Goal: Communication & Community: Share content

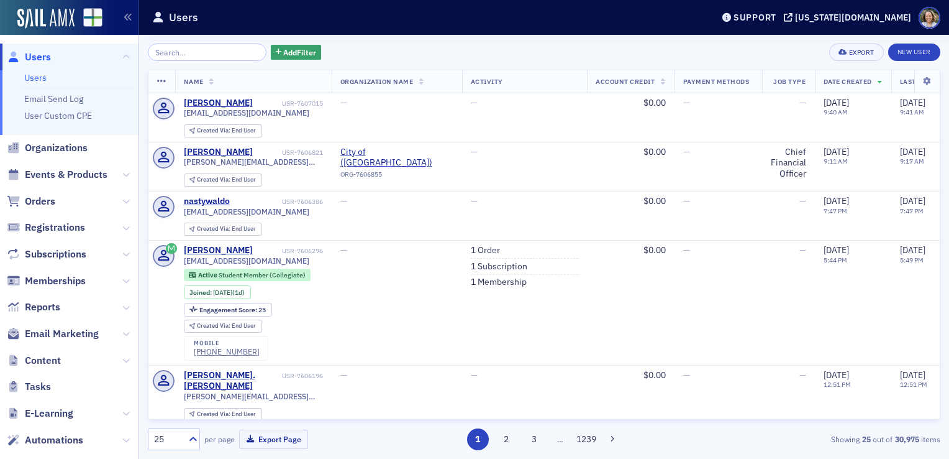
click at [112, 338] on span "Email Marketing" at bounding box center [69, 334] width 139 height 27
click at [122, 336] on icon at bounding box center [125, 333] width 7 height 7
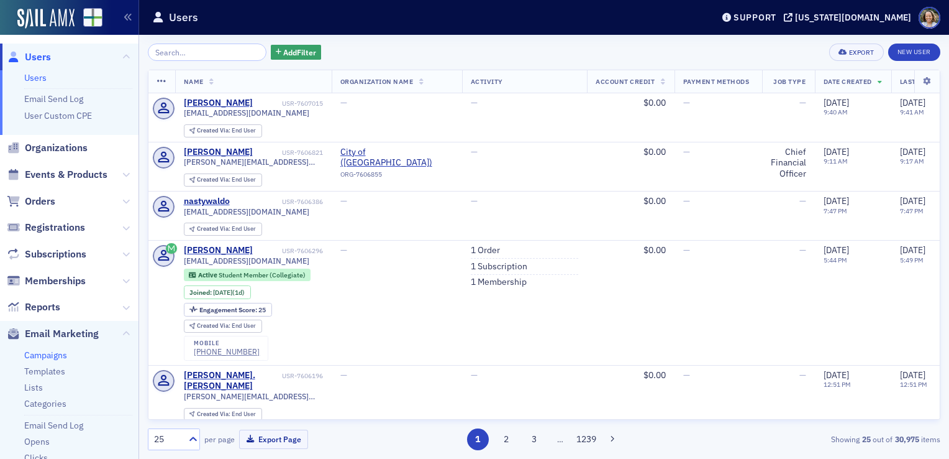
click at [51, 355] on link "Campaigns" at bounding box center [45, 354] width 43 height 11
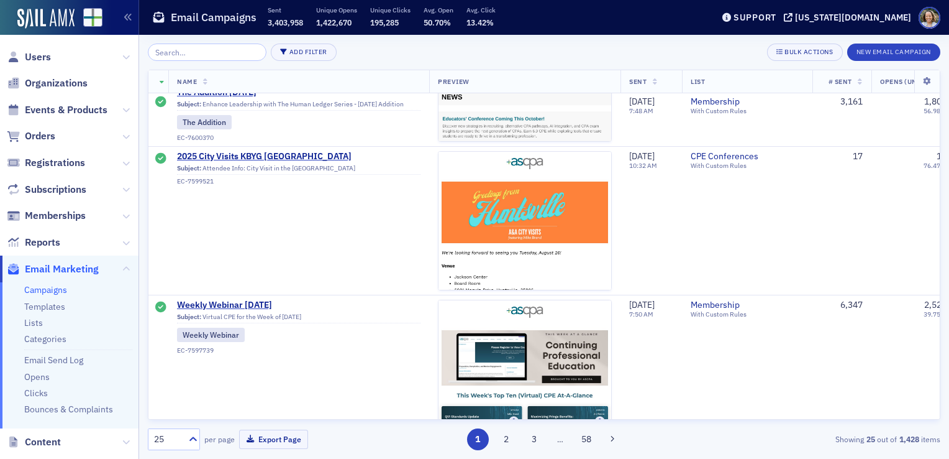
scroll to position [2175, 0]
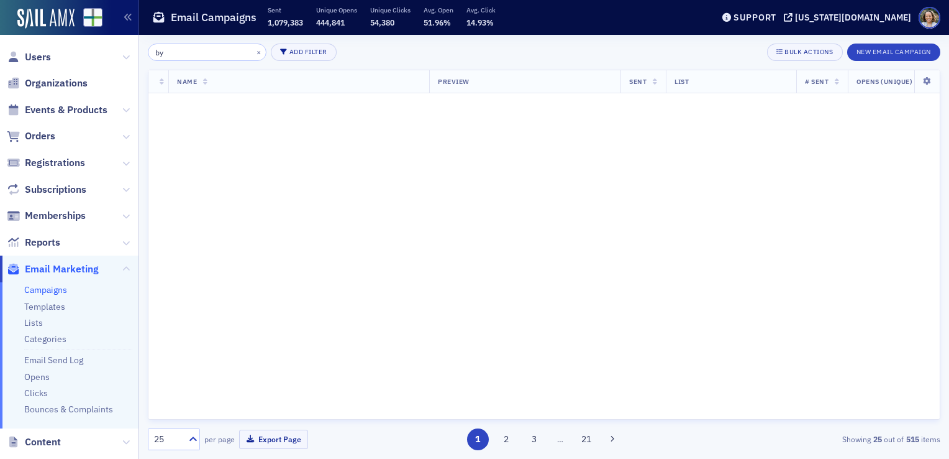
scroll to position [2175, 0]
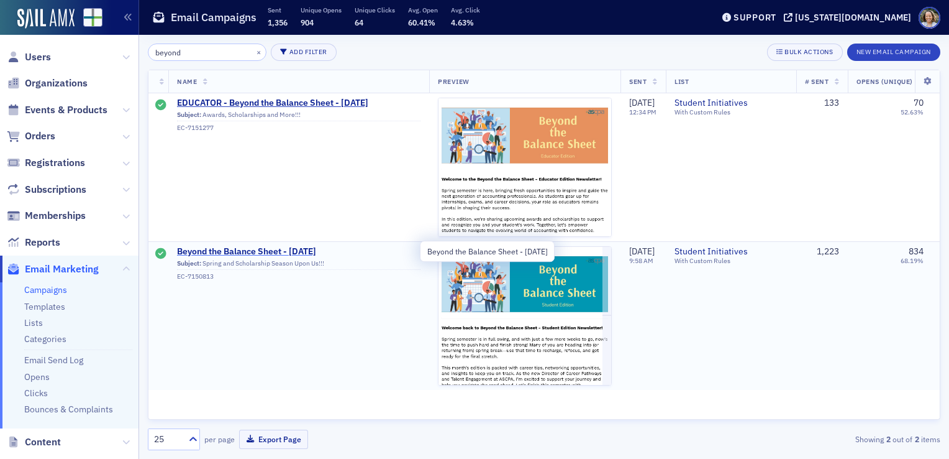
type input "beyond"
click at [311, 252] on span "Beyond the Balance Sheet - [DATE]" at bounding box center [299, 251] width 244 height 11
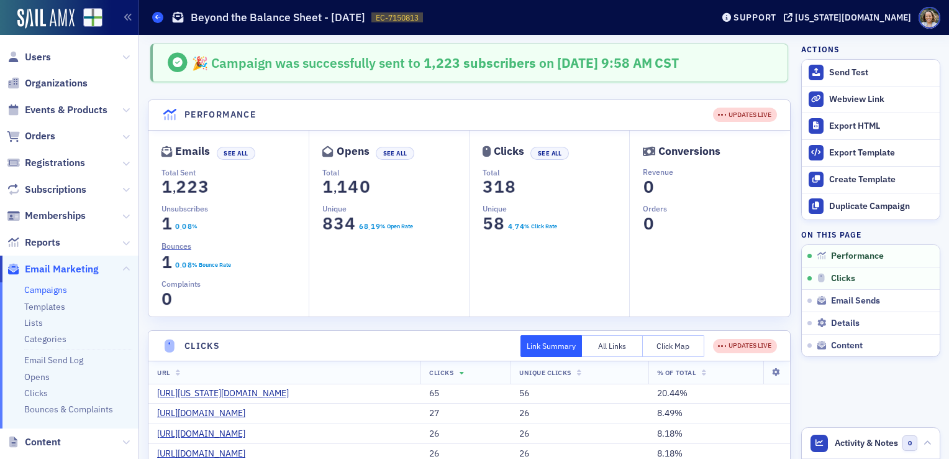
click at [159, 15] on icon at bounding box center [157, 17] width 5 height 6
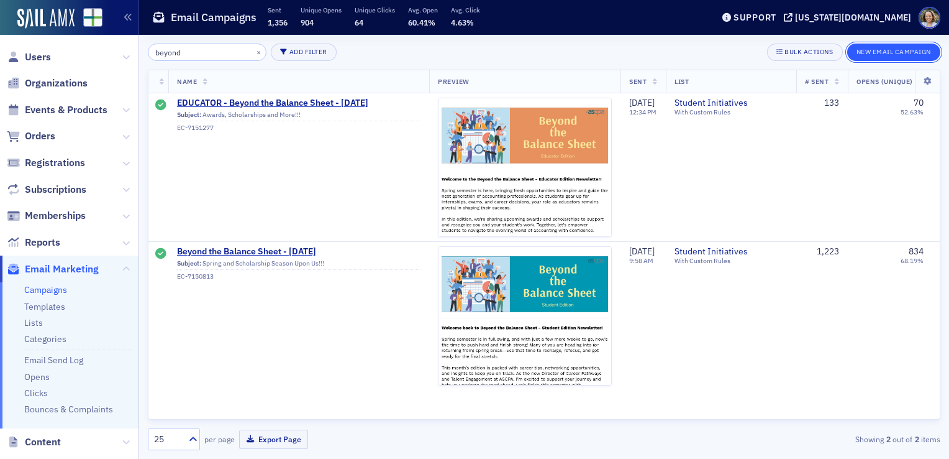
click at [891, 50] on button "New Email Campaign" at bounding box center [893, 51] width 93 height 17
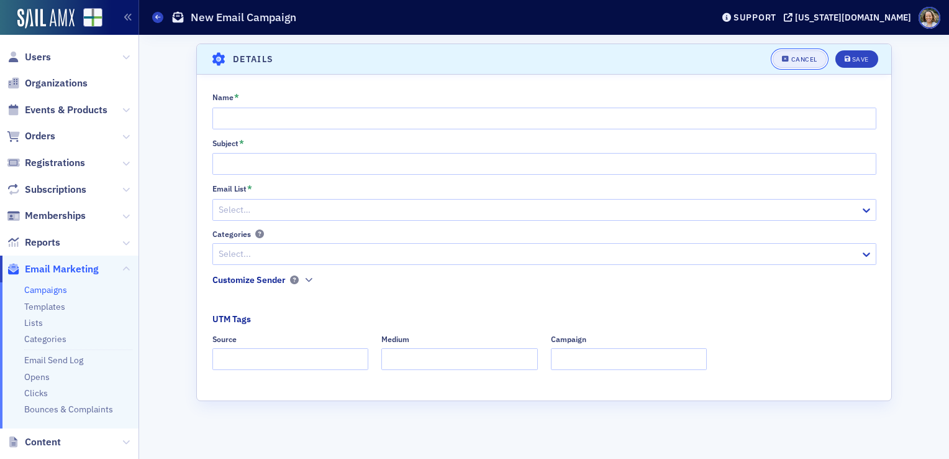
click at [805, 62] on div "Cancel" at bounding box center [805, 59] width 26 height 7
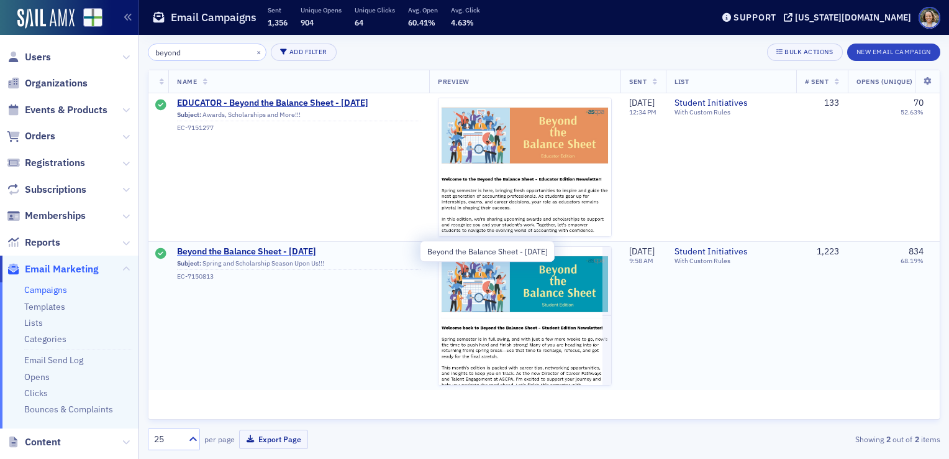
click at [314, 252] on span "Beyond the Balance Sheet - [DATE]" at bounding box center [299, 251] width 244 height 11
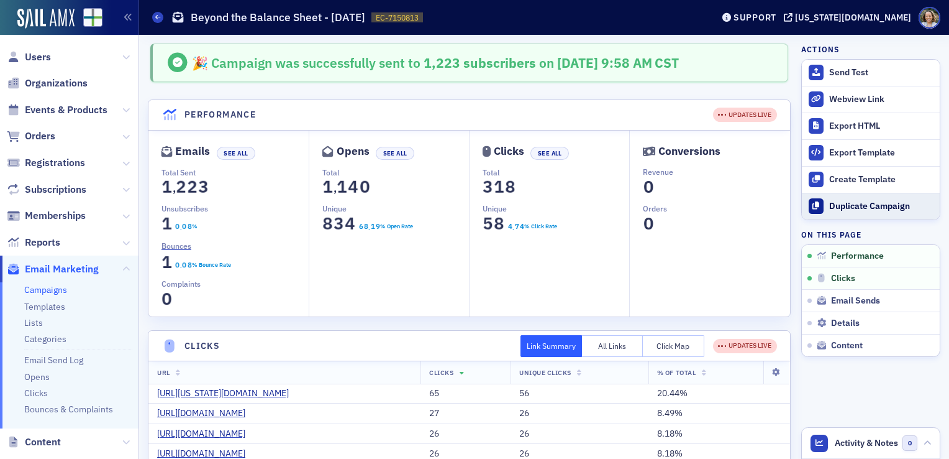
click at [889, 210] on div "Duplicate Campaign" at bounding box center [881, 206] width 104 height 11
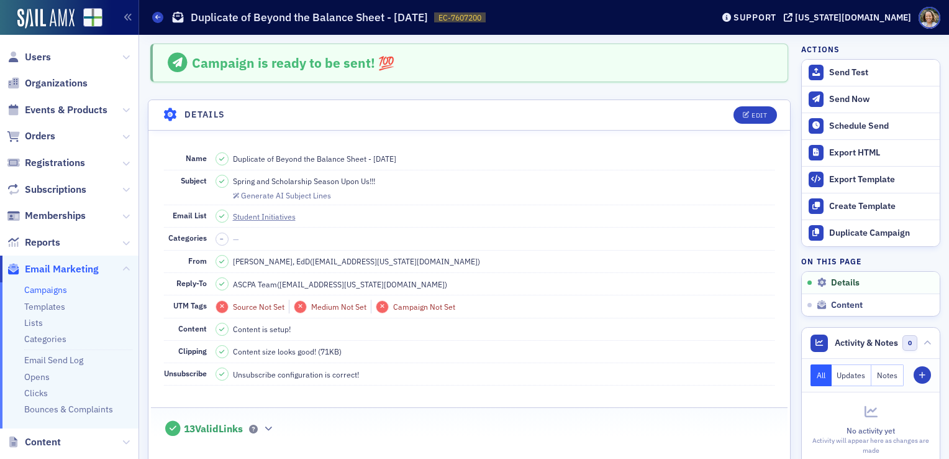
click at [334, 163] on span "Duplicate of Beyond the Balance Sheet - March 2025" at bounding box center [314, 158] width 163 height 11
click at [757, 112] on div "Edit" at bounding box center [760, 115] width 16 height 7
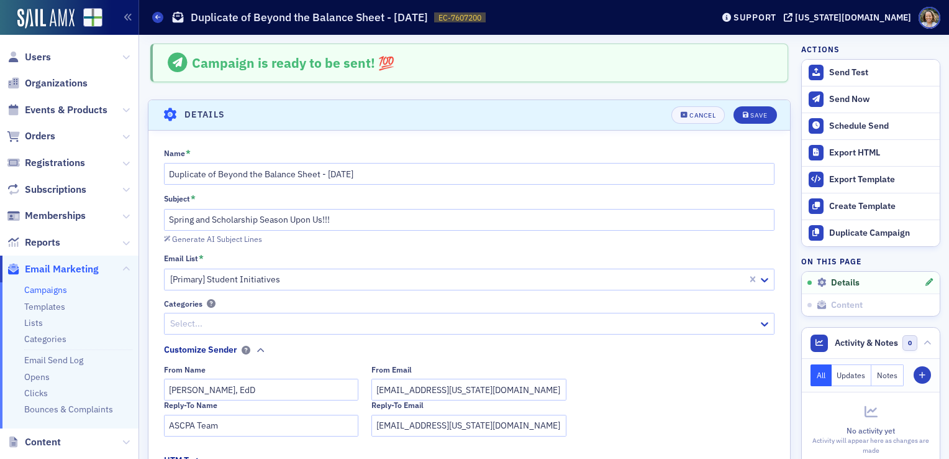
scroll to position [57, 0]
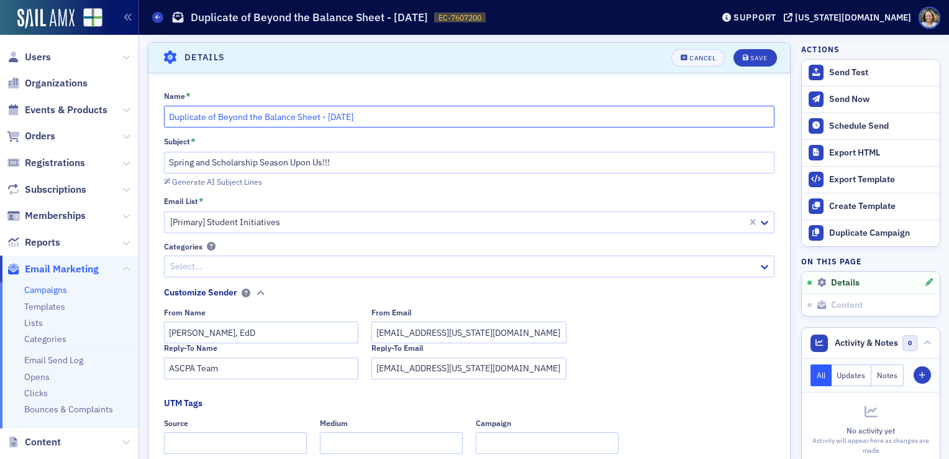
drag, startPoint x: 218, startPoint y: 112, endPoint x: 159, endPoint y: 116, distance: 59.2
click at [159, 116] on div "Name * Duplicate of Beyond the Balance Sheet - March 2025 Subject * Spring and …" at bounding box center [469, 351] width 642 height 521
click at [306, 116] on input "Beyond the Balance Sheet - [DATE]" at bounding box center [469, 117] width 611 height 22
click at [273, 115] on input "Beyond the Balance Sheet - September 2025" at bounding box center [469, 117] width 611 height 22
type input "Beyond the Balance Sheet (Student Version) - [DATE]"
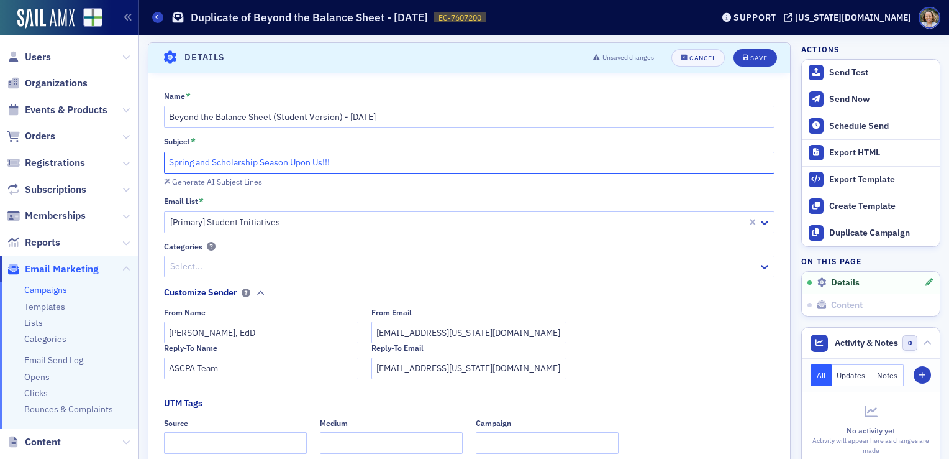
click at [333, 168] on input "Spring and Scholarship Season Upon Us!!!" at bounding box center [469, 163] width 611 height 22
paste input "Kickstart Your Fall: Beyond the Balance Sheet (Student Edition) — [DATE]"
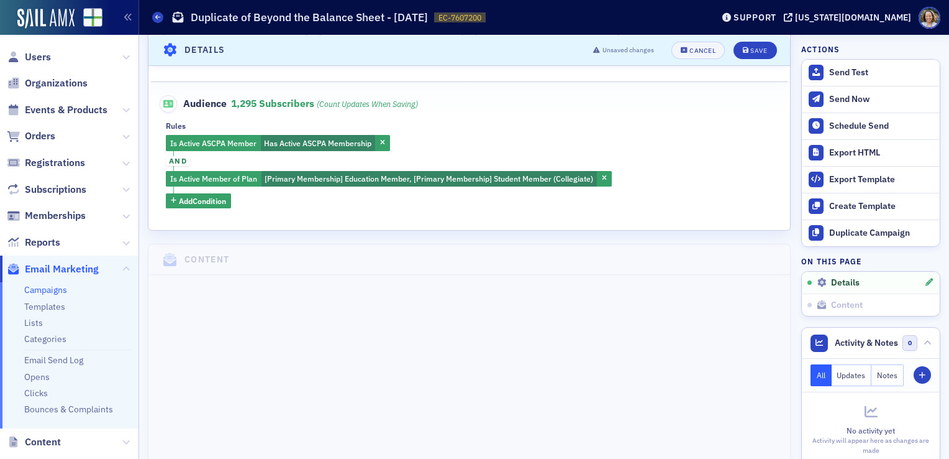
scroll to position [430, 0]
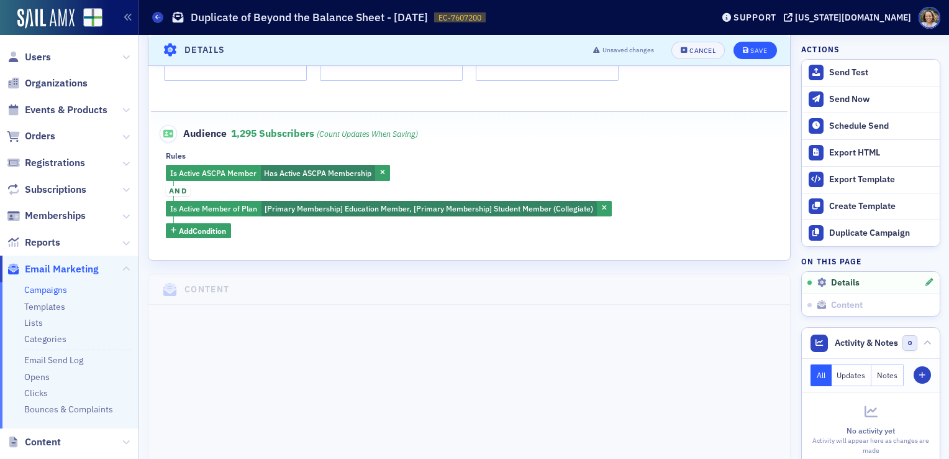
type input "Kickstart Your Fall: Beyond the Balance Sheet (Student Edition) — [DATE]"
click at [743, 44] on button "Save" at bounding box center [755, 49] width 43 height 17
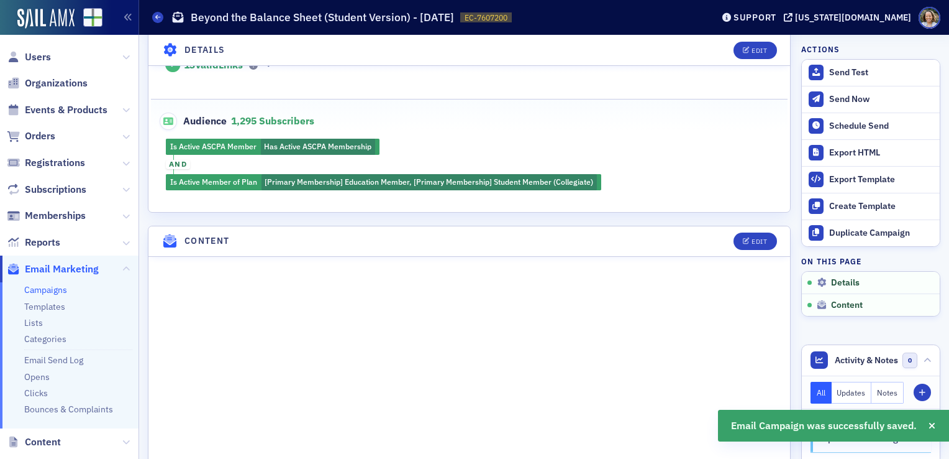
scroll to position [368, 0]
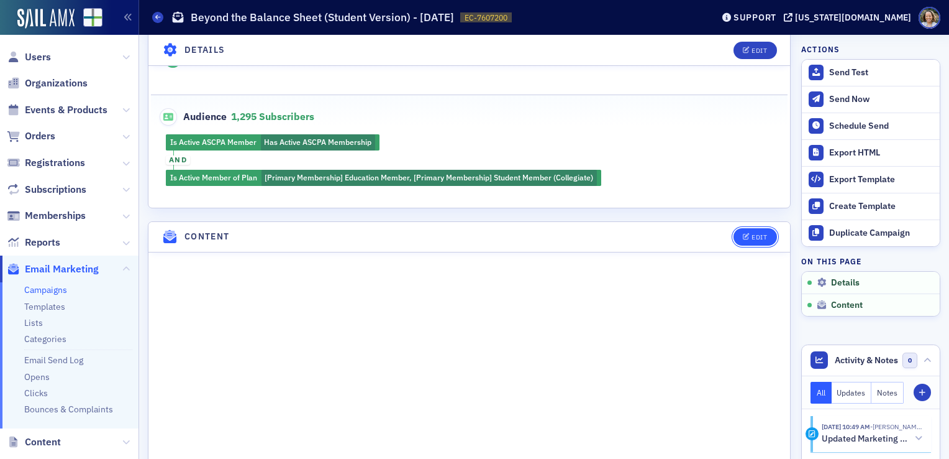
click at [752, 234] on div "Edit" at bounding box center [760, 237] width 16 height 7
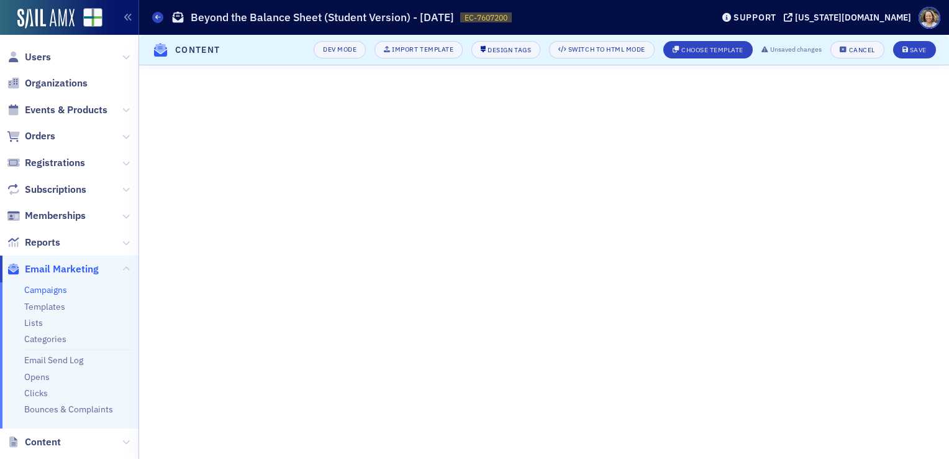
scroll to position [135, 0]
click at [454, 19] on h1 "Beyond the Balance Sheet (Student Version) - [DATE]" at bounding box center [322, 17] width 263 height 15
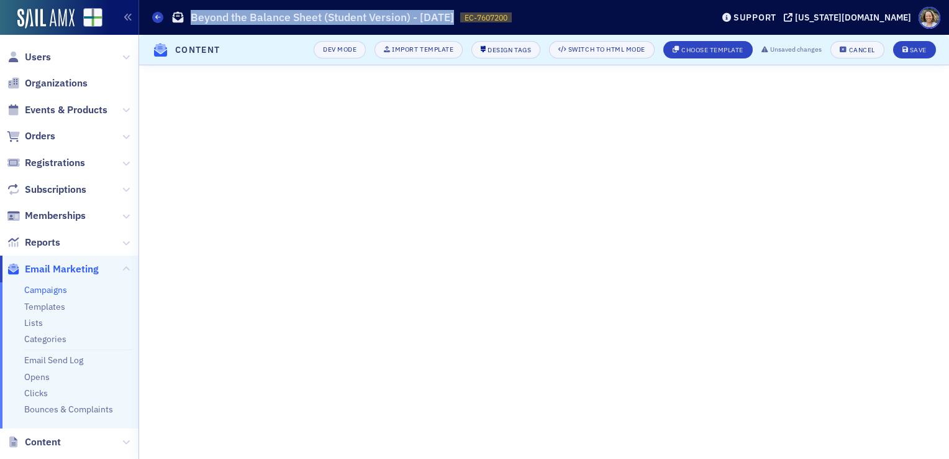
click at [454, 19] on h1 "Beyond the Balance Sheet (Student Version) - [DATE]" at bounding box center [322, 17] width 263 height 15
click at [921, 51] on div "Save" at bounding box center [918, 50] width 17 height 7
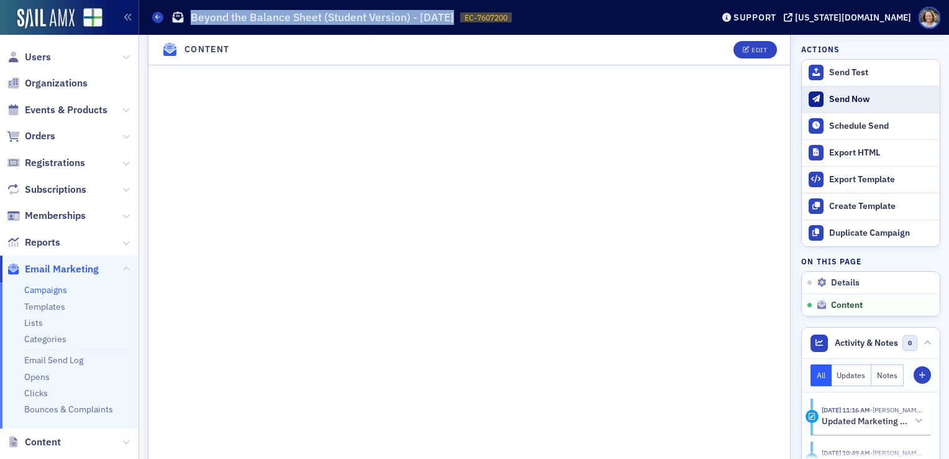
scroll to position [801, 0]
click at [856, 65] on button "Send Test" at bounding box center [871, 73] width 138 height 26
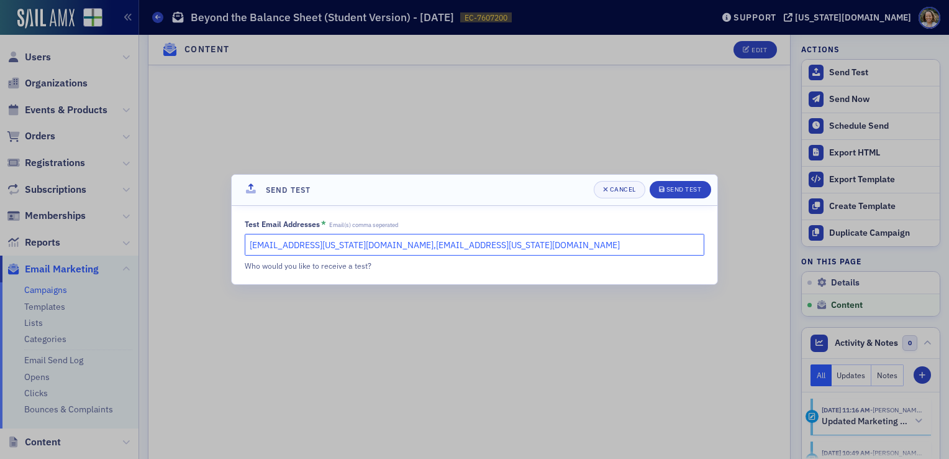
click at [455, 243] on input "fholland@alabama.cpa,kgates@alabama.cpa" at bounding box center [475, 245] width 460 height 22
type input "[EMAIL_ADDRESS][US_STATE][DOMAIN_NAME]"
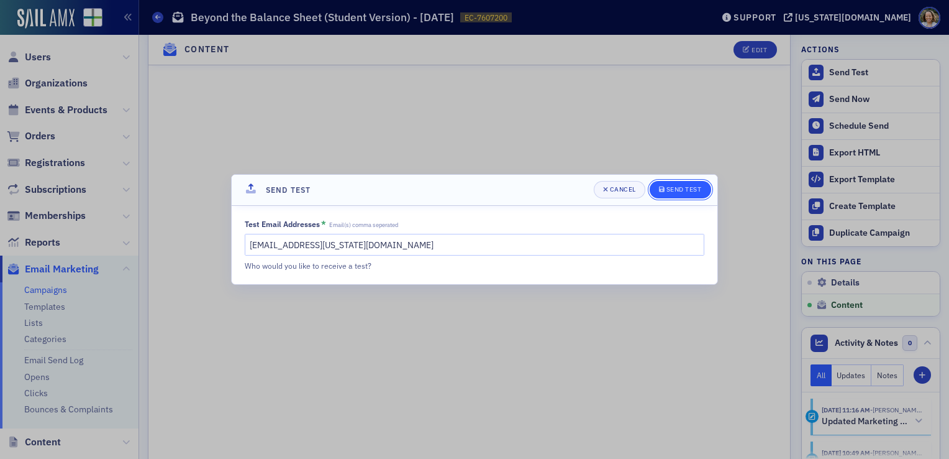
click at [695, 193] on div "Send Test" at bounding box center [684, 189] width 35 height 7
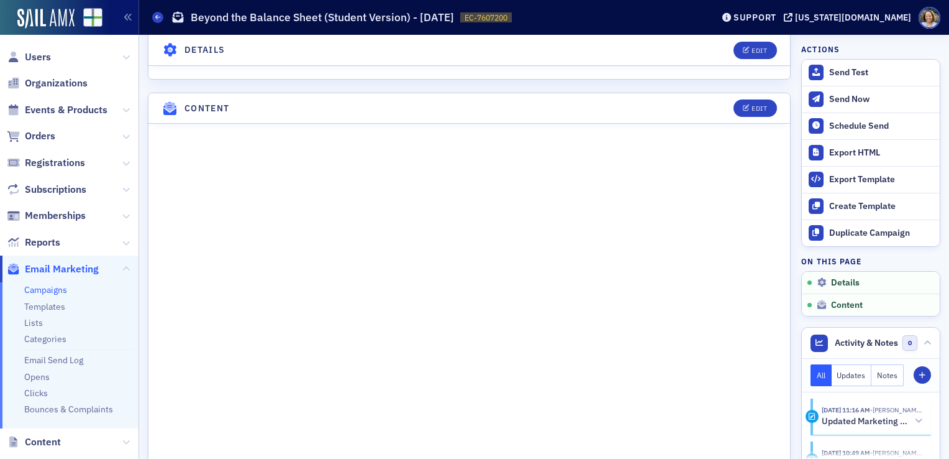
scroll to position [490, 0]
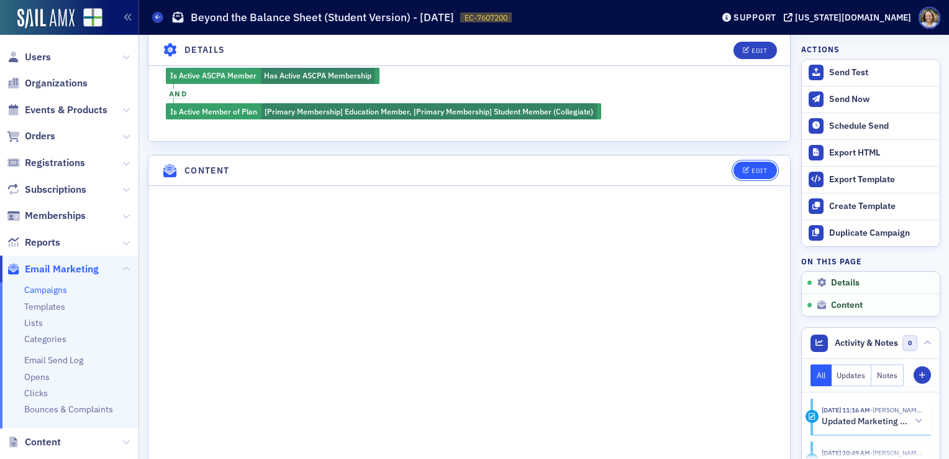
click at [734, 163] on button "Edit" at bounding box center [755, 170] width 43 height 17
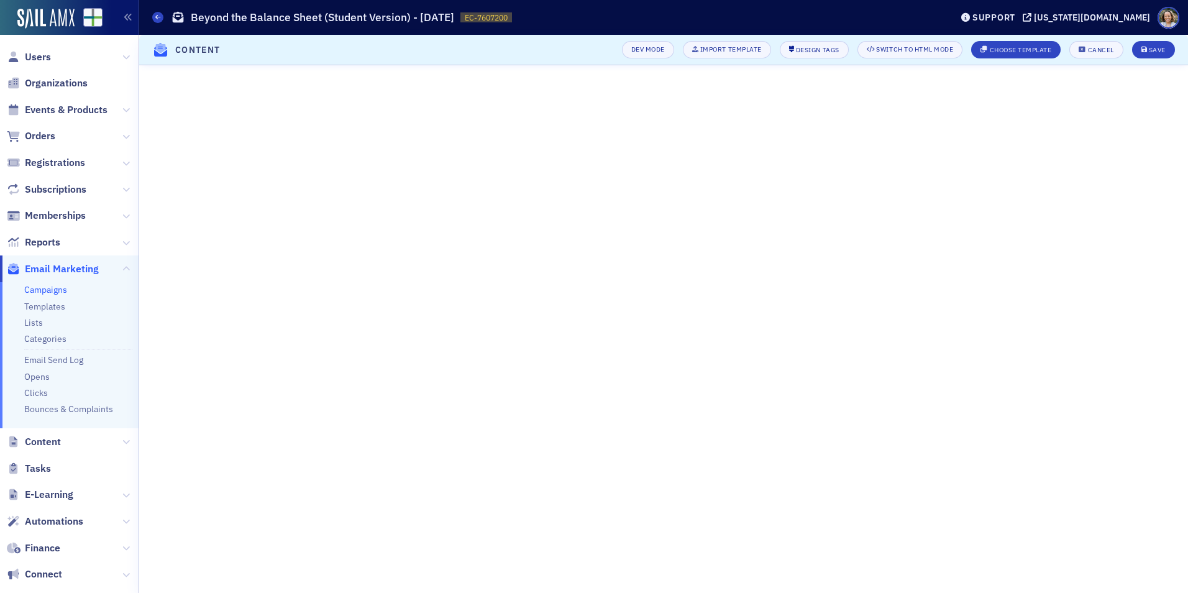
scroll to position [61, 0]
click at [949, 48] on button "Save" at bounding box center [1153, 49] width 43 height 17
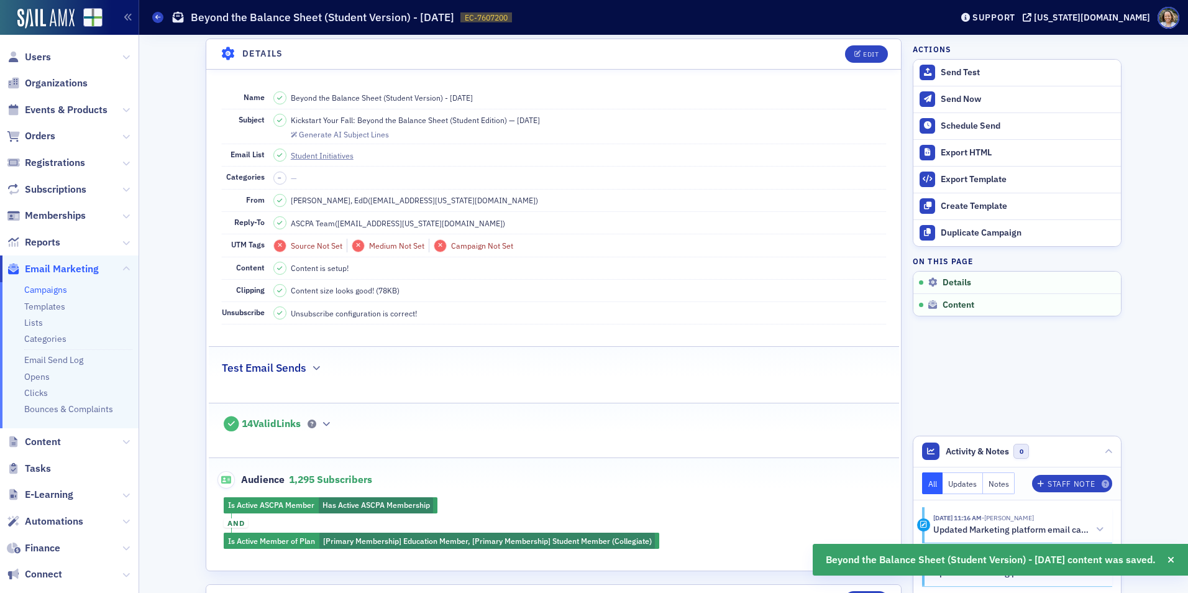
scroll to position [604, 0]
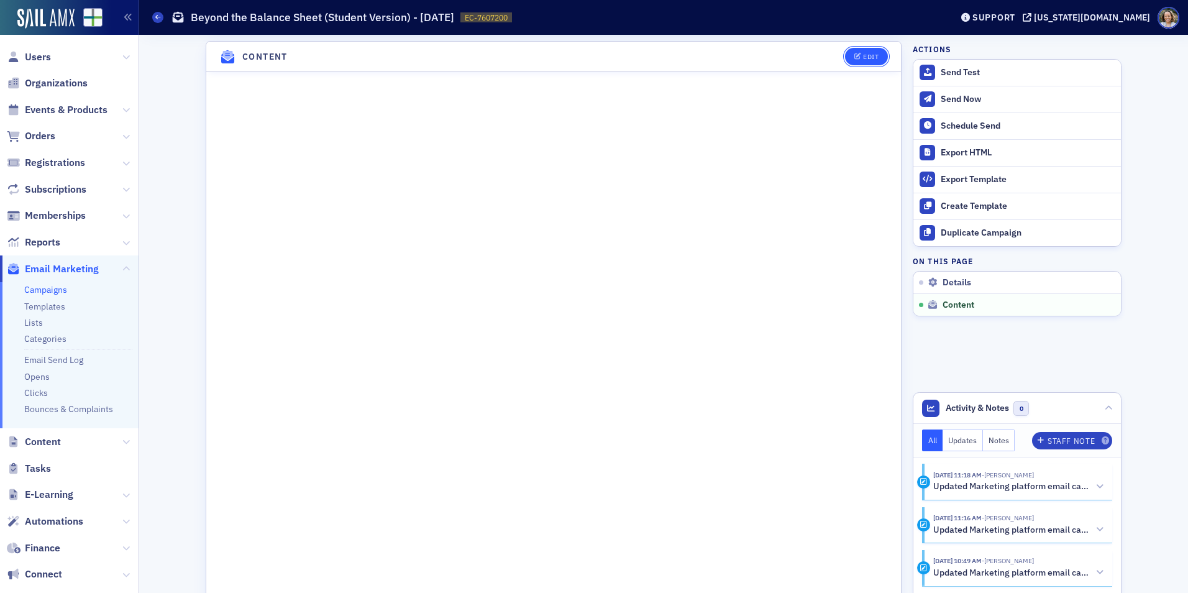
click at [849, 59] on button "Edit" at bounding box center [866, 56] width 43 height 17
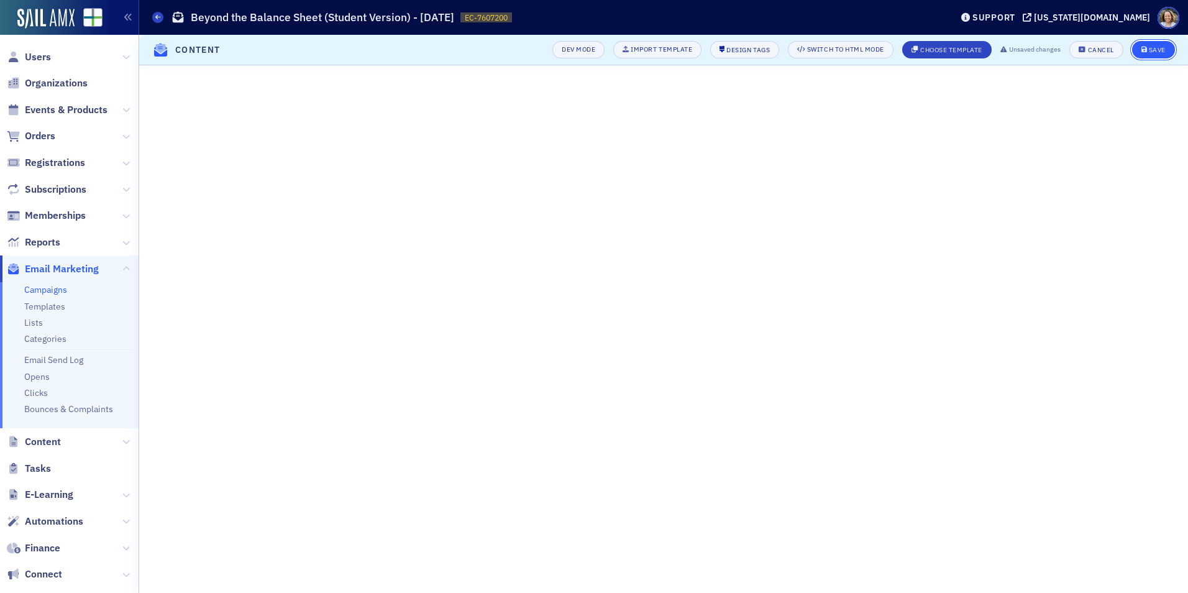
click at [949, 47] on div "Save" at bounding box center [1157, 50] width 17 height 7
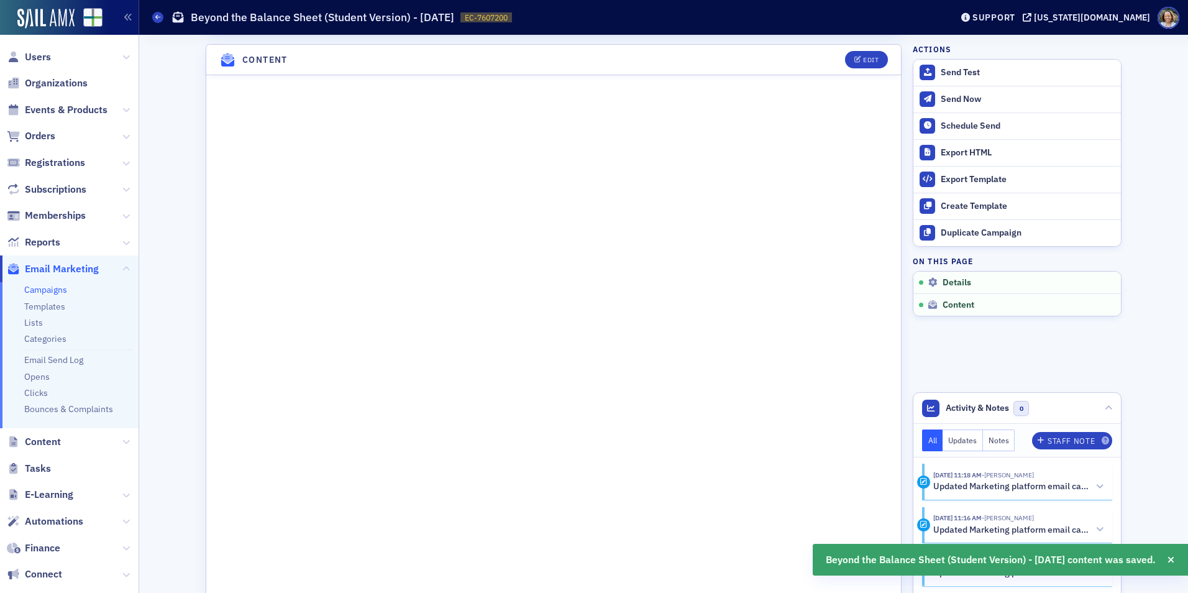
scroll to position [604, 0]
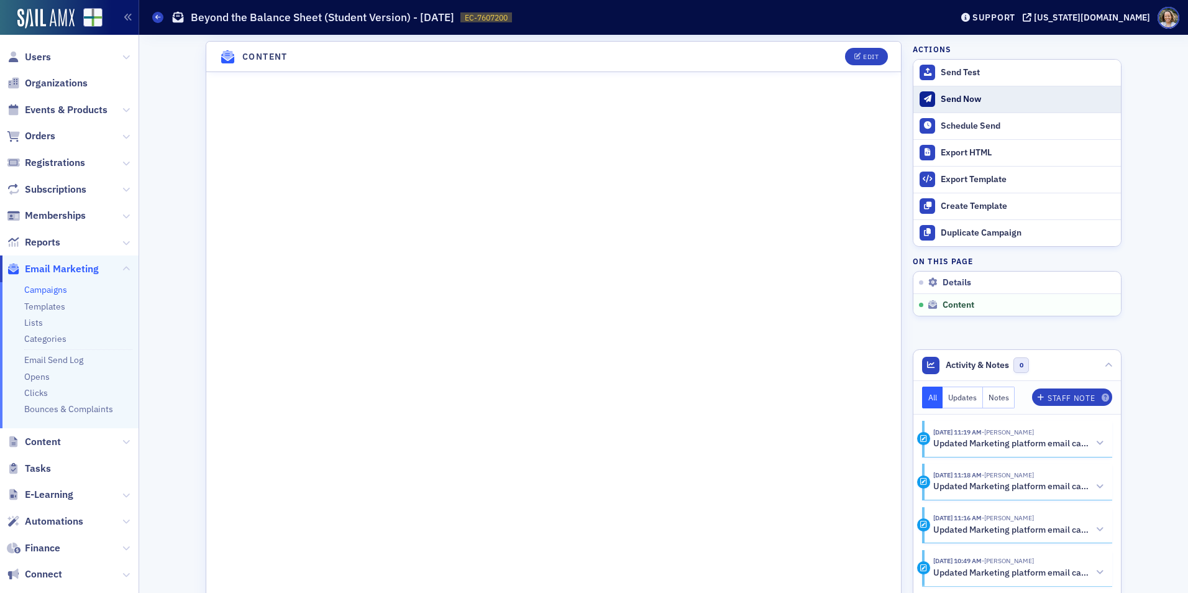
click at [949, 104] on div "Send Now" at bounding box center [1028, 99] width 174 height 11
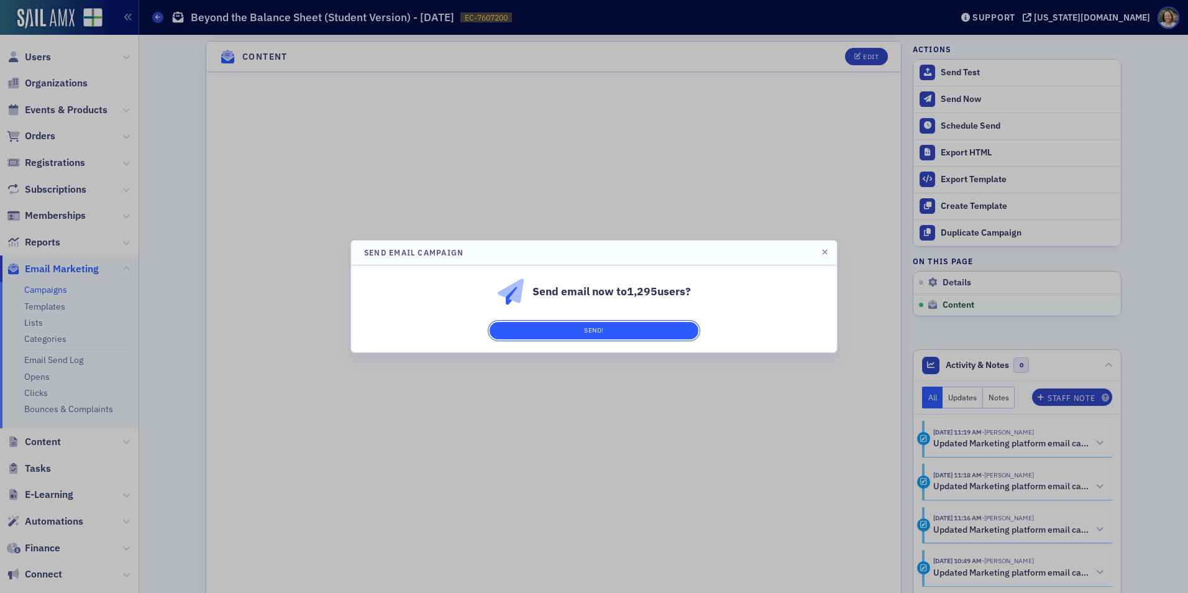
click at [607, 329] on button "Send!" at bounding box center [594, 330] width 209 height 17
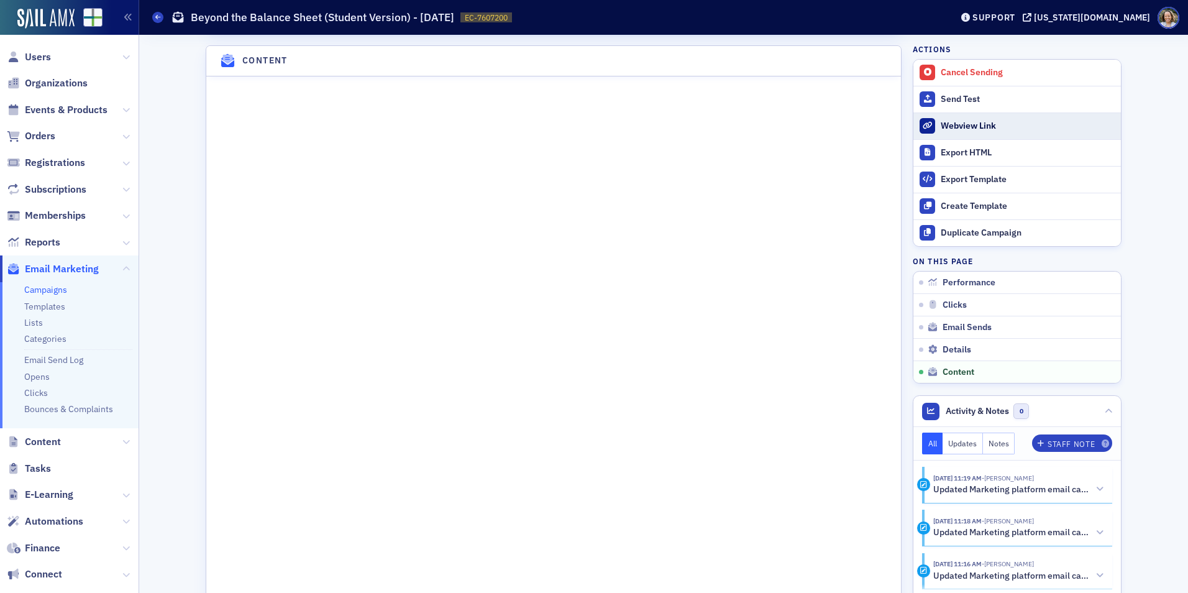
scroll to position [1308, 0]
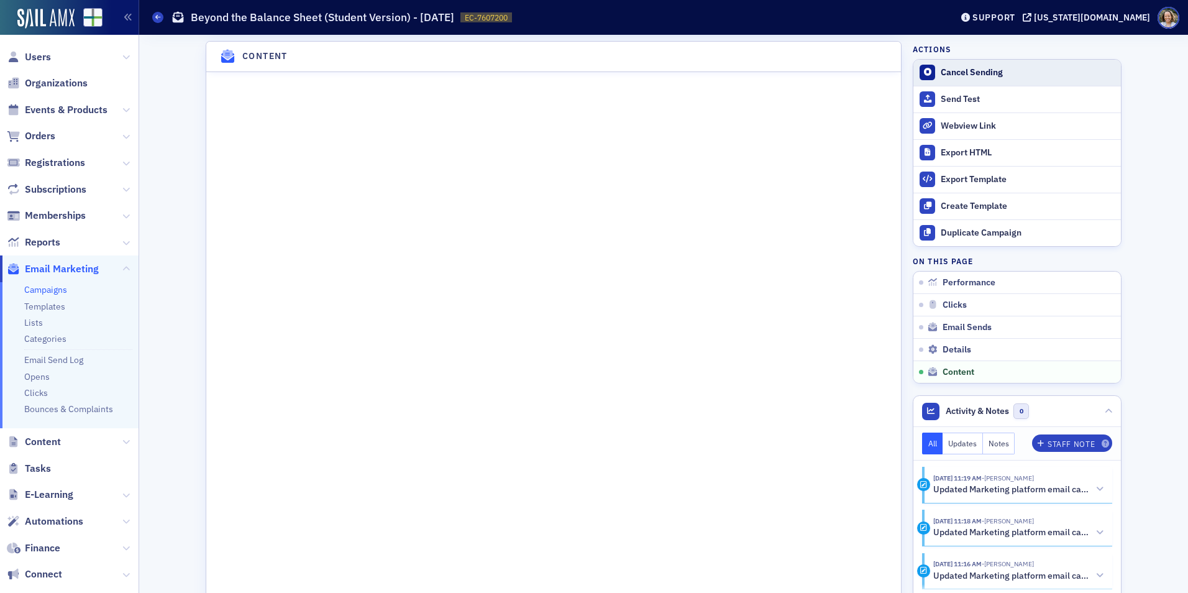
click at [949, 69] on div "Cancel Sending" at bounding box center [1028, 72] width 174 height 11
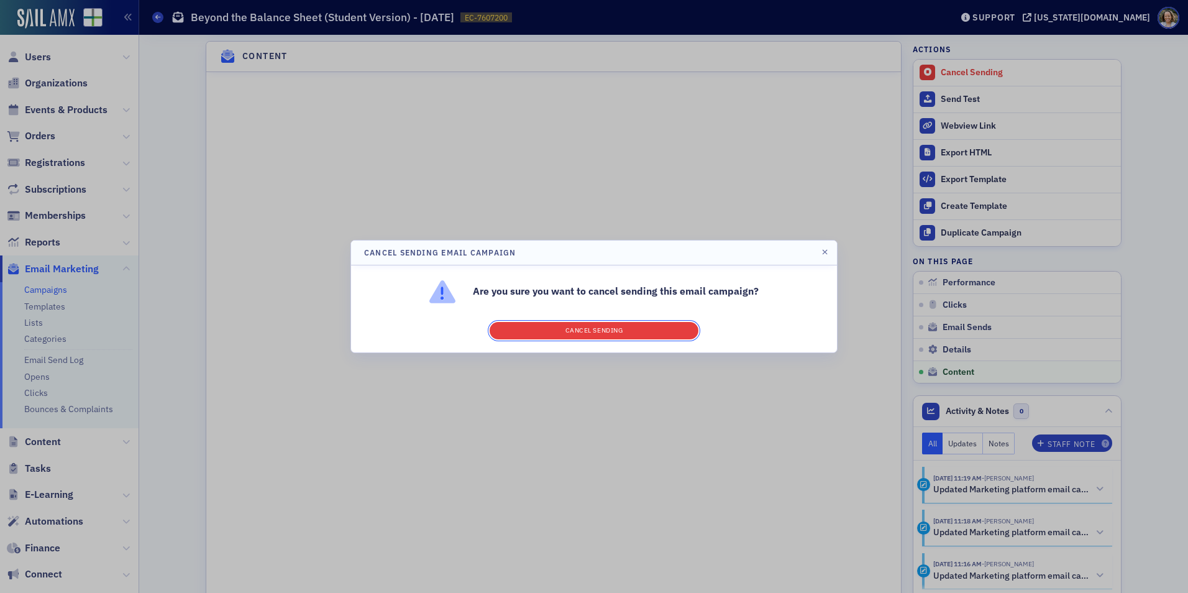
click at [630, 333] on button "Cancel Sending" at bounding box center [594, 330] width 209 height 17
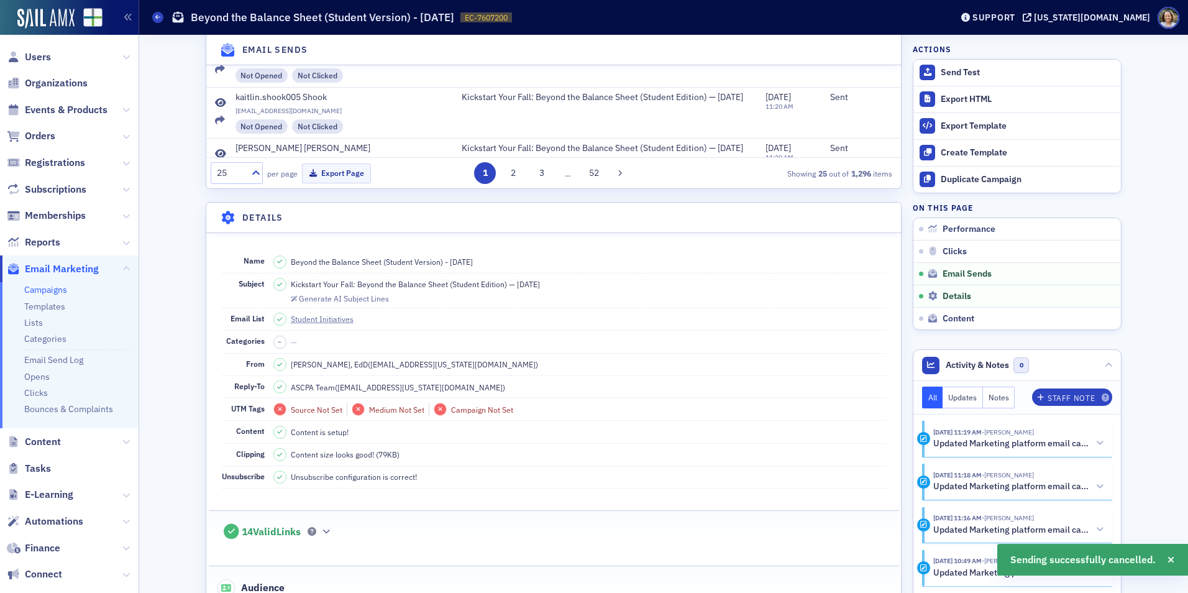
scroll to position [624, 0]
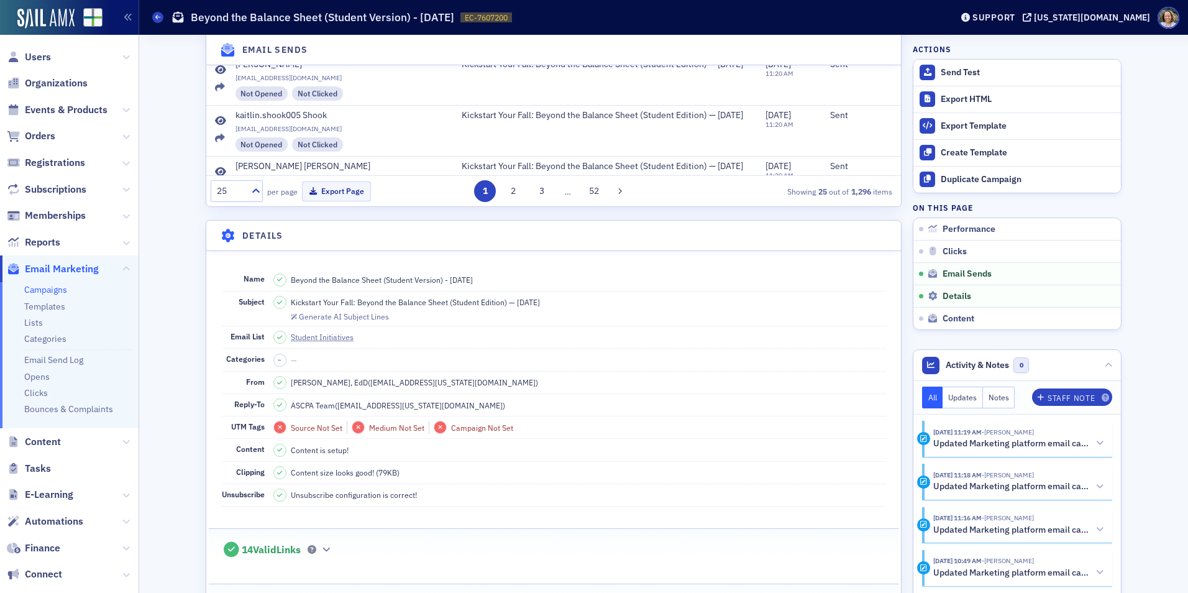
click at [559, 301] on dd "Kickstart Your Fall: Beyond the Balance Sheet (Student Edition) — Sept 2025 Gen…" at bounding box center [579, 308] width 613 height 34
drag, startPoint x: 559, startPoint y: 301, endPoint x: 534, endPoint y: 304, distance: 24.4
click at [534, 304] on span "Kickstart Your Fall: Beyond the Balance Sheet (Student Edition) — [DATE]" at bounding box center [415, 301] width 249 height 11
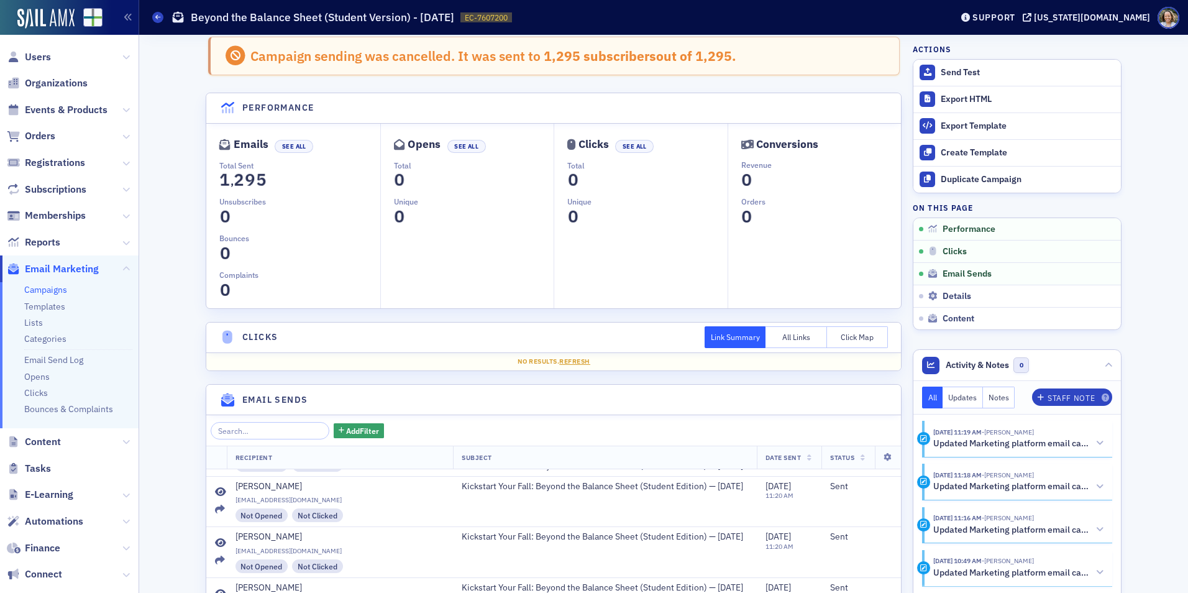
scroll to position [0, 0]
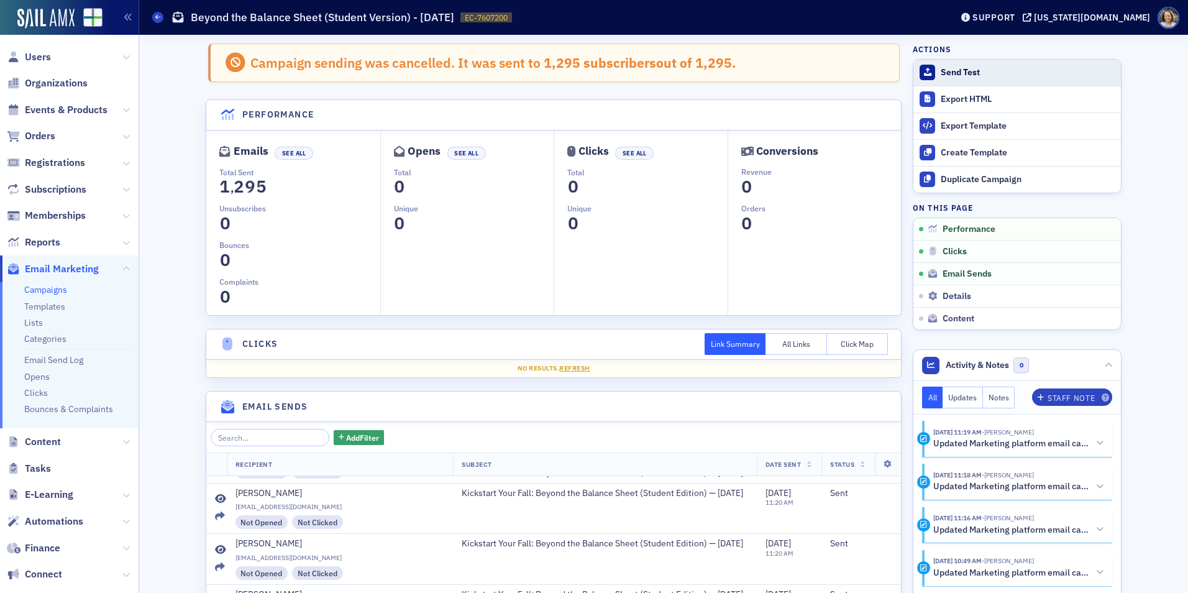
click at [949, 75] on div "Send Test" at bounding box center [1028, 72] width 174 height 11
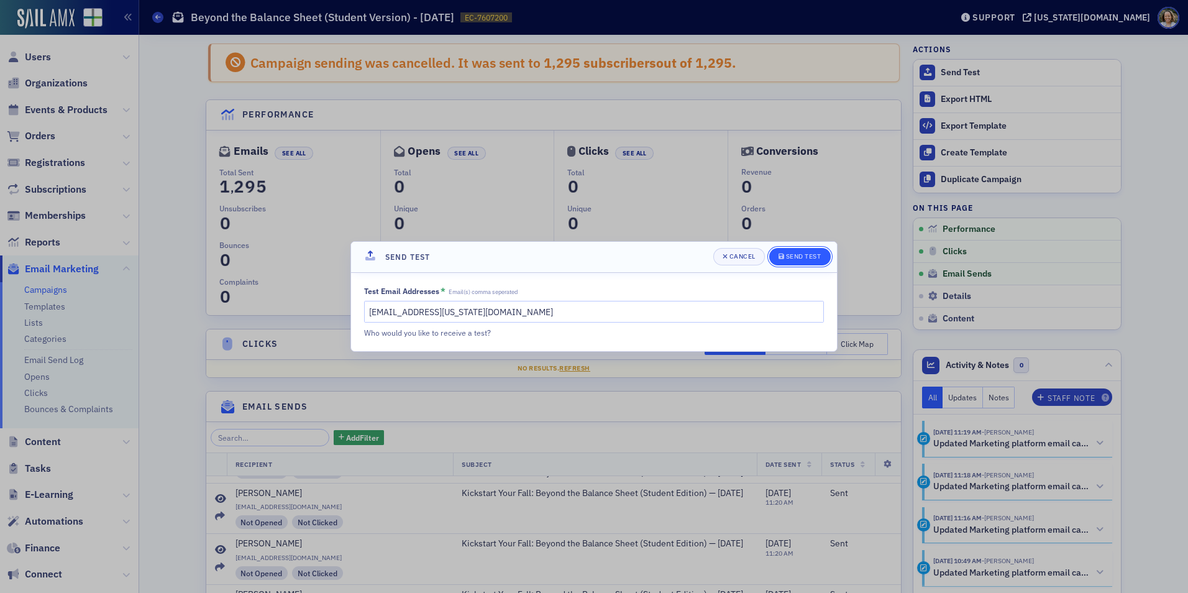
click at [786, 258] on div "Send Test" at bounding box center [803, 256] width 35 height 7
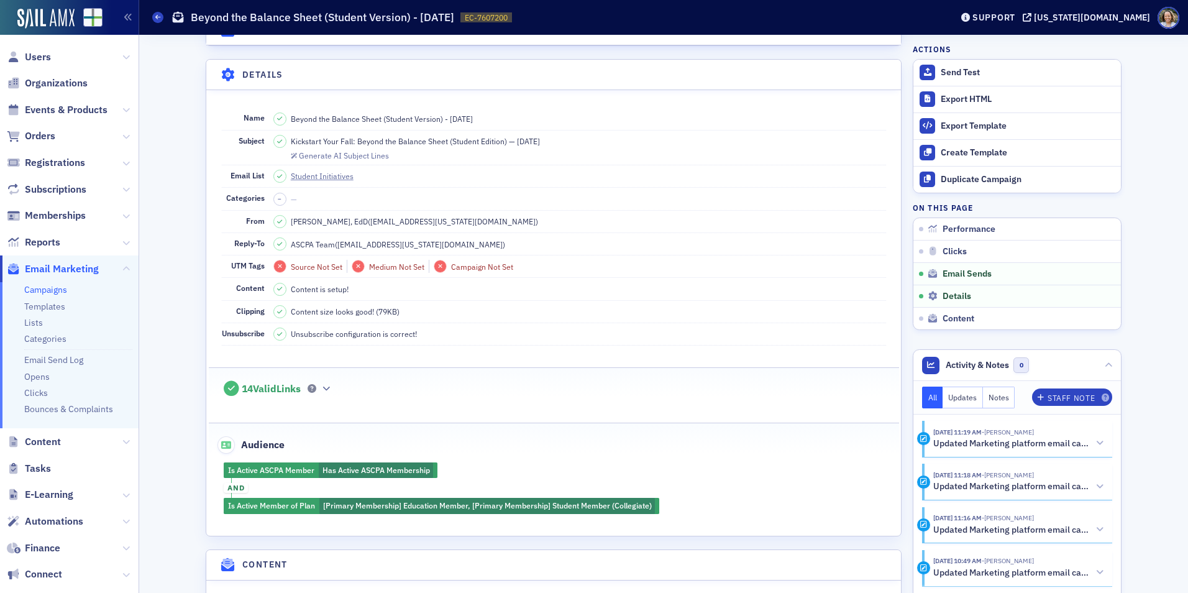
scroll to position [808, 0]
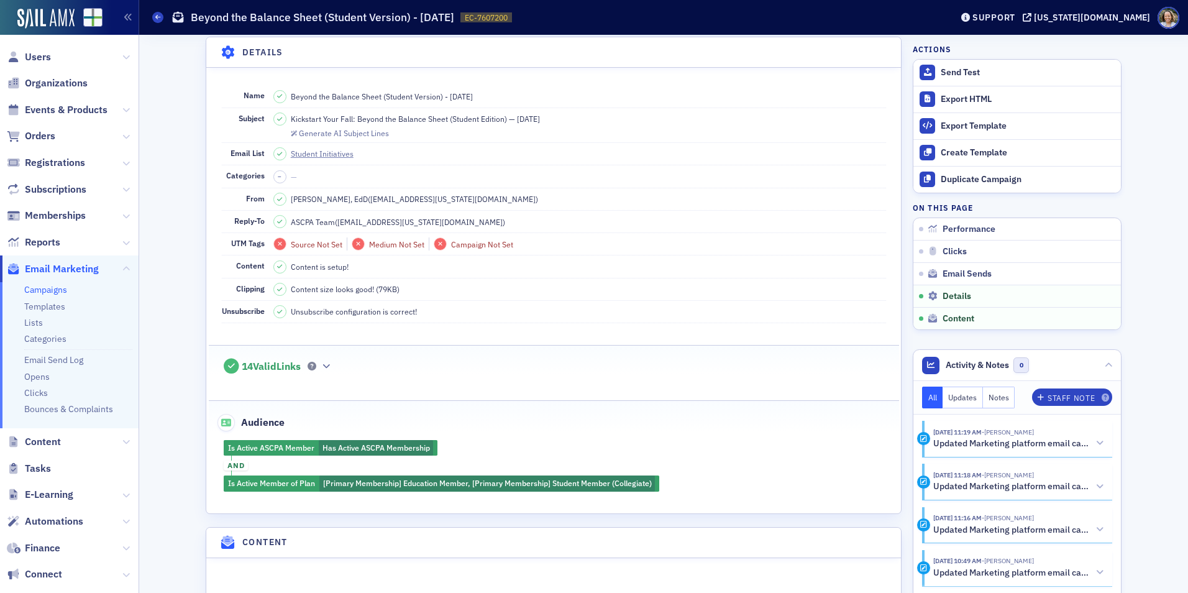
click at [583, 200] on dd "Florence Holland, EdD ( fholland@alabama.cpa )" at bounding box center [579, 199] width 613 height 22
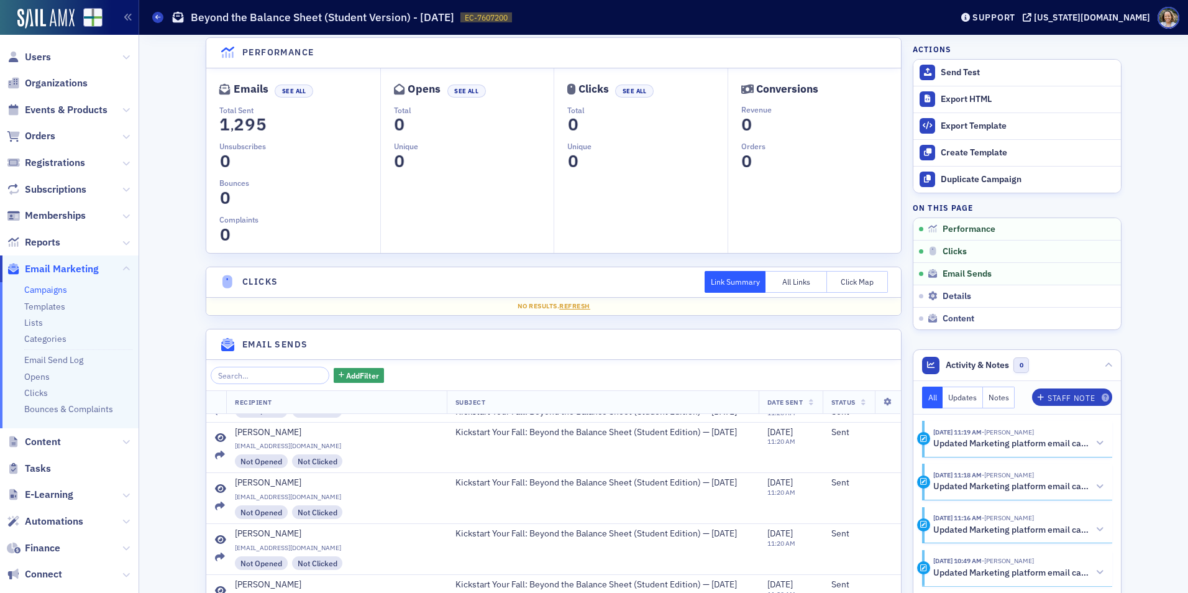
scroll to position [0, 0]
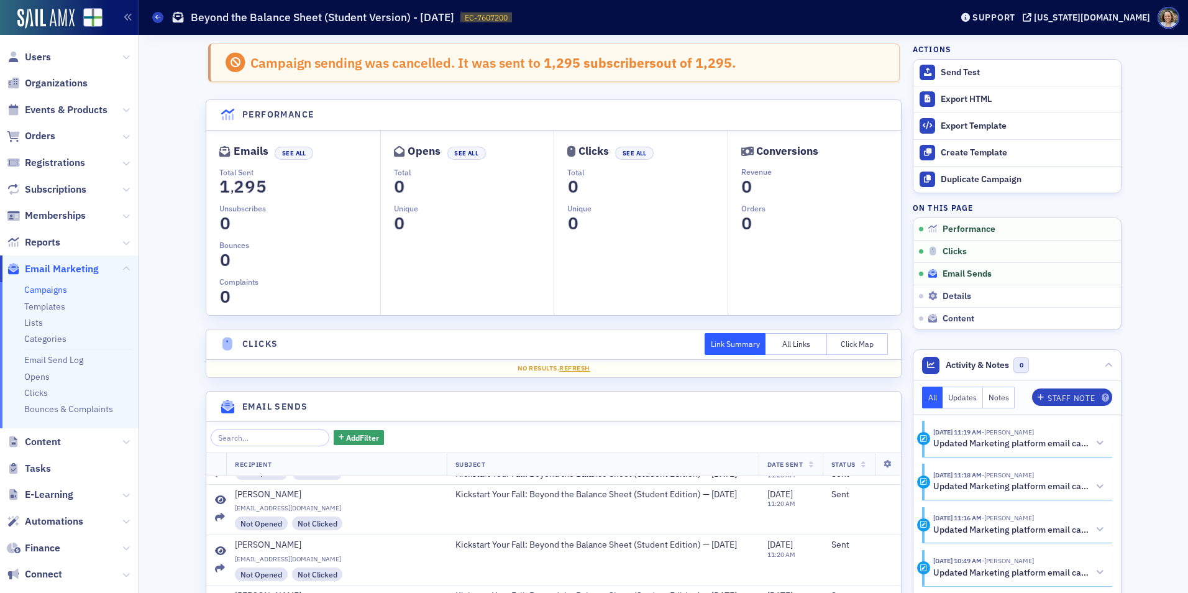
click at [949, 270] on span "Email Sends" at bounding box center [967, 273] width 49 height 11
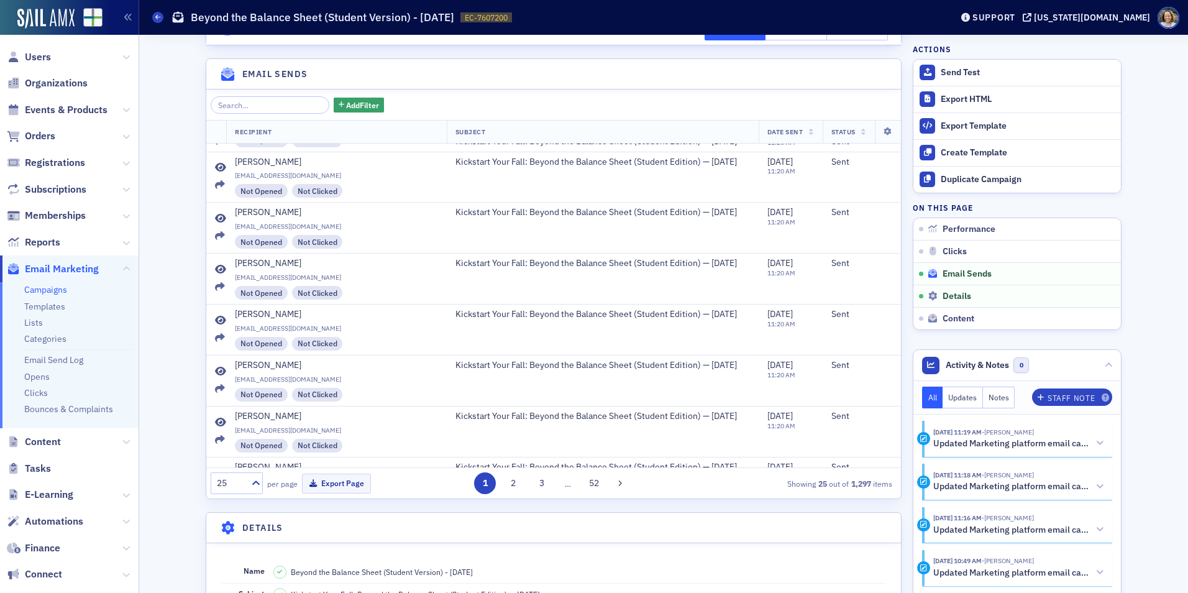
scroll to position [350, 0]
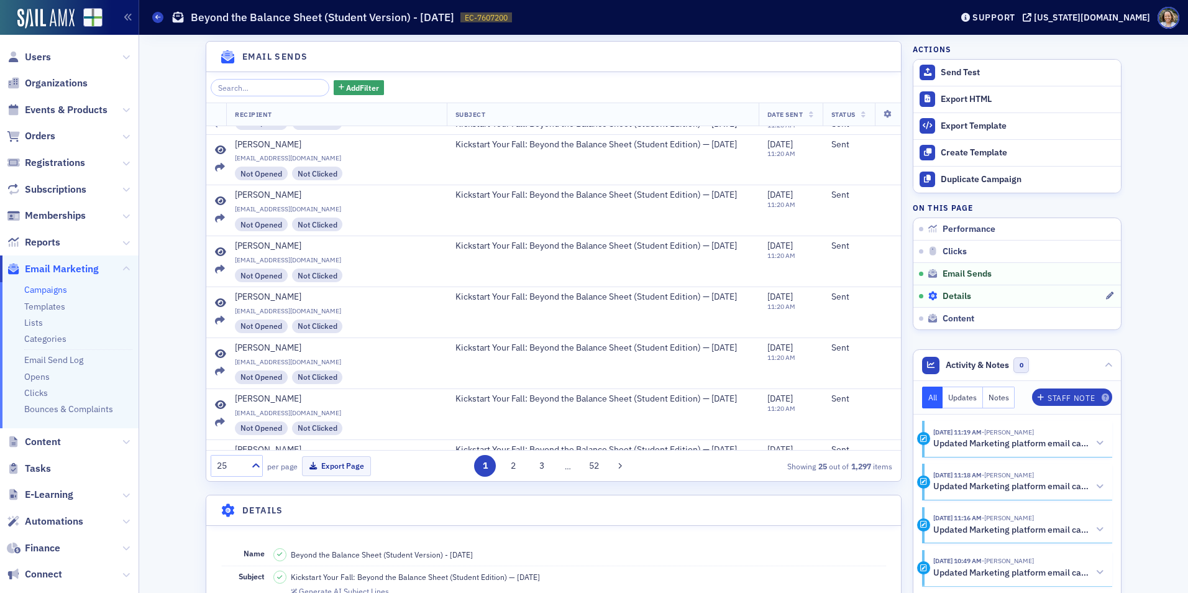
click at [949, 296] on div "Details" at bounding box center [1016, 296] width 177 height 11
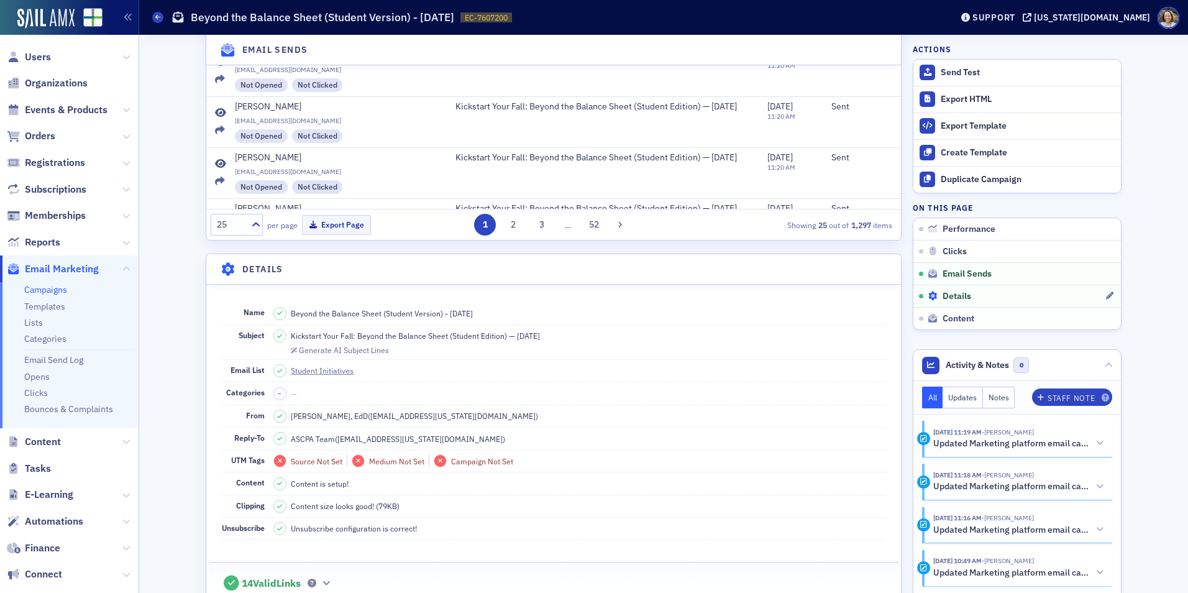
scroll to position [803, 0]
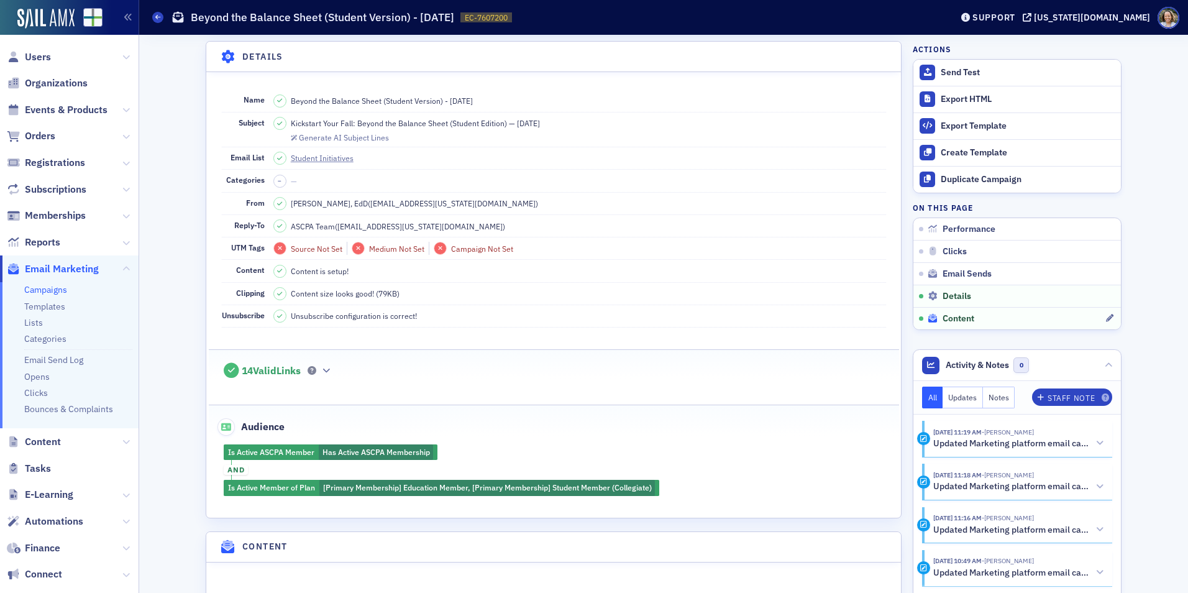
click at [949, 317] on div "Content" at bounding box center [1016, 318] width 177 height 11
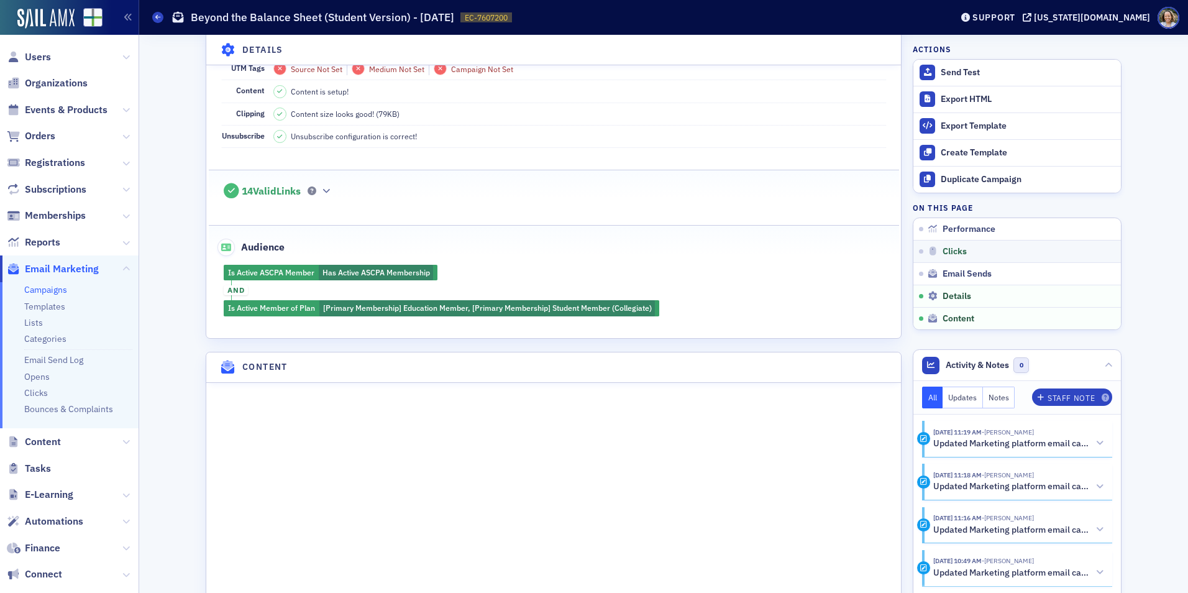
scroll to position [921, 0]
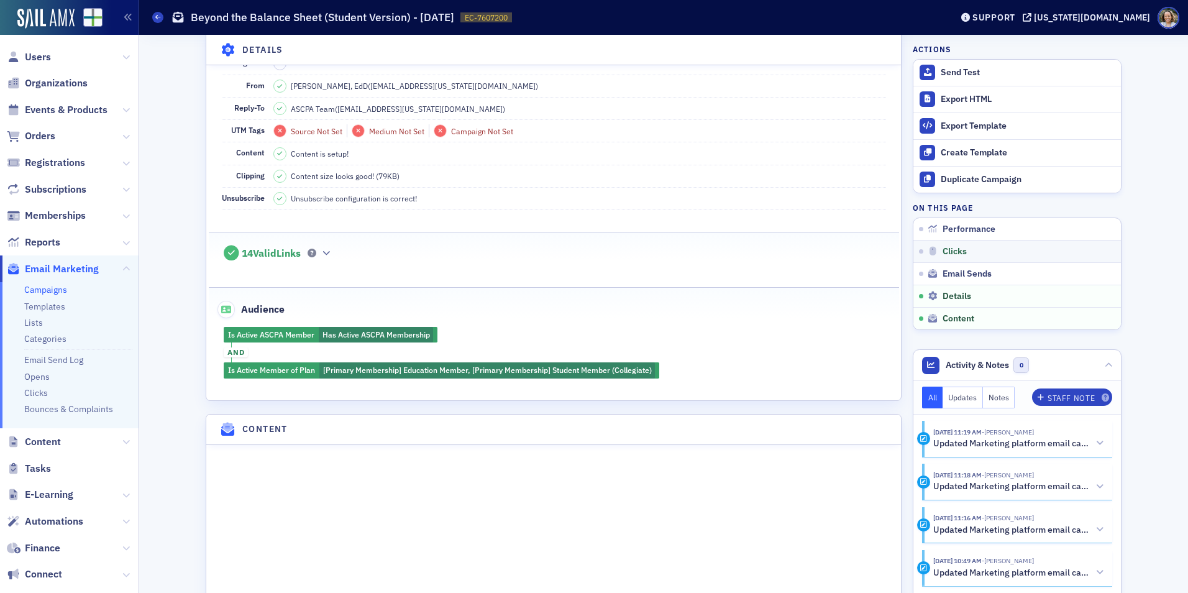
click at [949, 241] on link "Clicks" at bounding box center [1017, 251] width 208 height 22
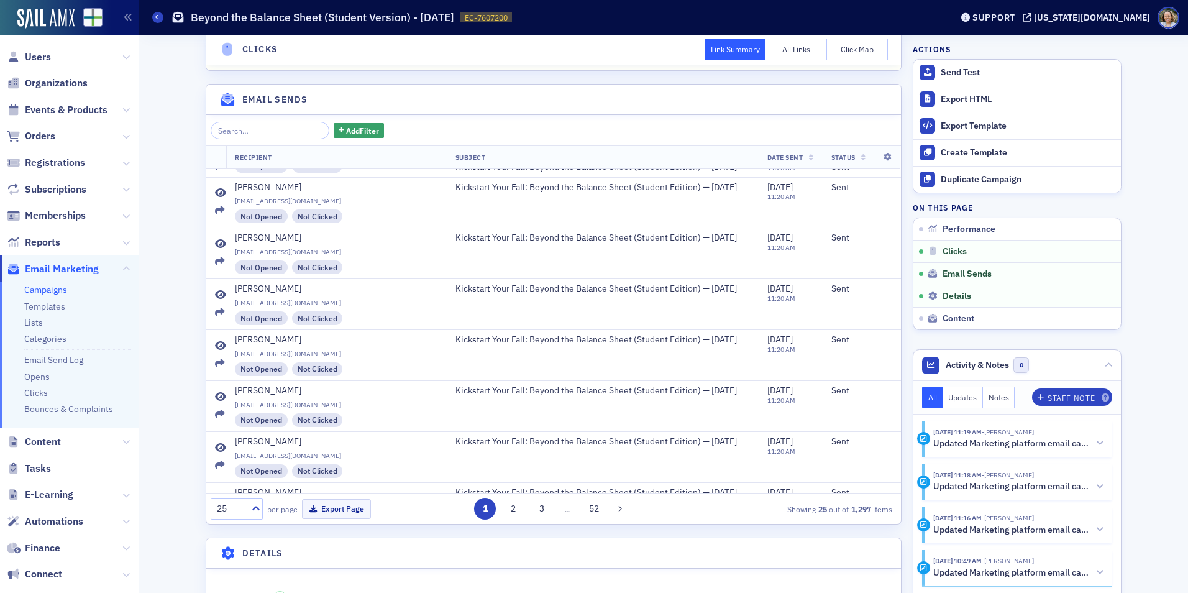
scroll to position [288, 0]
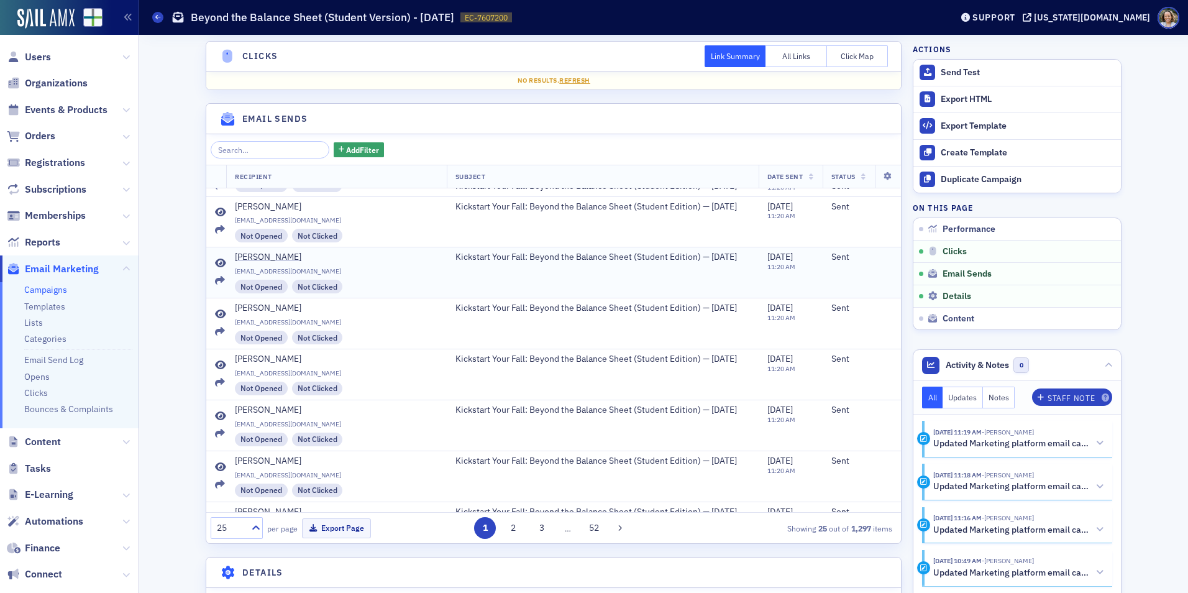
click at [830, 267] on td "Sent" at bounding box center [862, 272] width 79 height 51
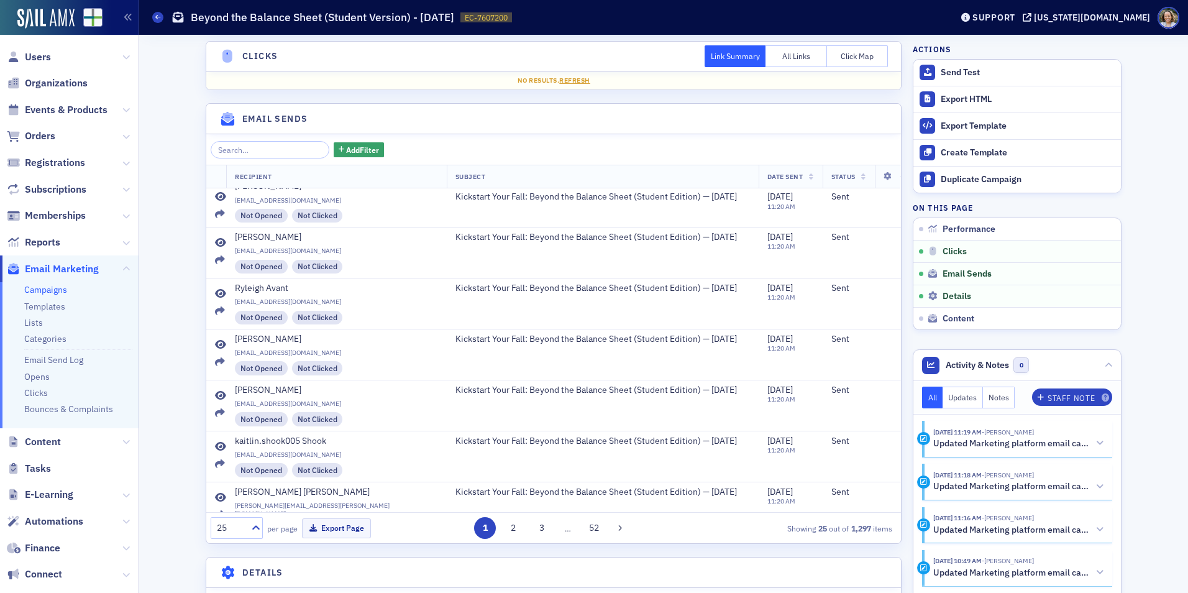
scroll to position [0, 0]
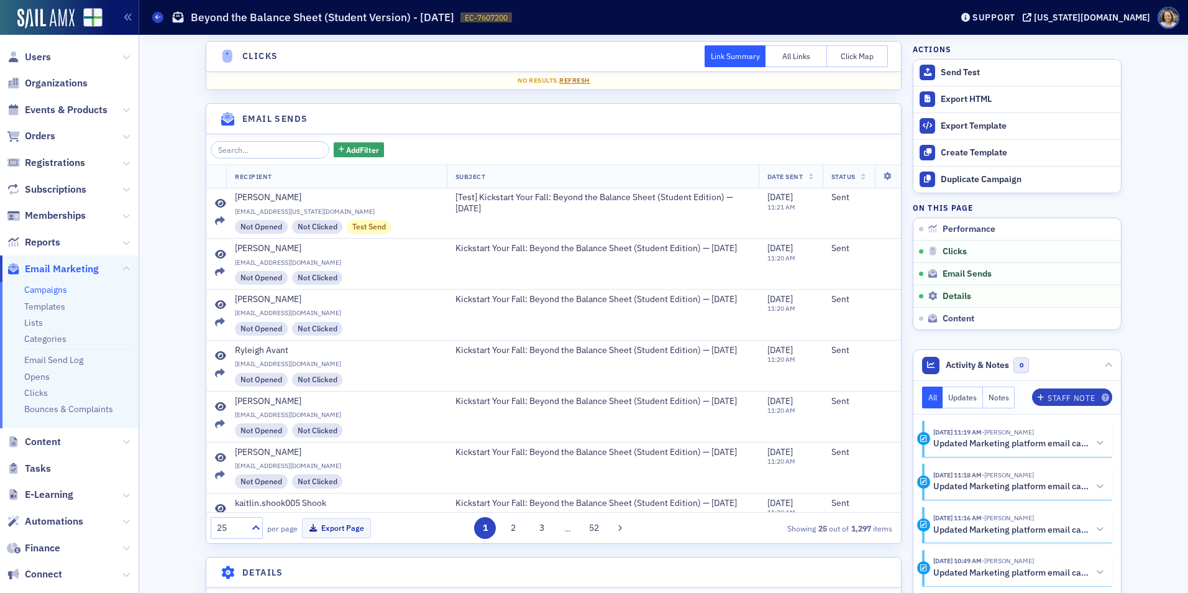
click at [571, 81] on span "Refresh" at bounding box center [574, 80] width 31 height 9
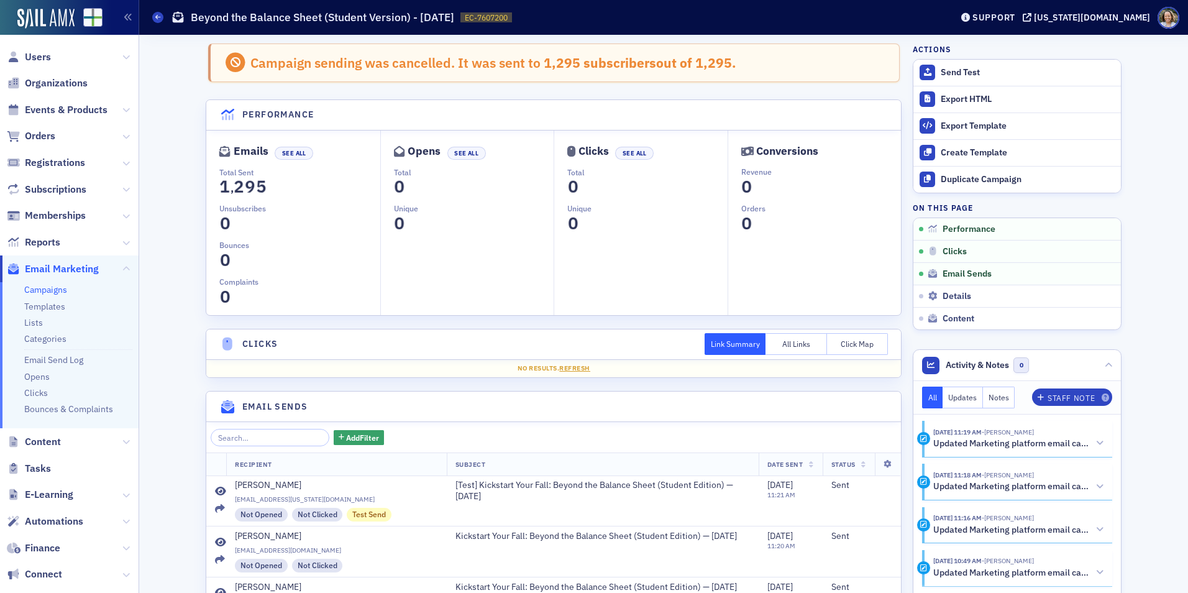
click at [45, 289] on link "Campaigns" at bounding box center [45, 289] width 43 height 11
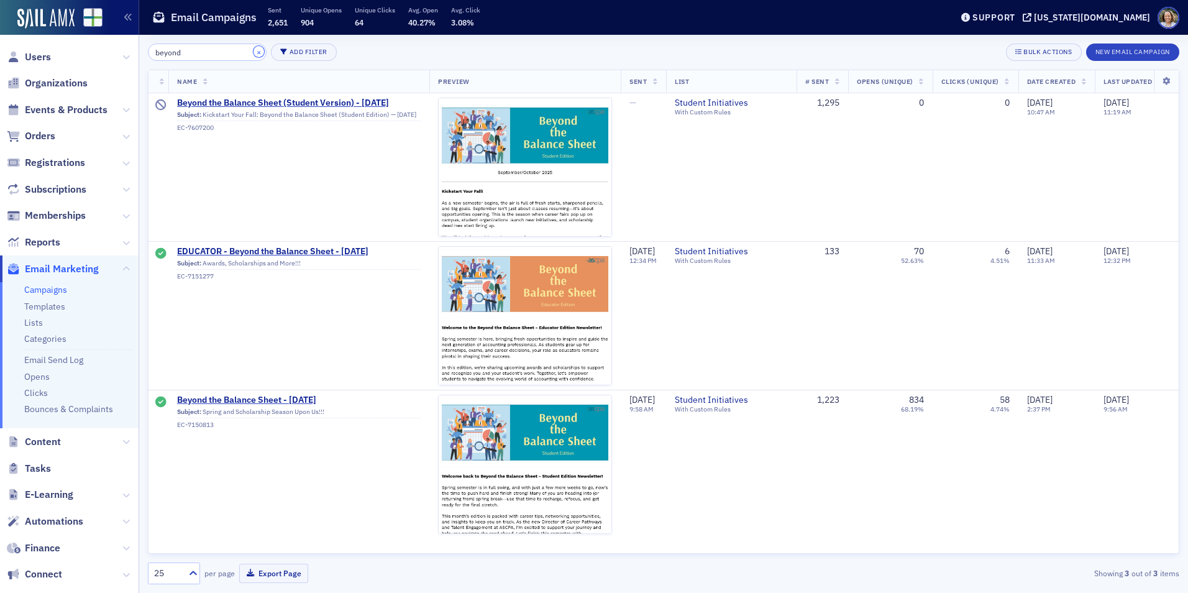
click at [253, 51] on button "×" at bounding box center [258, 51] width 11 height 11
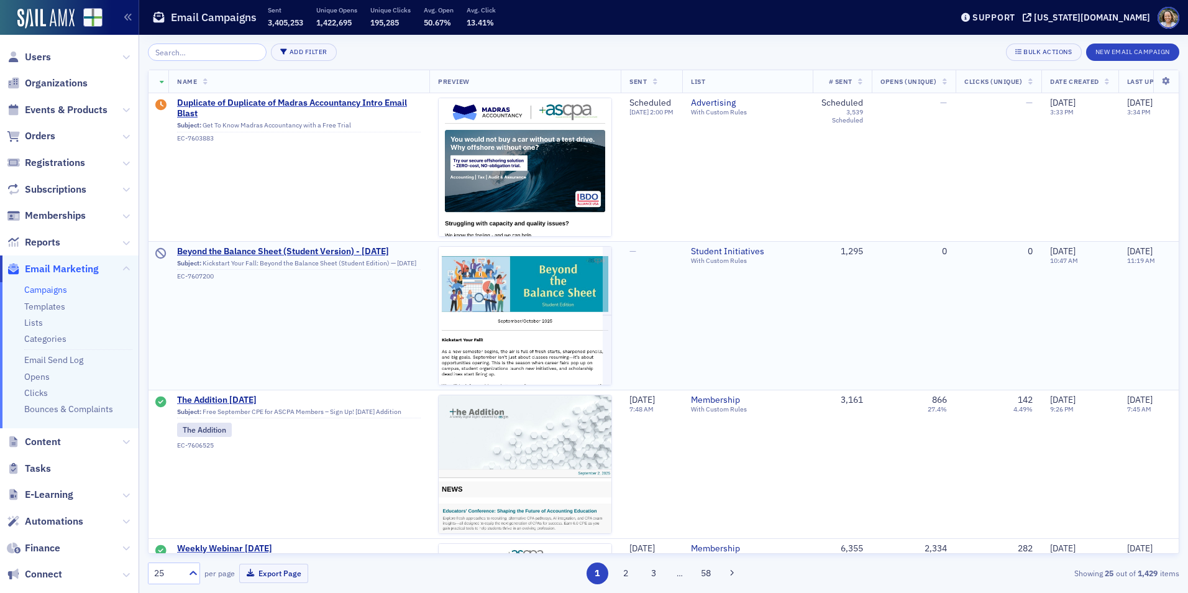
click at [660, 255] on div "—" at bounding box center [651, 251] width 44 height 11
click at [637, 260] on td "—" at bounding box center [652, 315] width 62 height 148
click at [636, 255] on span "—" at bounding box center [632, 250] width 7 height 11
click at [231, 52] on input "search" at bounding box center [207, 51] width 119 height 17
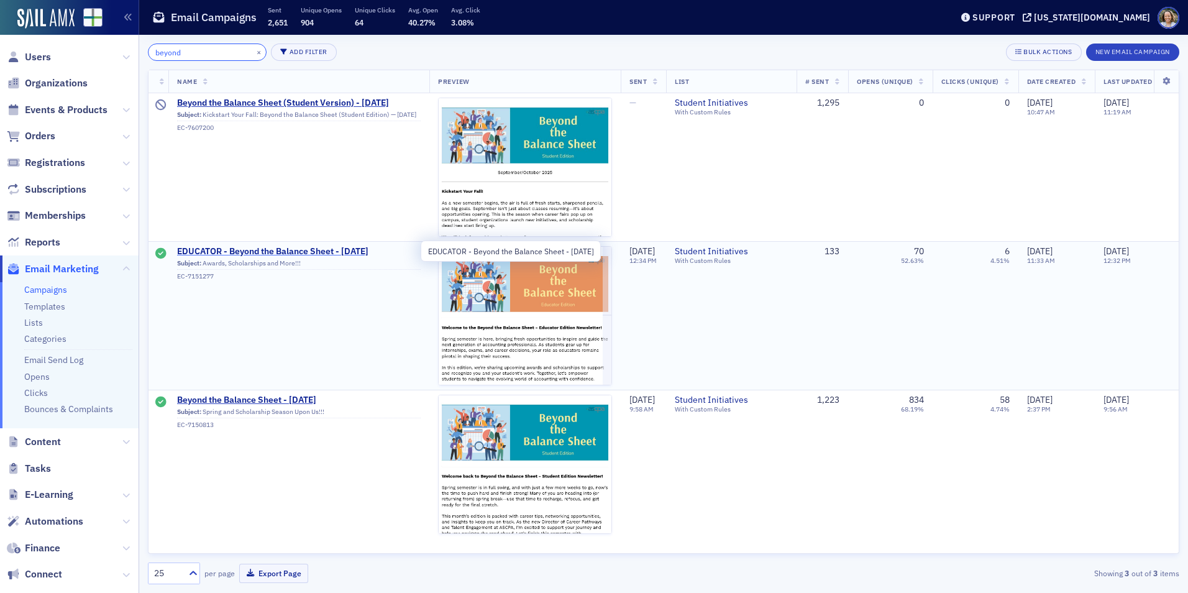
type input "beyond"
click at [314, 253] on span "EDUCATOR - Beyond the Balance Sheet - [DATE]" at bounding box center [299, 251] width 244 height 11
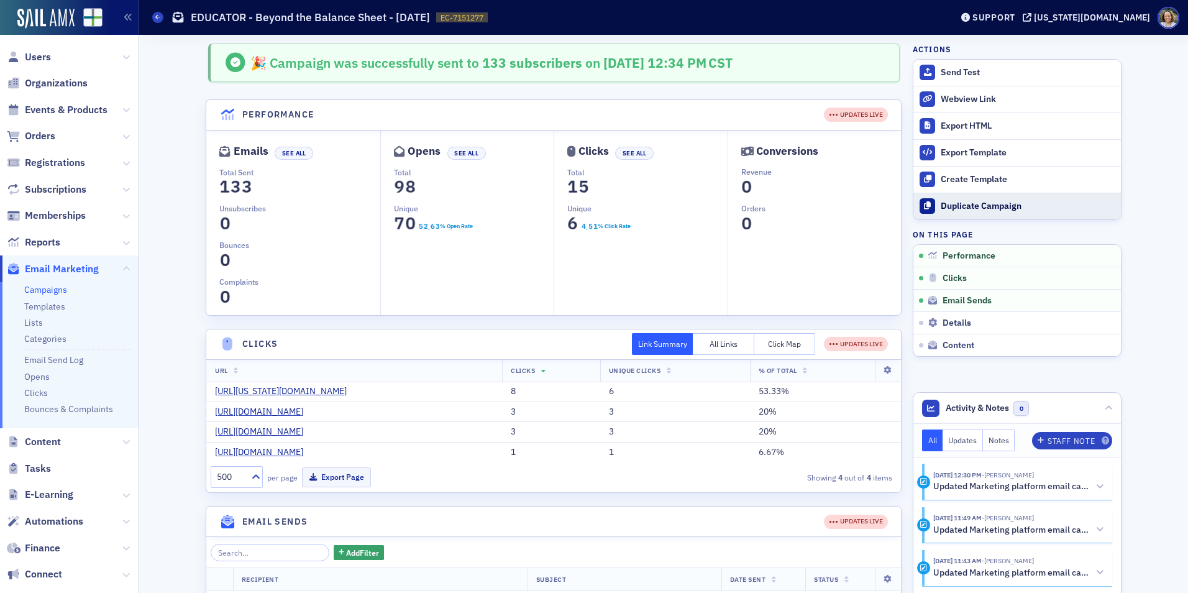
click at [965, 198] on button "Duplicate Campaign" at bounding box center [1017, 206] width 208 height 27
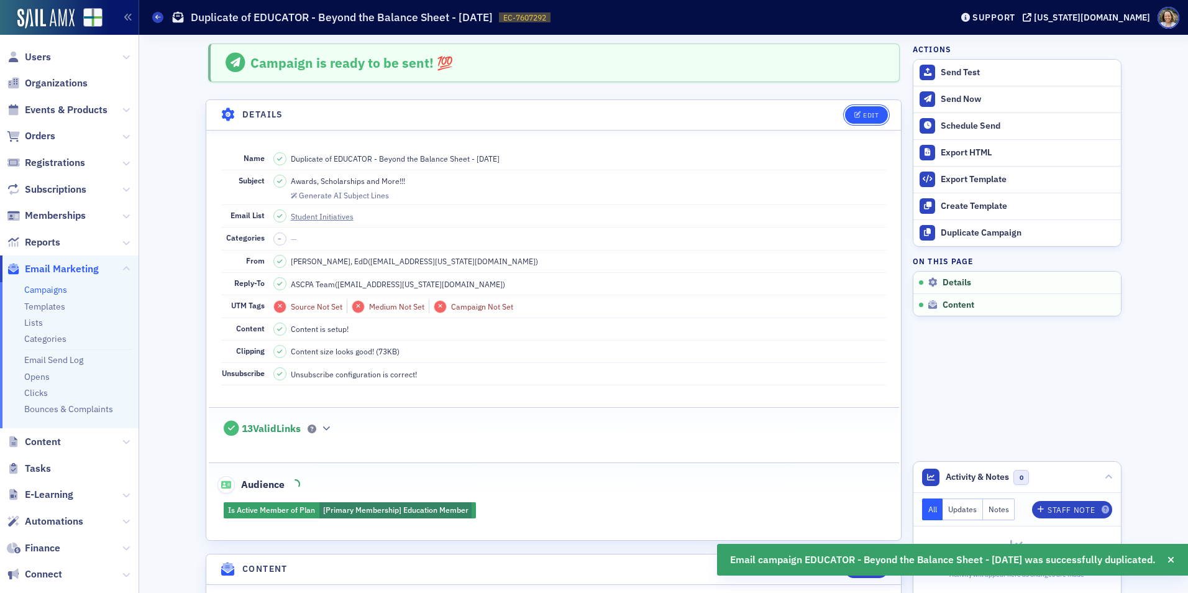
click at [867, 114] on div "Edit" at bounding box center [871, 115] width 16 height 7
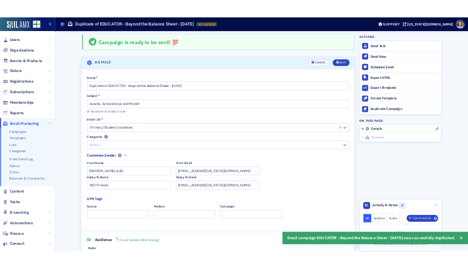
scroll to position [58, 0]
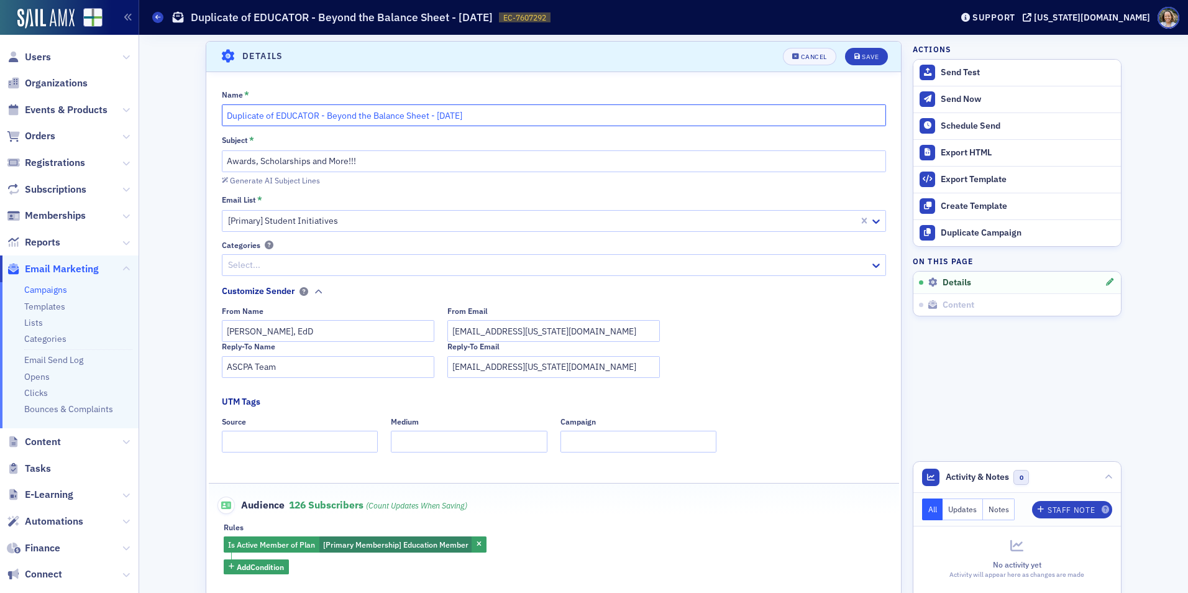
drag, startPoint x: 322, startPoint y: 114, endPoint x: 170, endPoint y: 126, distance: 152.7
click at [327, 117] on input "Beyond the Balance Sheet - [DATE]" at bounding box center [554, 115] width 664 height 22
drag, startPoint x: 467, startPoint y: 111, endPoint x: 406, endPoint y: 117, distance: 61.1
click at [406, 117] on input "Beyond the Balance Sheet - Educator Edition - [DATE]" at bounding box center [554, 115] width 664 height 22
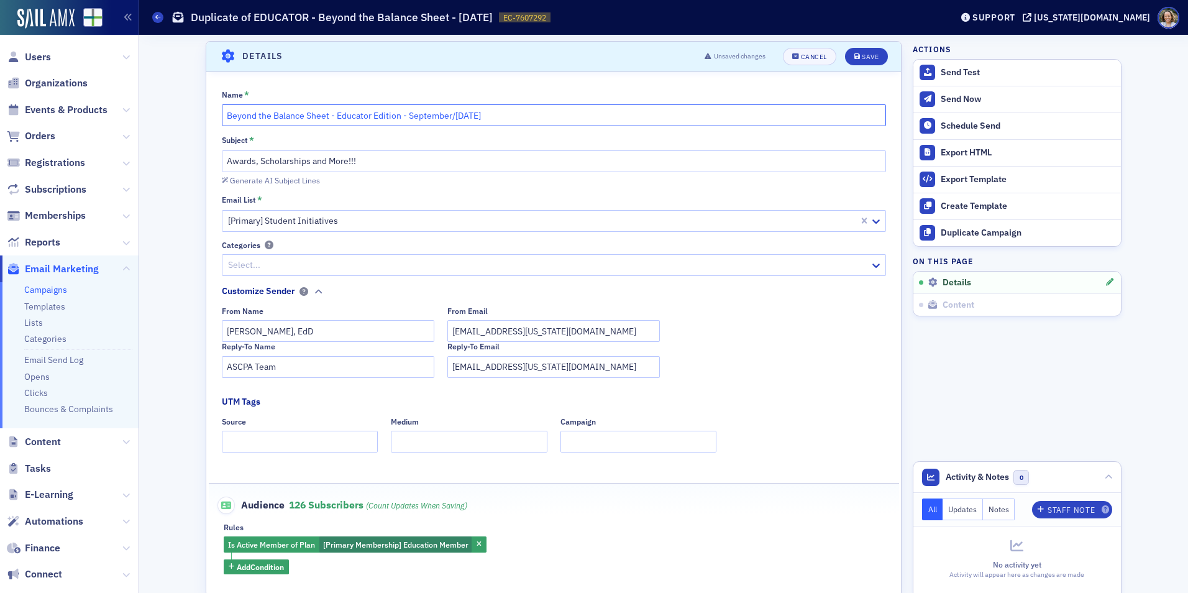
type input "Beyond the Balance Sheet - Educator Edition - September/[DATE]"
click at [322, 158] on input "Awards, Scholarships and More!!!" at bounding box center [554, 161] width 664 height 22
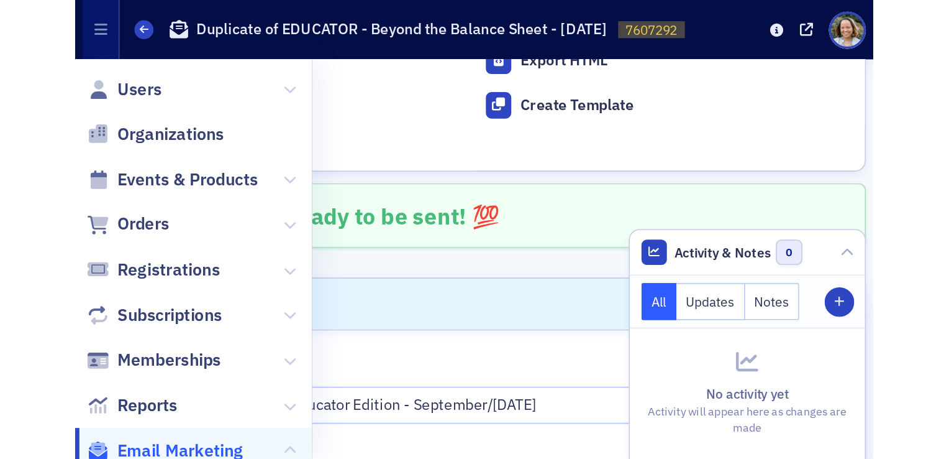
scroll to position [0, 0]
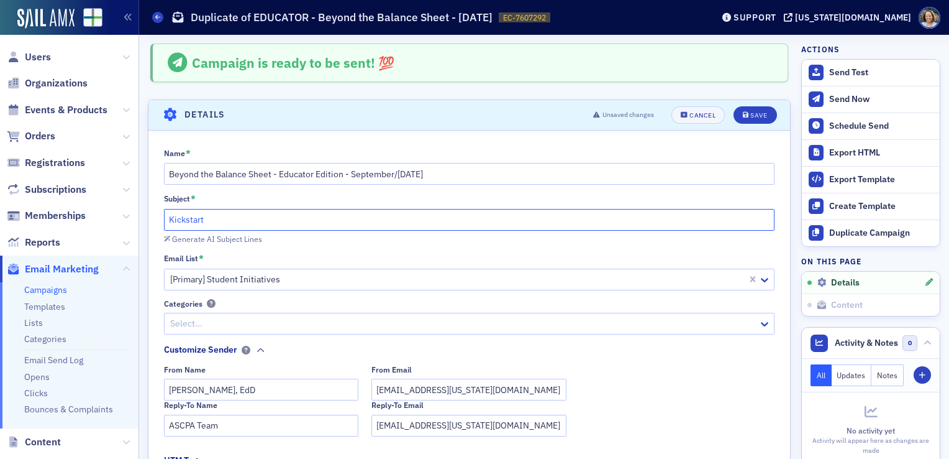
click at [278, 222] on input "Kickstart" at bounding box center [469, 220] width 611 height 22
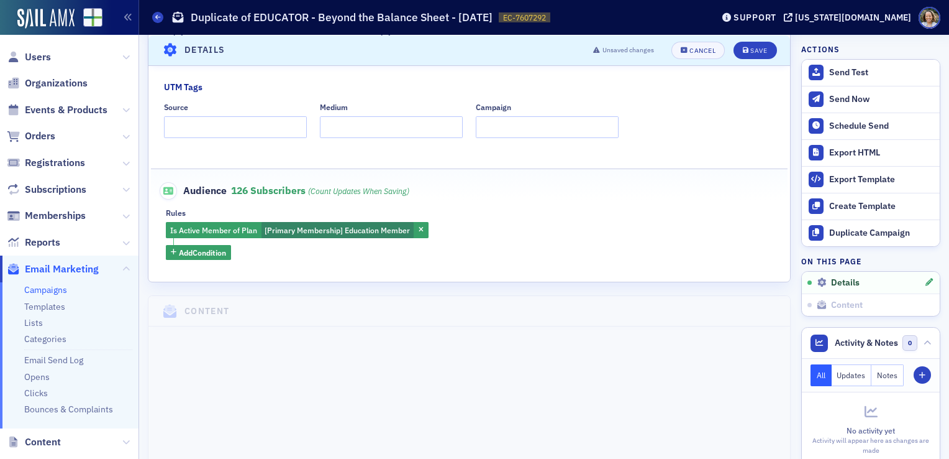
scroll to position [497, 0]
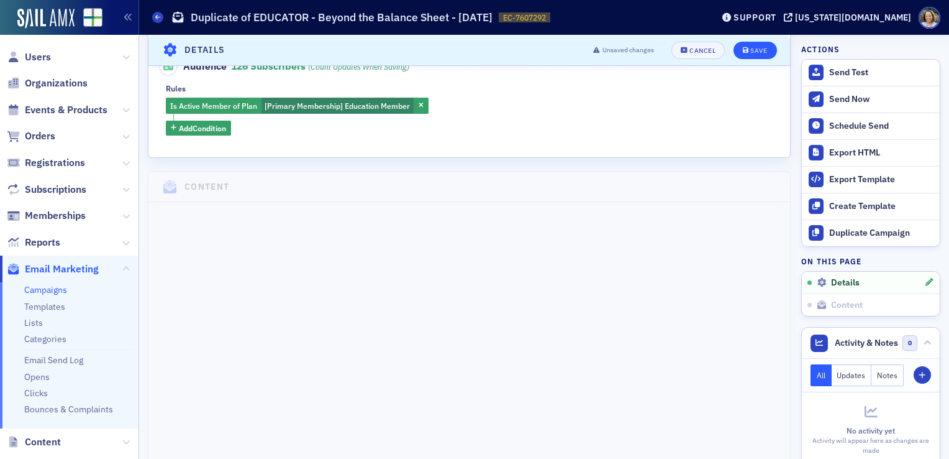
type input "Kickstart Your Fall: Beyond the Balance Sheet - Educator Education - Sept/[DATE]"
click at [751, 52] on div "Save" at bounding box center [759, 50] width 17 height 7
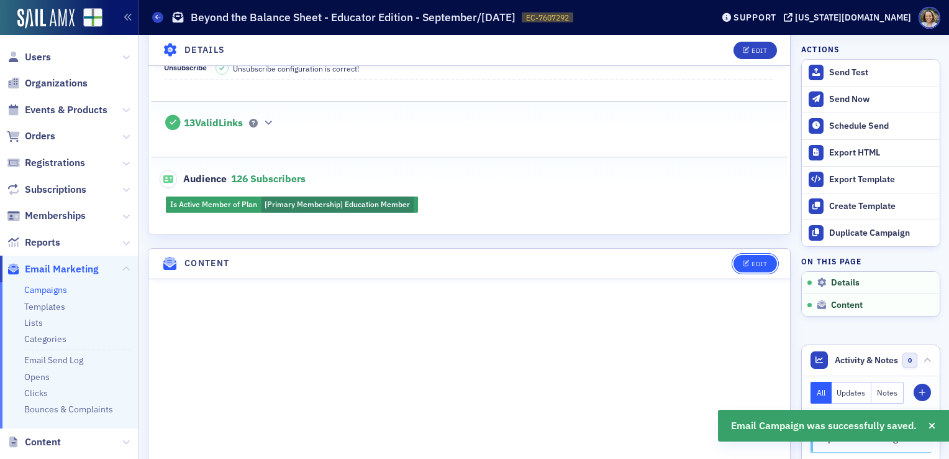
click at [752, 262] on div "Edit" at bounding box center [760, 263] width 16 height 7
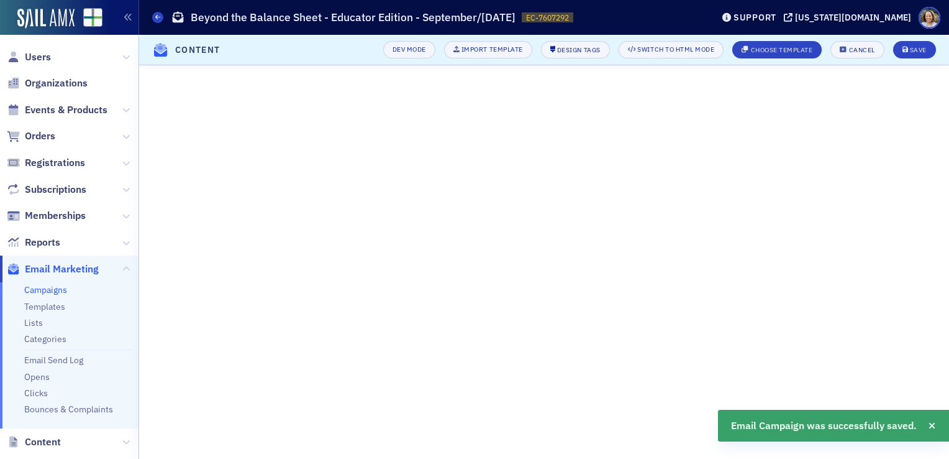
scroll to position [99, 0]
click at [934, 427] on icon "button" at bounding box center [932, 425] width 7 height 9
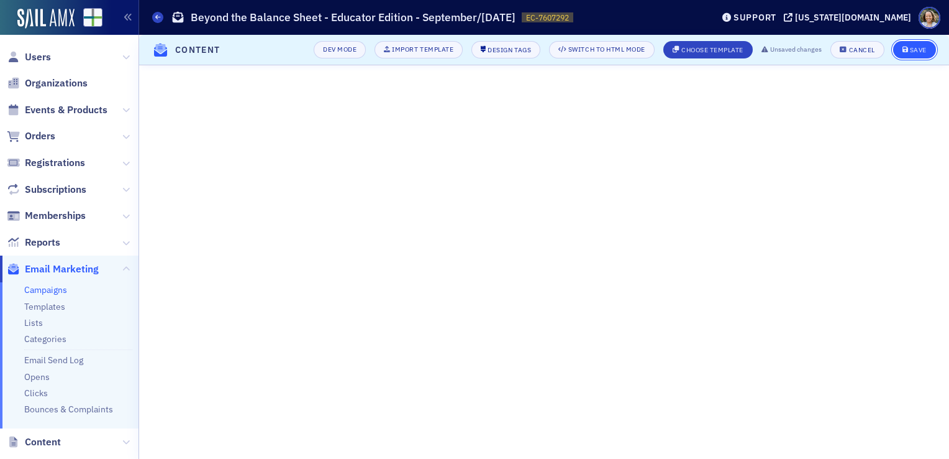
click at [915, 54] on button "Save" at bounding box center [914, 49] width 43 height 17
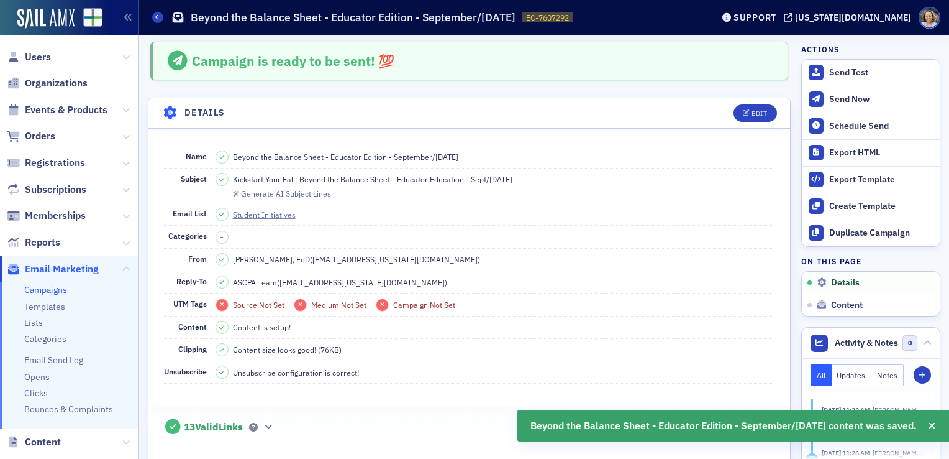
scroll to position [0, 0]
click at [157, 13] on span at bounding box center [157, 17] width 11 height 11
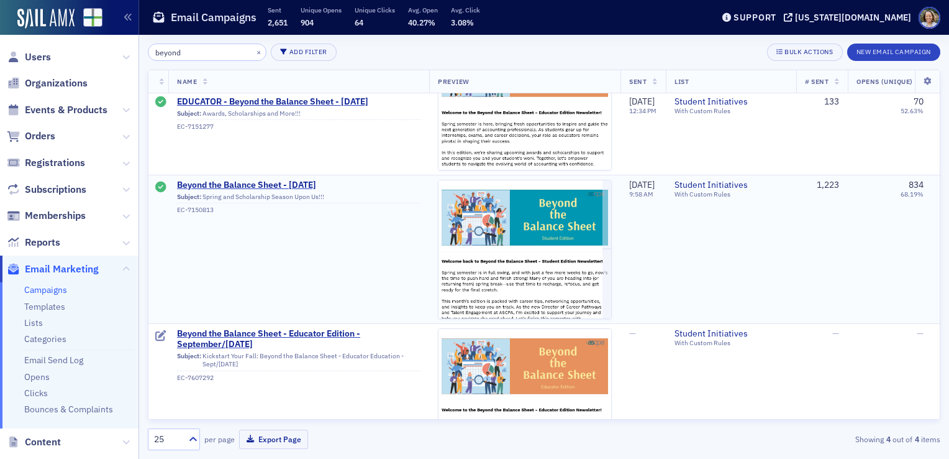
scroll to position [249, 0]
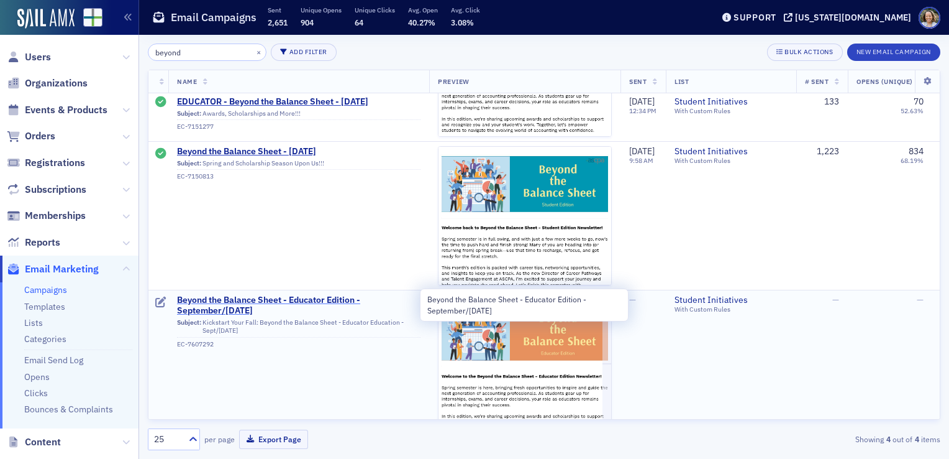
click at [244, 301] on span "Beyond the Balance Sheet - Educator Edition - September/[DATE]" at bounding box center [299, 306] width 244 height 22
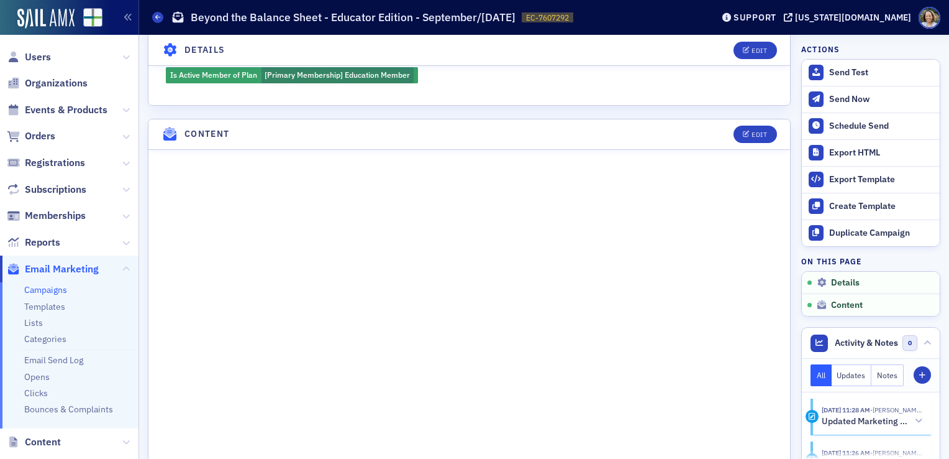
scroll to position [311, 0]
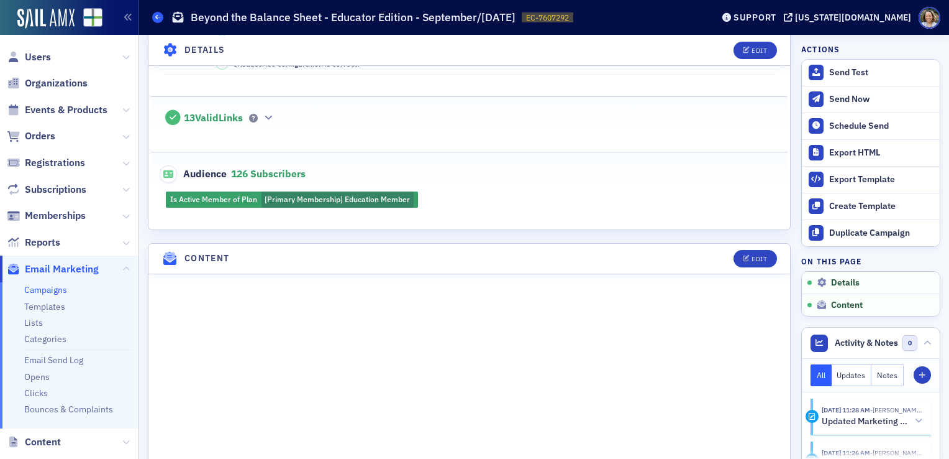
click at [157, 14] on icon at bounding box center [157, 17] width 5 height 6
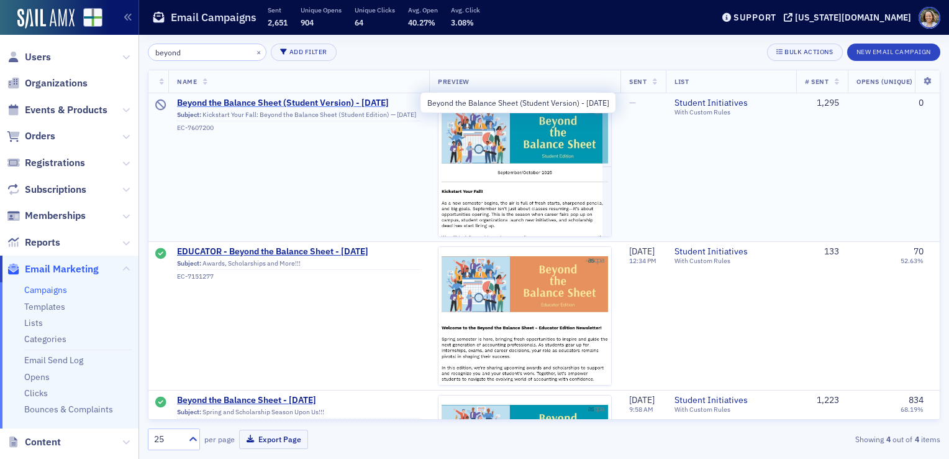
click at [345, 104] on span "Beyond the Balance Sheet (Student Version) - [DATE]" at bounding box center [299, 103] width 244 height 11
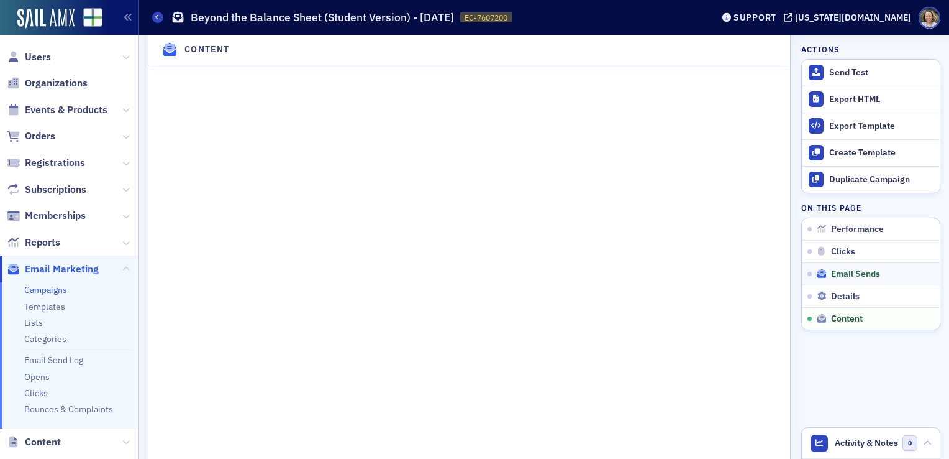
scroll to position [1367, 0]
click at [156, 19] on icon at bounding box center [157, 17] width 5 height 6
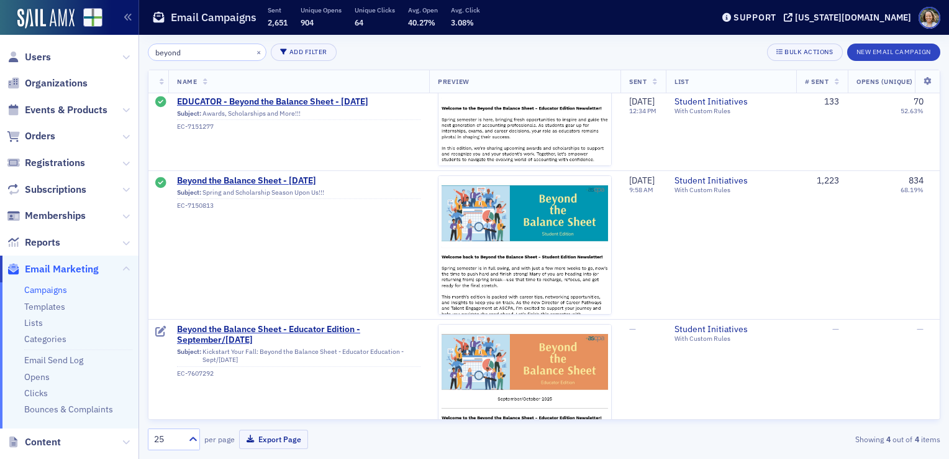
scroll to position [249, 0]
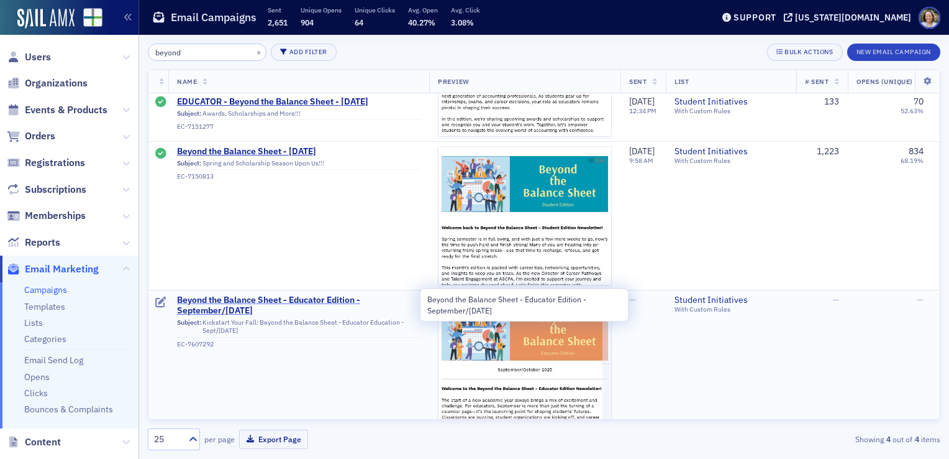
click at [251, 298] on span "Beyond the Balance Sheet - Educator Edition - September/[DATE]" at bounding box center [299, 306] width 244 height 22
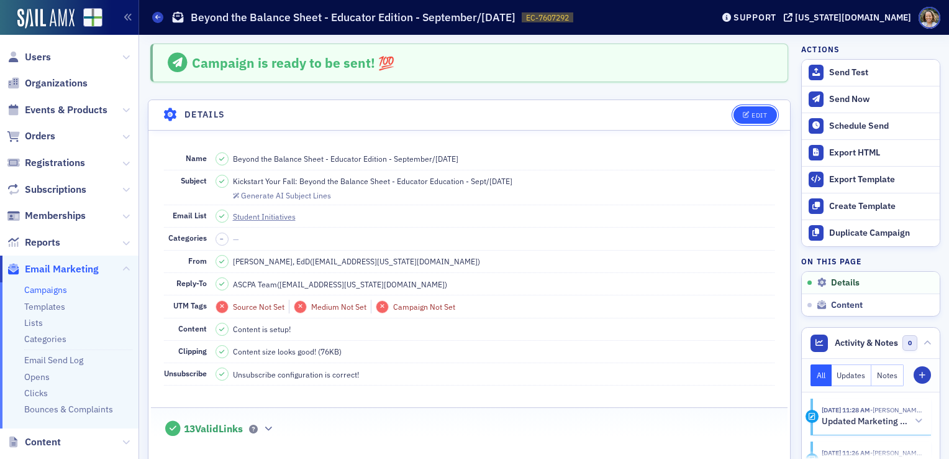
click at [752, 112] on div "Edit" at bounding box center [760, 115] width 16 height 7
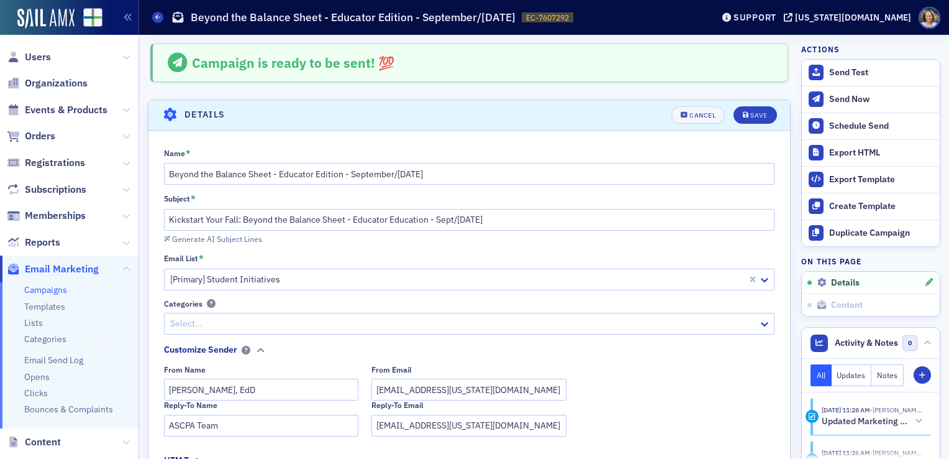
scroll to position [57, 0]
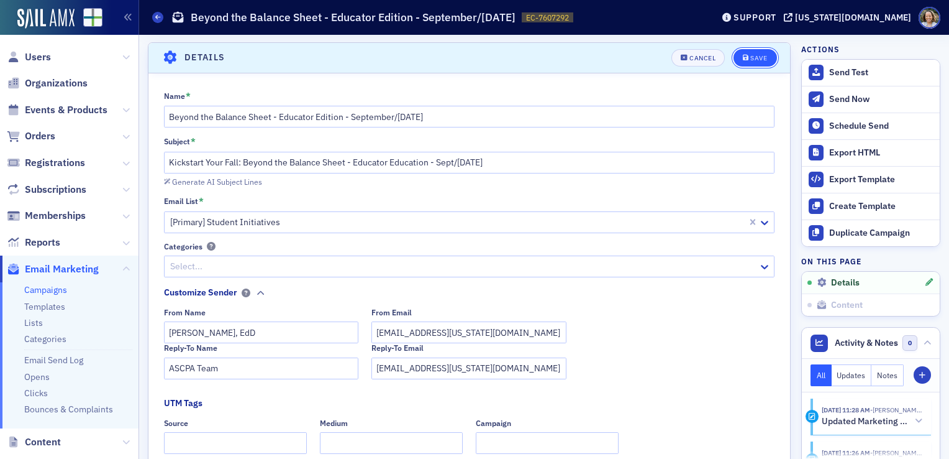
click at [751, 57] on div "Save" at bounding box center [759, 58] width 17 height 7
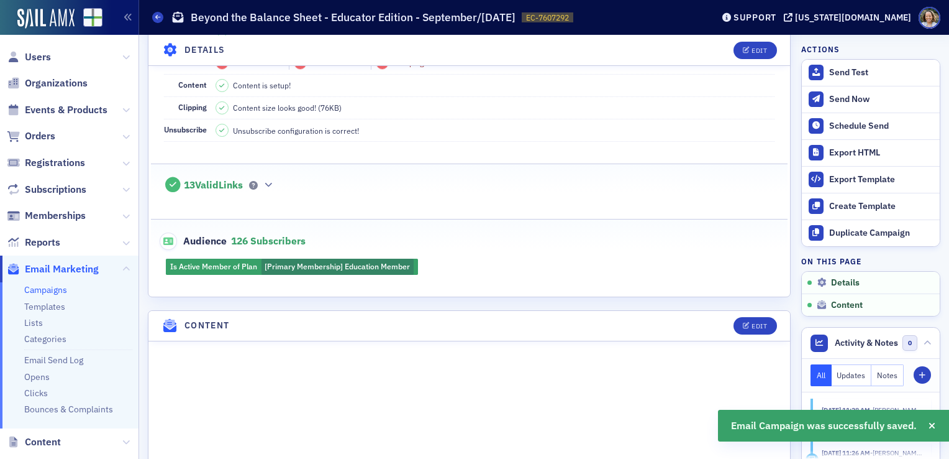
scroll to position [430, 0]
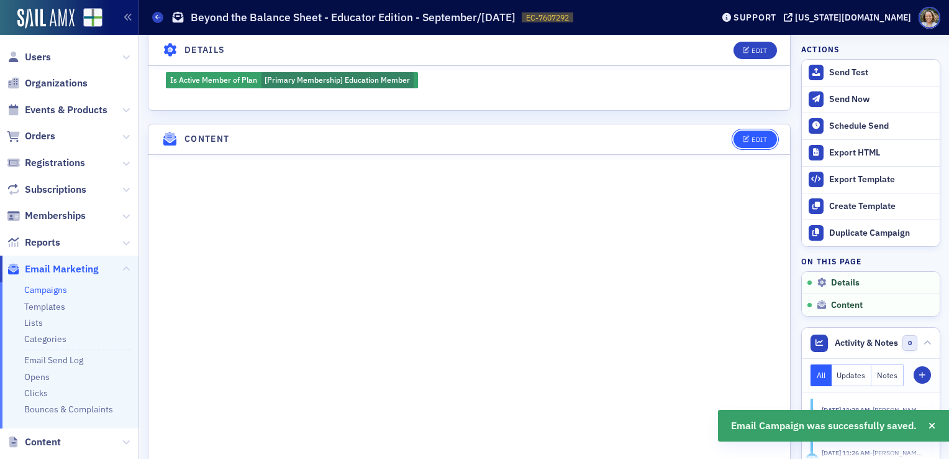
click at [752, 137] on div "Edit" at bounding box center [760, 139] width 16 height 7
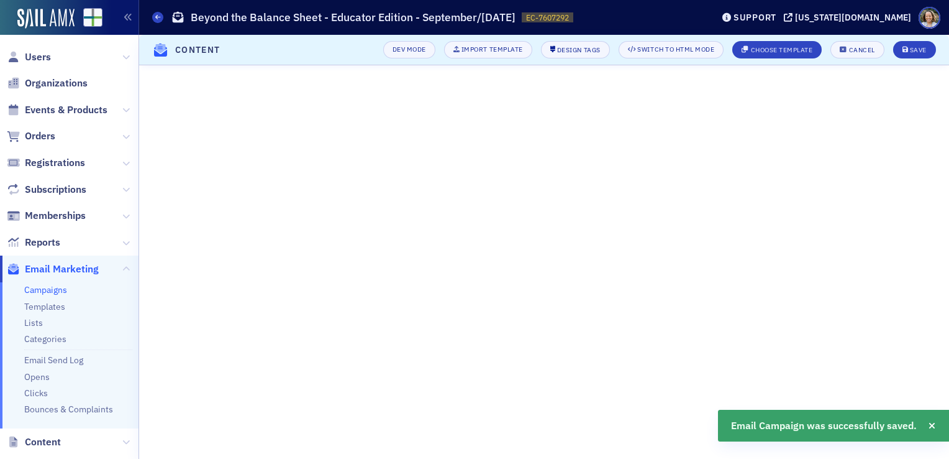
scroll to position [99, 0]
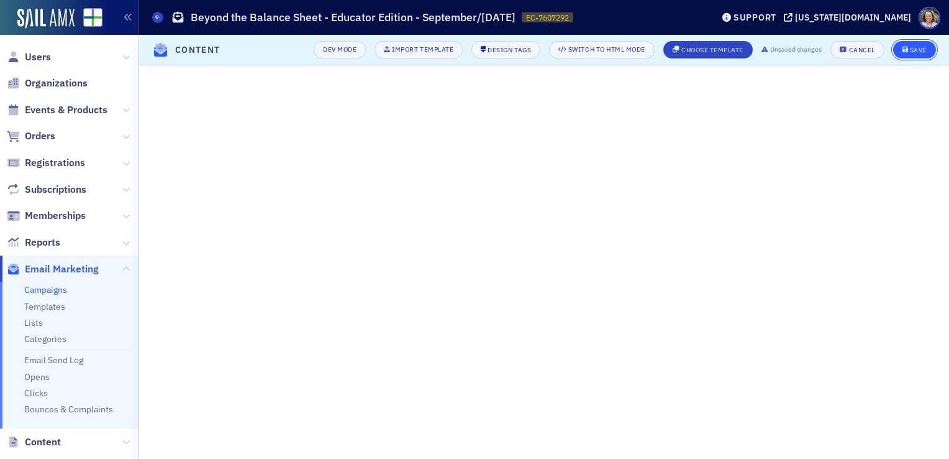
click at [908, 47] on icon "submit" at bounding box center [906, 50] width 6 height 7
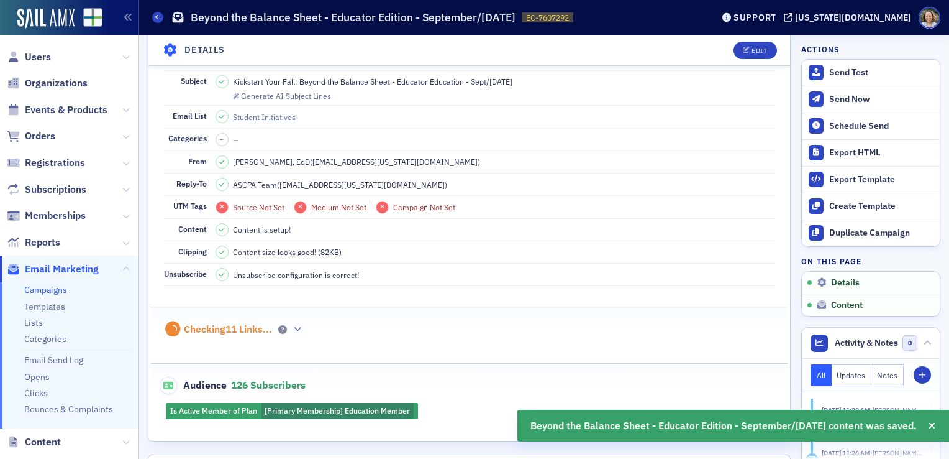
scroll to position [508, 0]
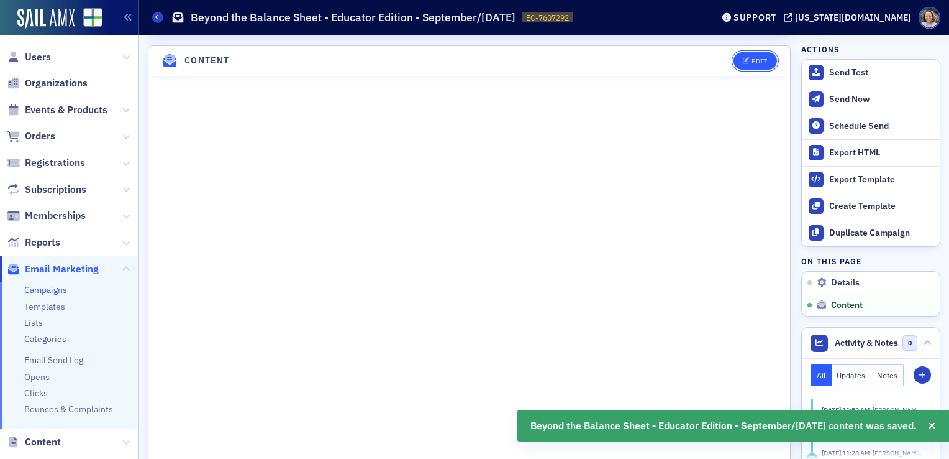
click at [754, 59] on div "Edit" at bounding box center [760, 61] width 16 height 7
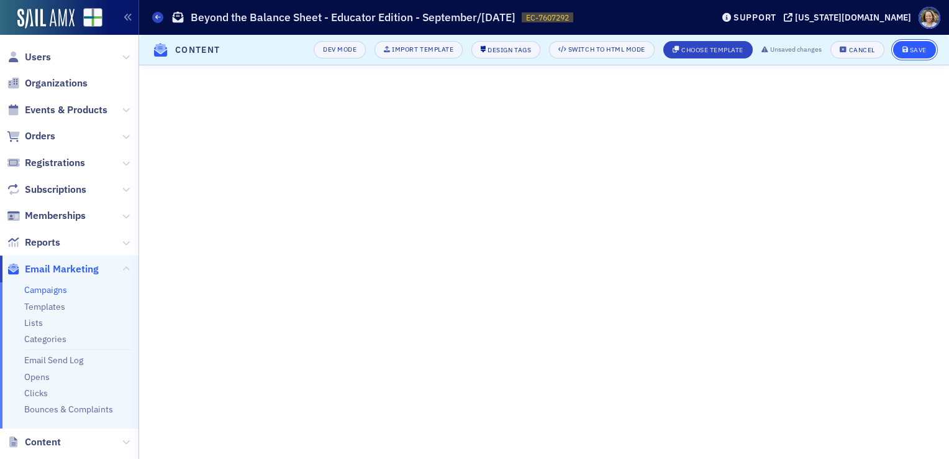
click at [912, 54] on button "Save" at bounding box center [914, 49] width 43 height 17
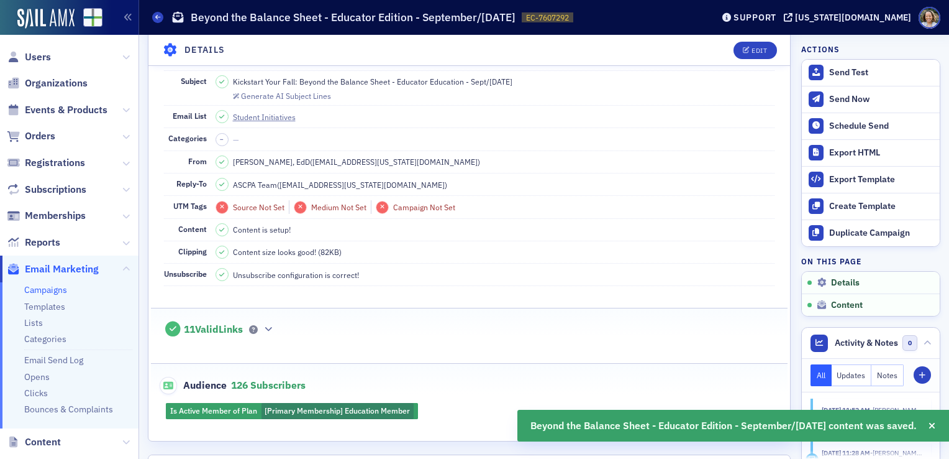
scroll to position [508, 0]
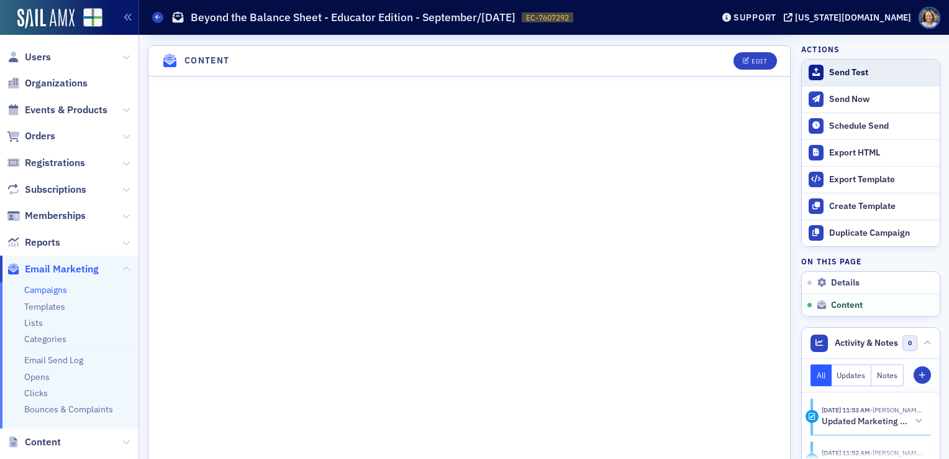
click at [852, 75] on div "Send Test" at bounding box center [881, 72] width 104 height 11
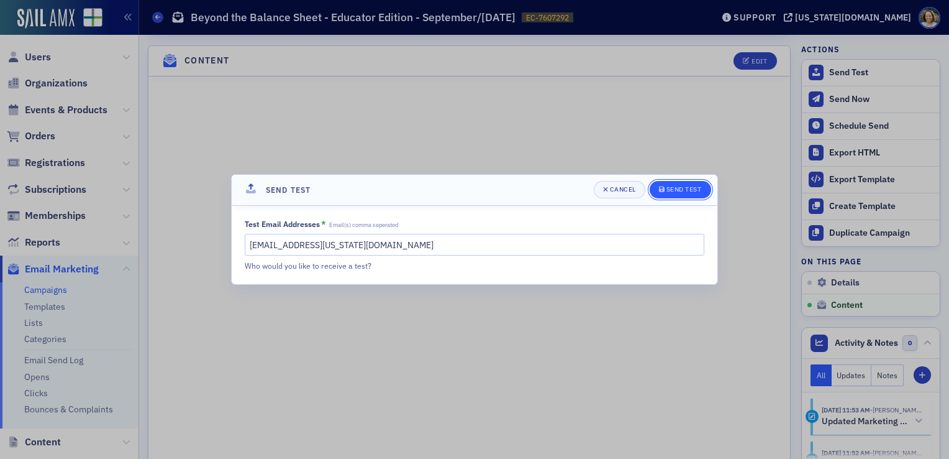
click at [687, 187] on div "Send Test" at bounding box center [684, 189] width 35 height 7
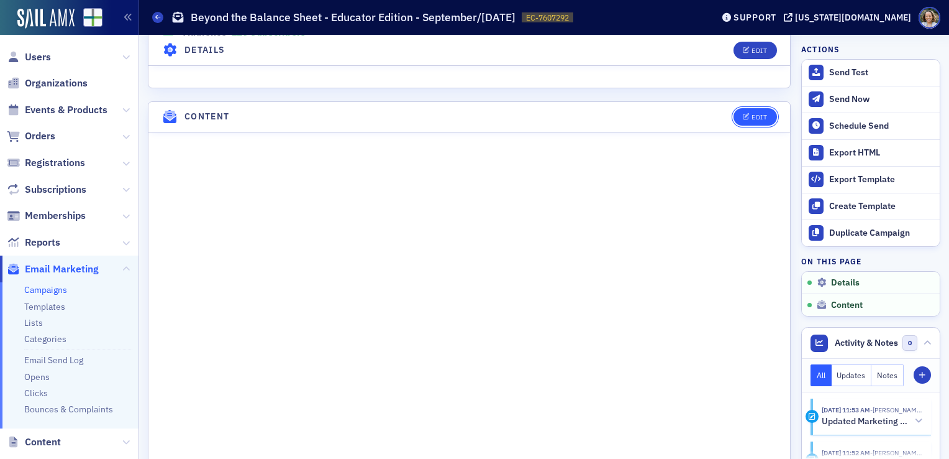
click at [743, 116] on icon "button" at bounding box center [746, 117] width 7 height 7
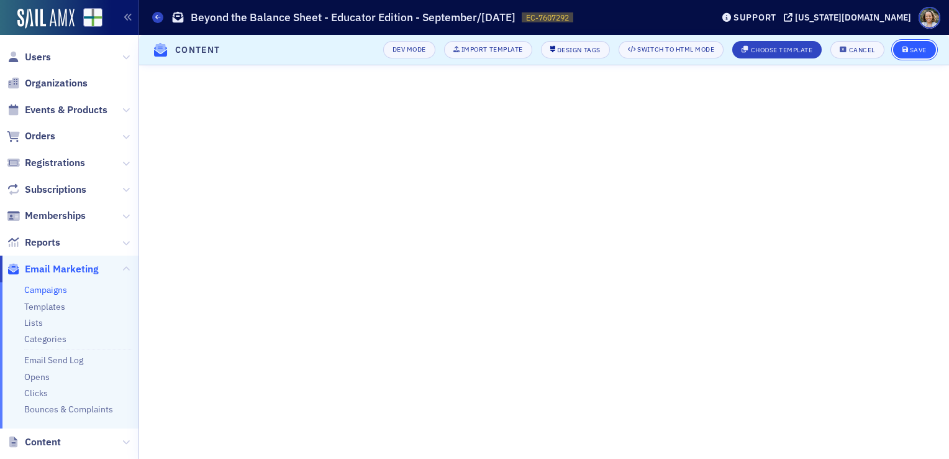
click at [917, 51] on div "Save" at bounding box center [918, 50] width 17 height 7
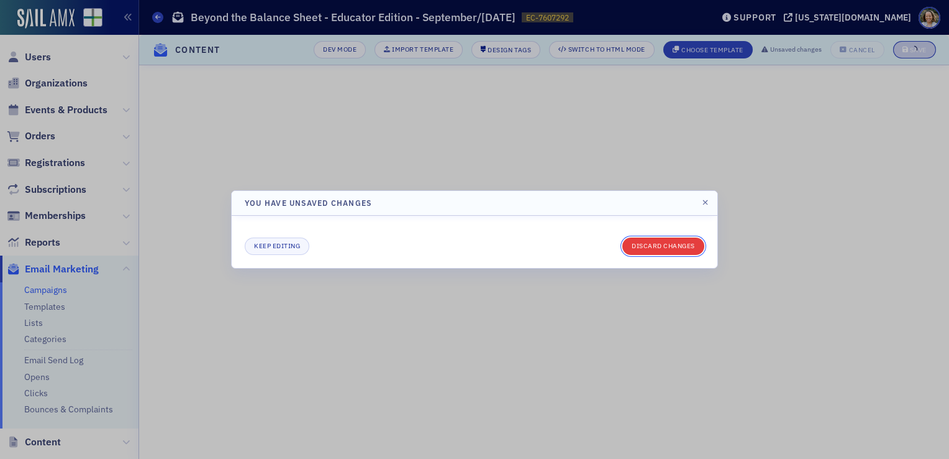
click at [667, 247] on button "Discard changes" at bounding box center [664, 245] width 82 height 17
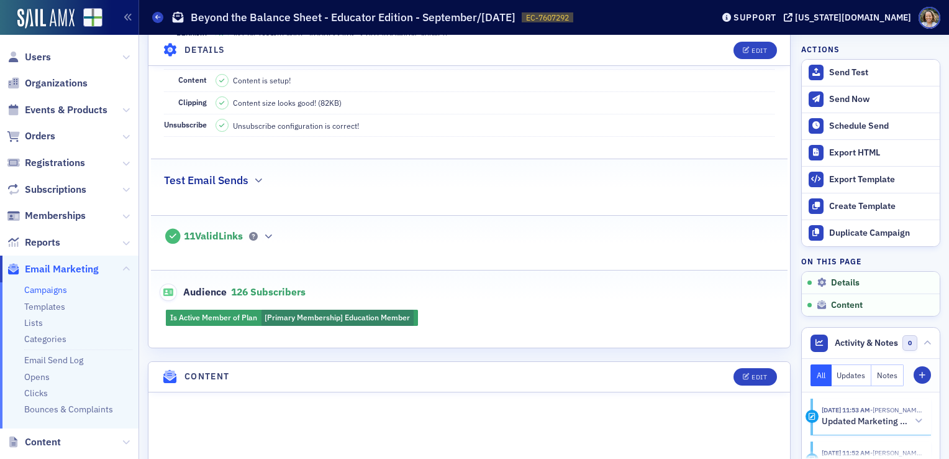
scroll to position [404, 0]
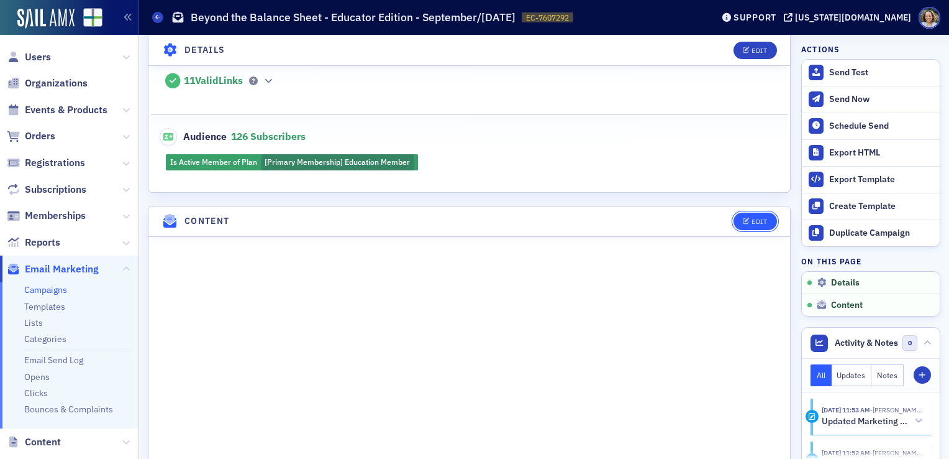
click at [758, 222] on button "Edit" at bounding box center [755, 220] width 43 height 17
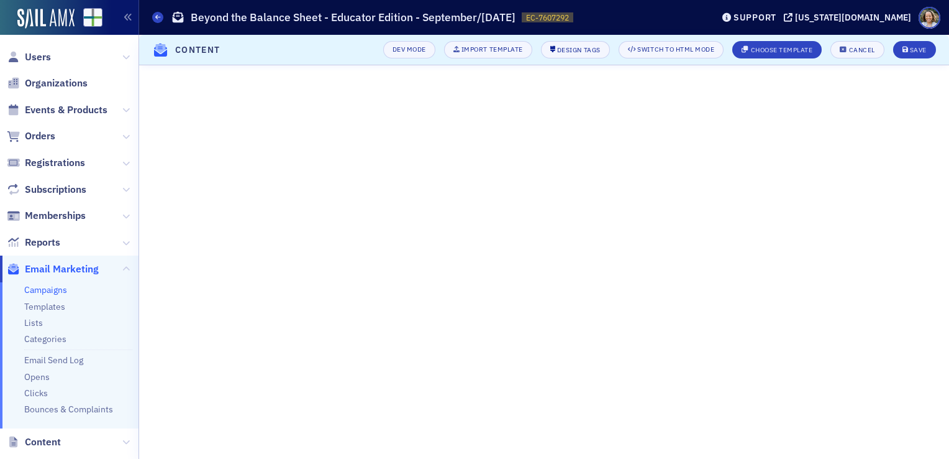
scroll to position [155, 0]
click at [910, 51] on span "Save" at bounding box center [915, 50] width 24 height 7
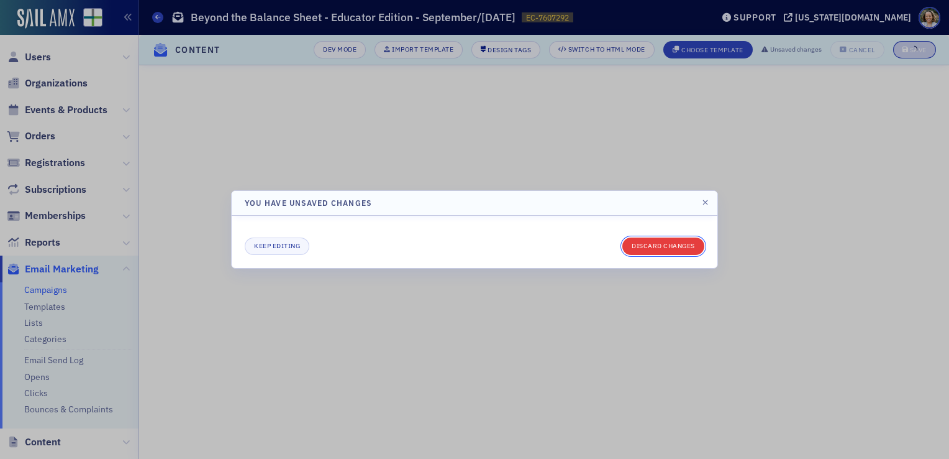
click at [703, 245] on button "Discard changes" at bounding box center [664, 245] width 82 height 17
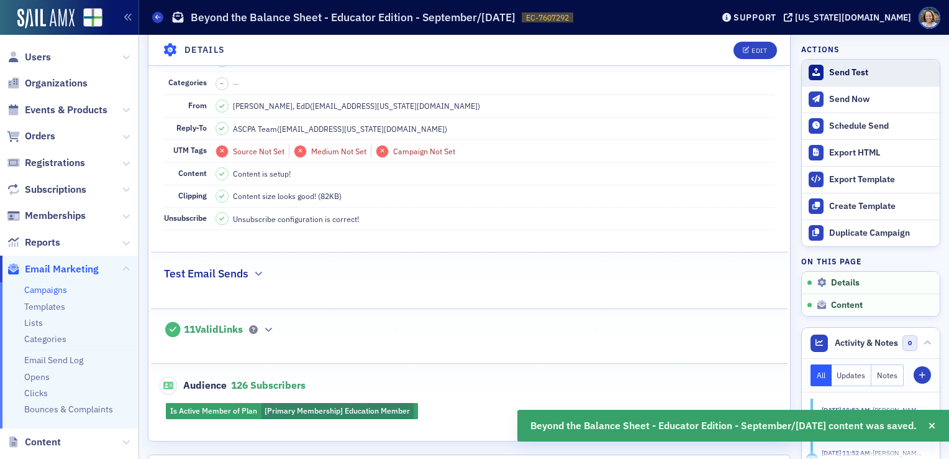
click at [854, 71] on div "Send Test" at bounding box center [881, 72] width 104 height 11
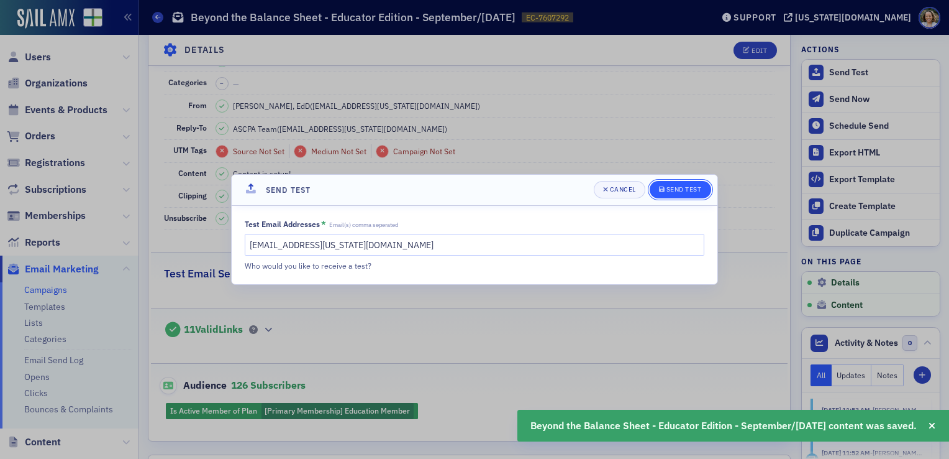
click at [687, 186] on div "Send Test" at bounding box center [684, 189] width 35 height 7
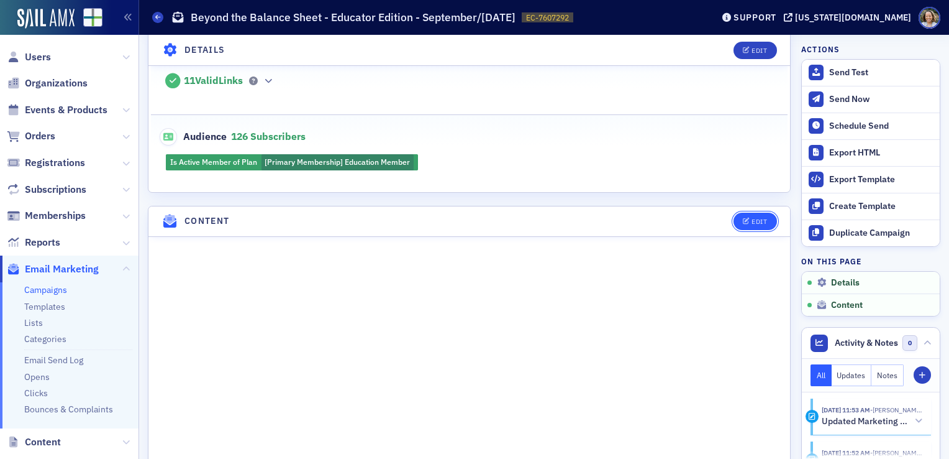
click at [743, 218] on icon "button" at bounding box center [746, 221] width 7 height 7
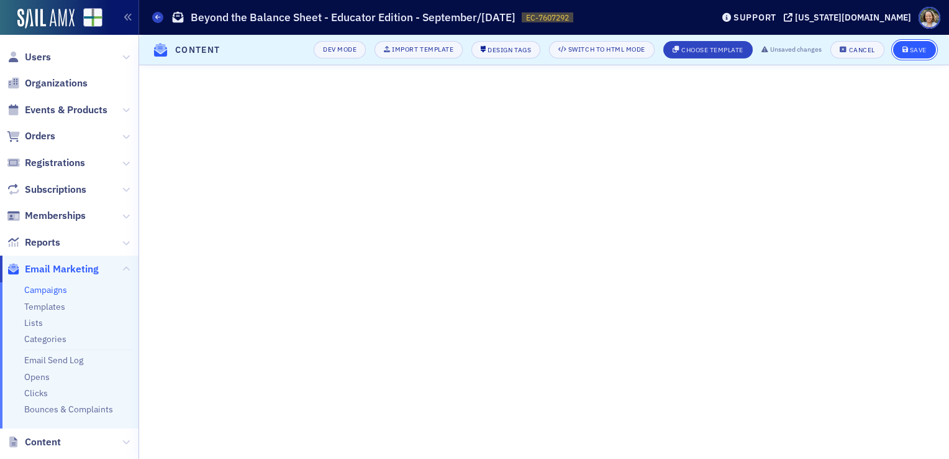
click at [916, 47] on div "Save" at bounding box center [918, 50] width 17 height 7
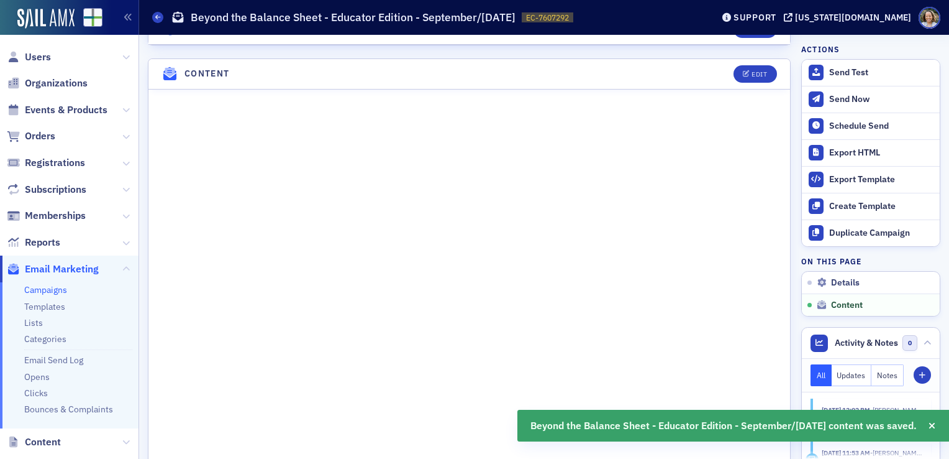
scroll to position [564, 0]
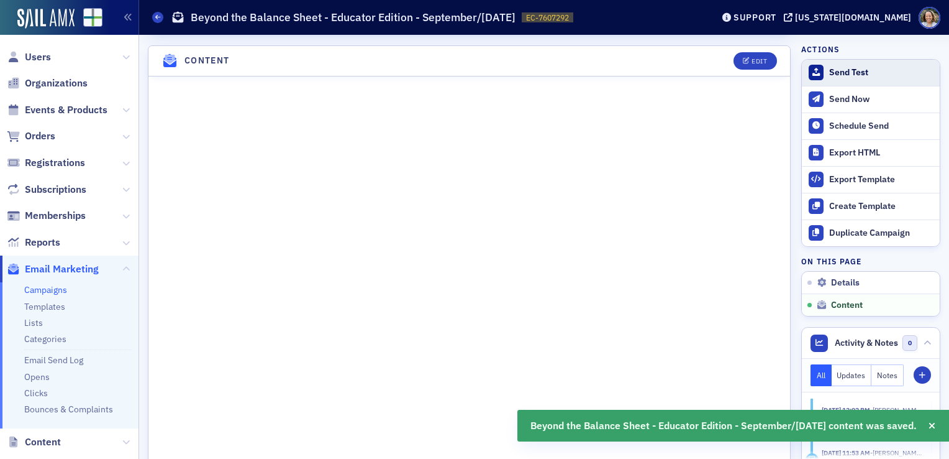
click at [810, 63] on button "Send Test" at bounding box center [871, 73] width 138 height 26
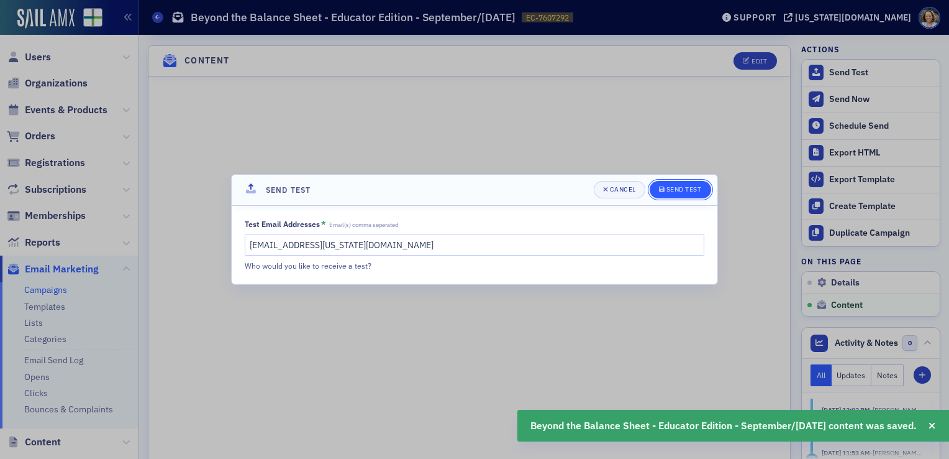
click at [680, 190] on div "Send Test" at bounding box center [684, 189] width 35 height 7
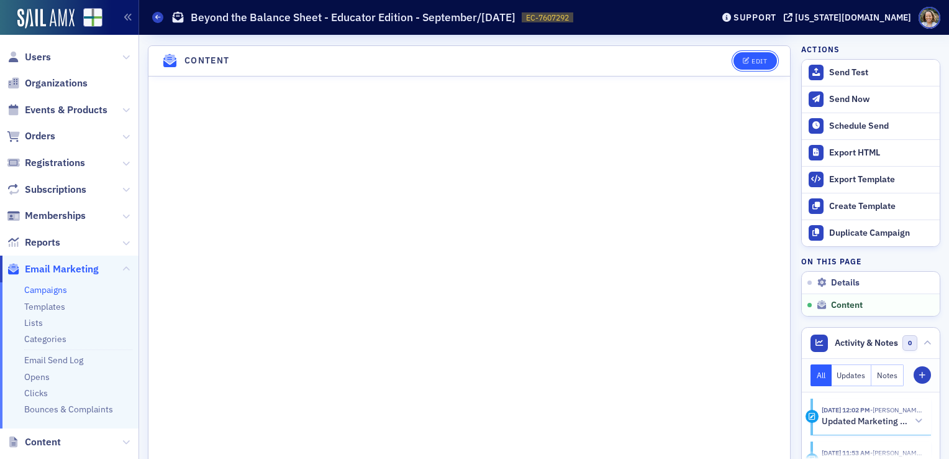
click at [746, 52] on button "Edit" at bounding box center [755, 60] width 43 height 17
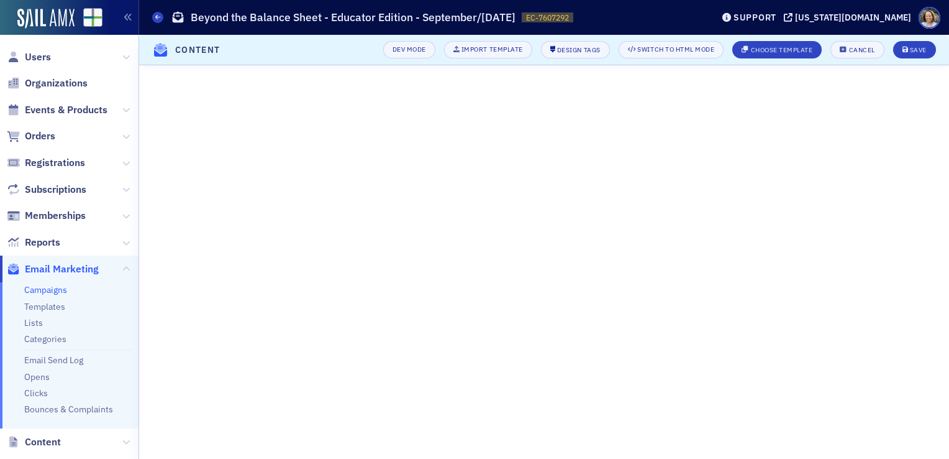
scroll to position [155, 0]
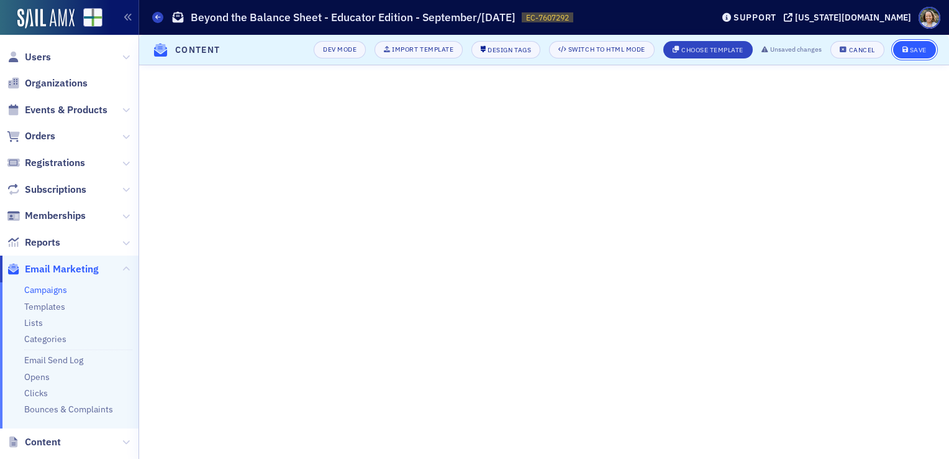
click at [913, 43] on button "Save" at bounding box center [914, 49] width 43 height 17
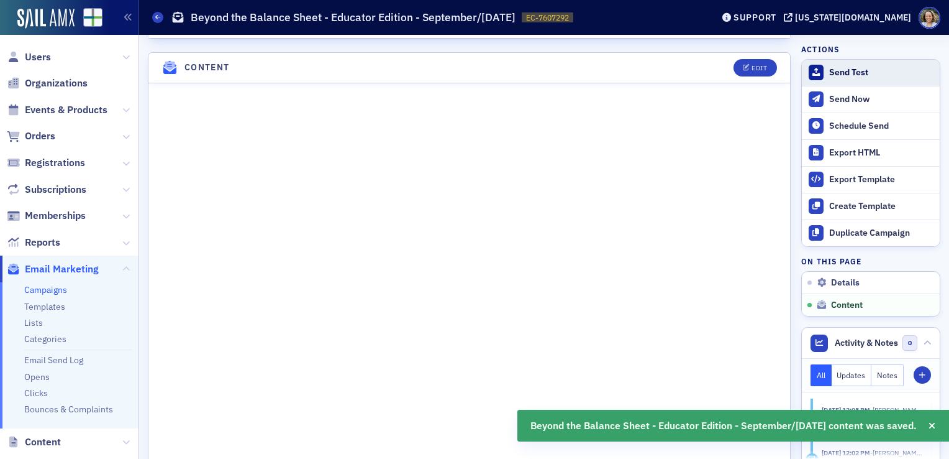
scroll to position [564, 0]
click at [841, 76] on div "Send Test" at bounding box center [881, 72] width 104 height 11
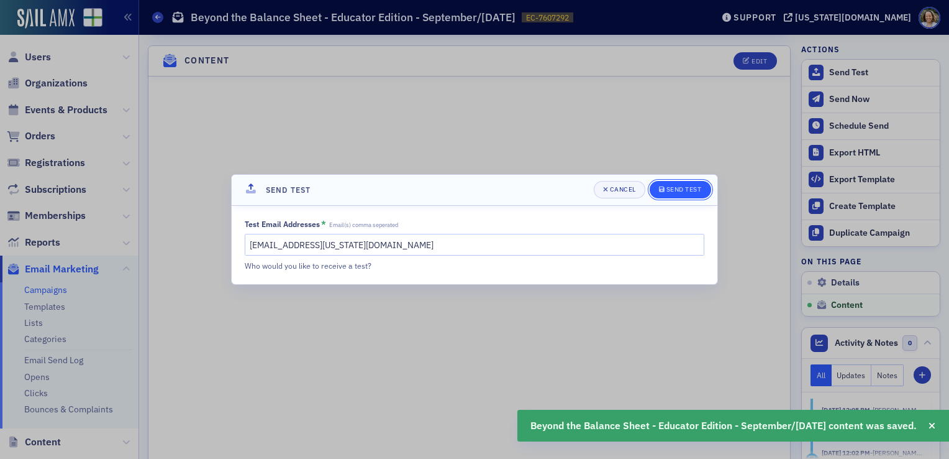
click at [673, 191] on div "Send Test" at bounding box center [684, 189] width 35 height 7
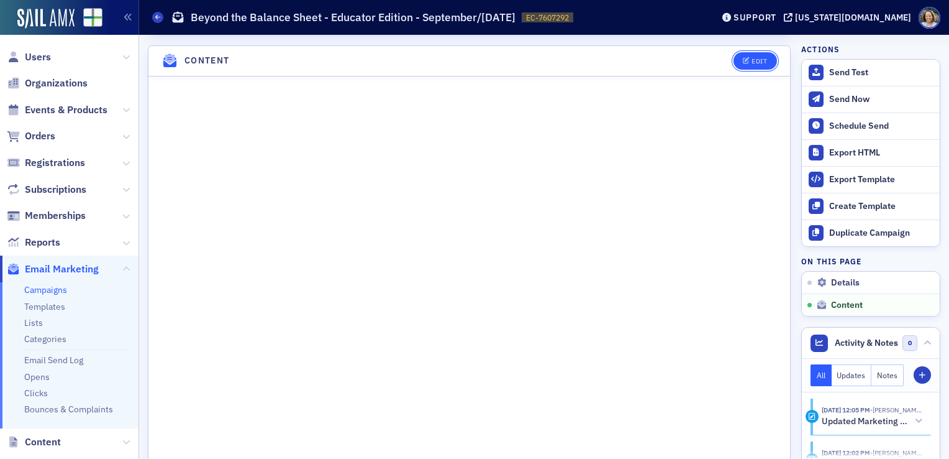
click at [752, 58] on div "Edit" at bounding box center [760, 61] width 16 height 7
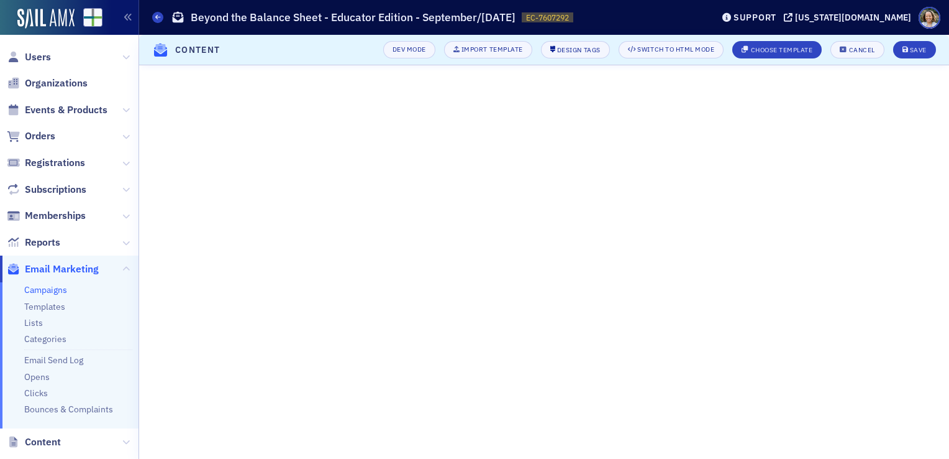
scroll to position [155, 0]
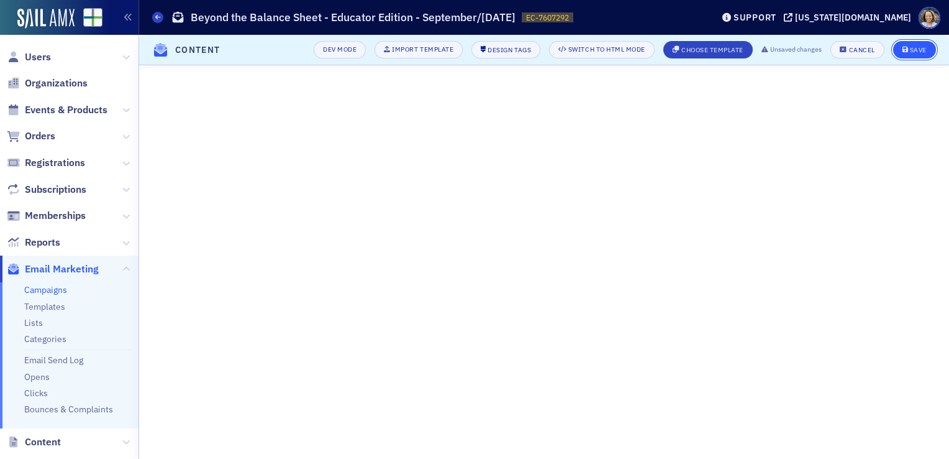
click at [908, 49] on icon "submit" at bounding box center [906, 50] width 6 height 7
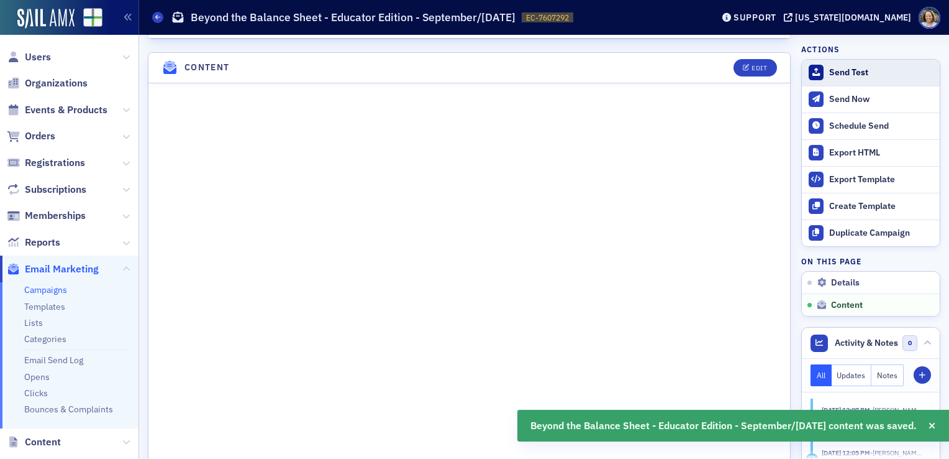
scroll to position [564, 0]
click at [854, 74] on div "Send Test" at bounding box center [881, 72] width 104 height 11
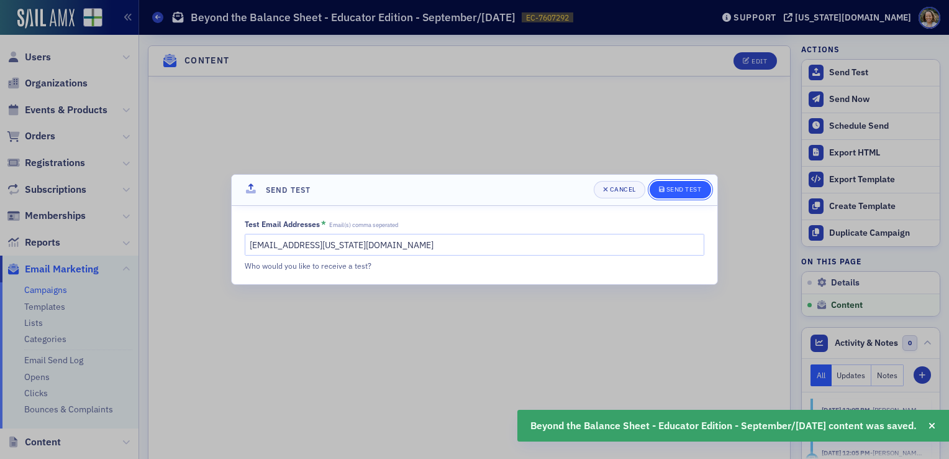
click at [698, 194] on span "Send Test" at bounding box center [680, 190] width 43 height 10
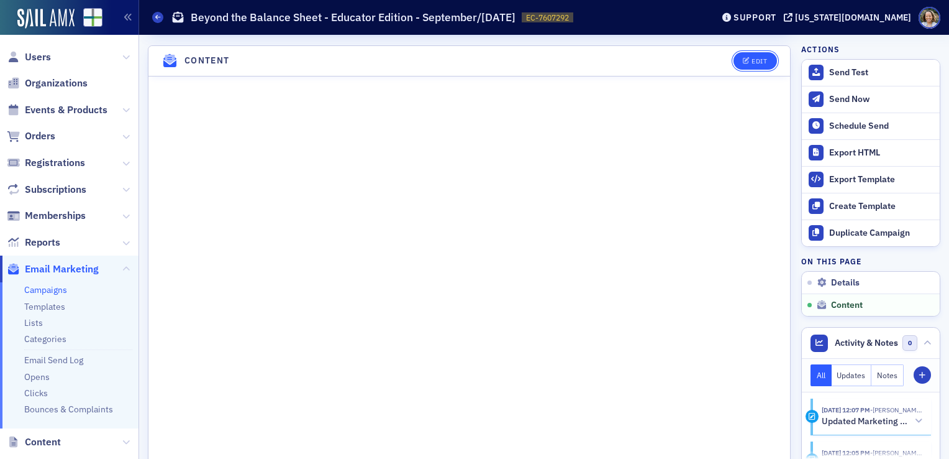
click at [743, 58] on icon "button" at bounding box center [746, 61] width 7 height 7
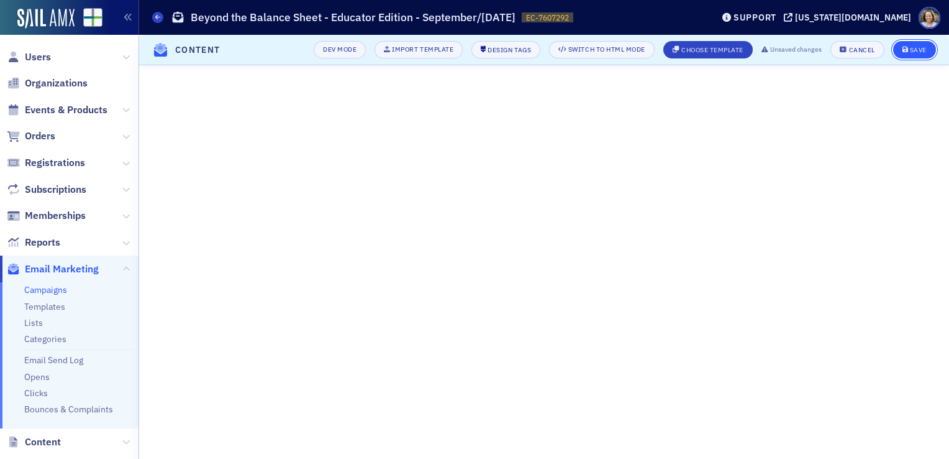
click at [908, 47] on icon "submit" at bounding box center [906, 50] width 6 height 7
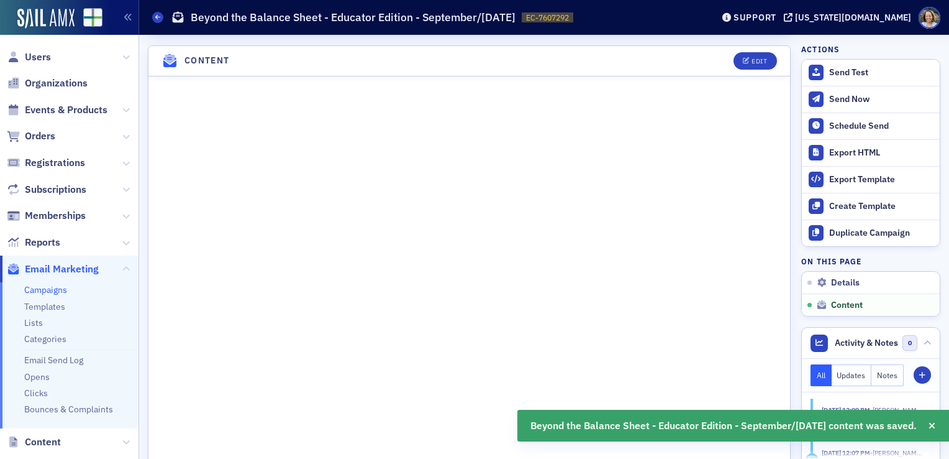
scroll to position [564, 0]
click at [857, 75] on div "Send Test" at bounding box center [881, 72] width 104 height 11
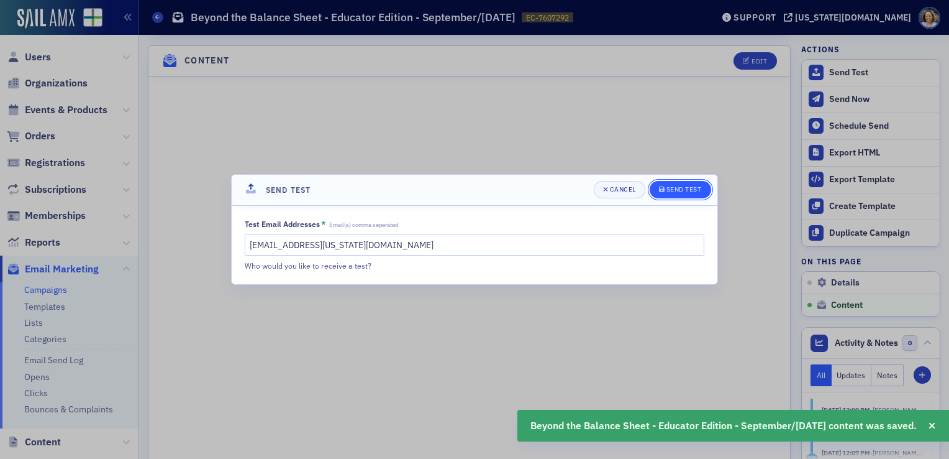
click at [680, 195] on button "Send Test" at bounding box center [681, 189] width 62 height 17
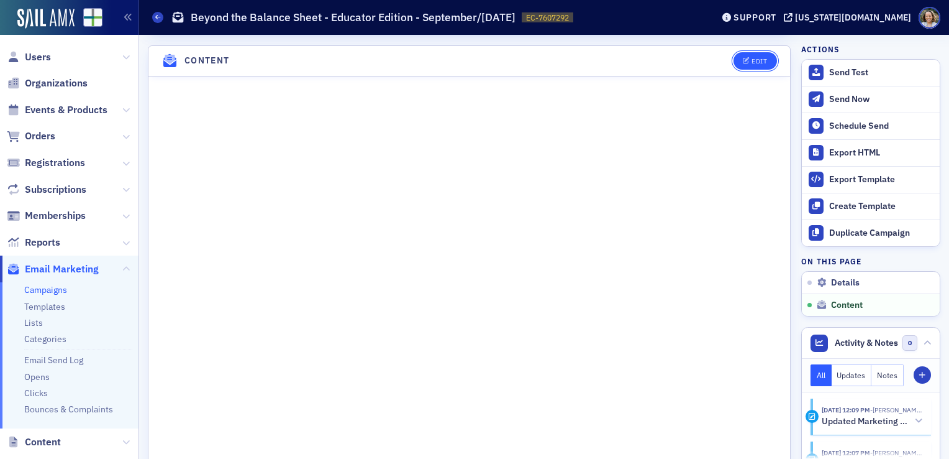
click at [752, 58] on div "Edit" at bounding box center [760, 61] width 16 height 7
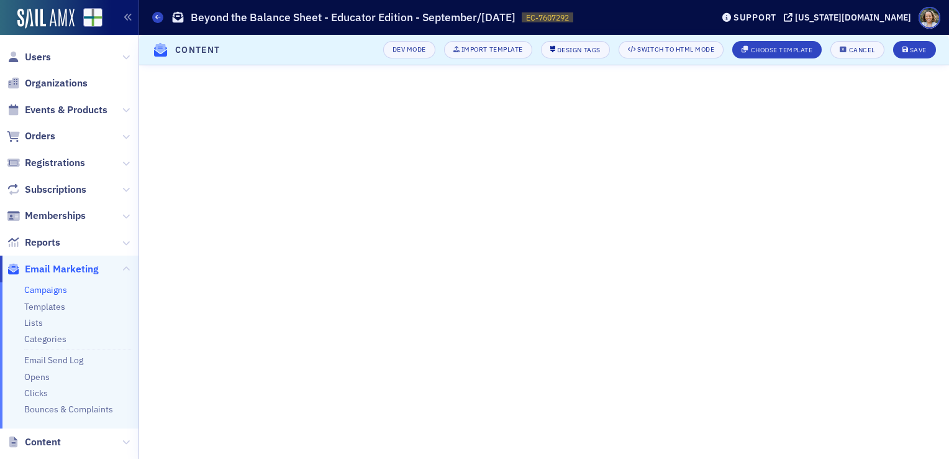
scroll to position [155, 0]
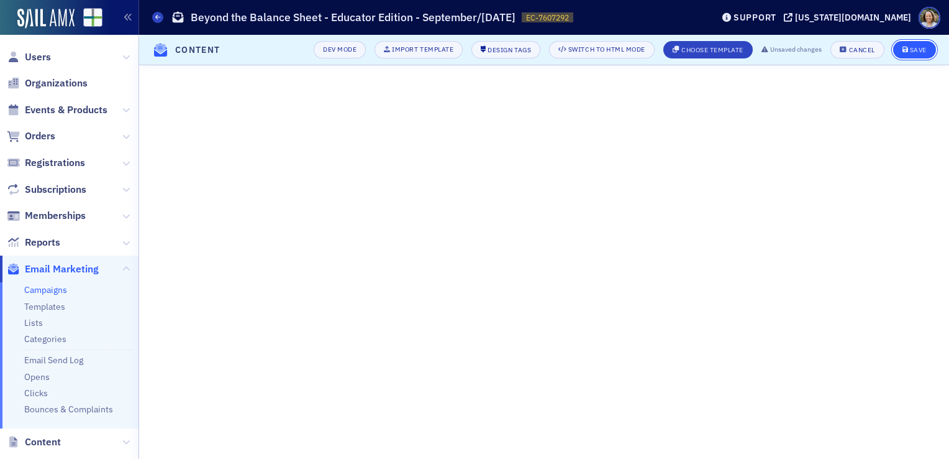
click at [918, 50] on div "Save" at bounding box center [918, 50] width 17 height 7
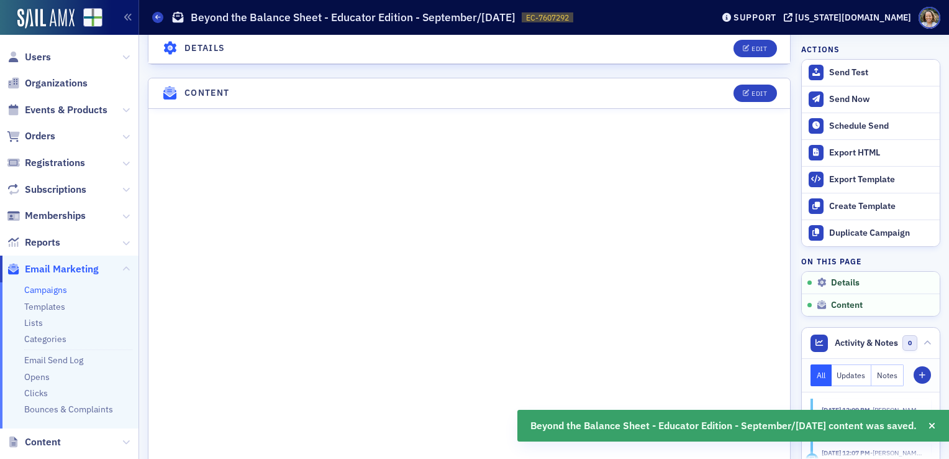
scroll to position [564, 0]
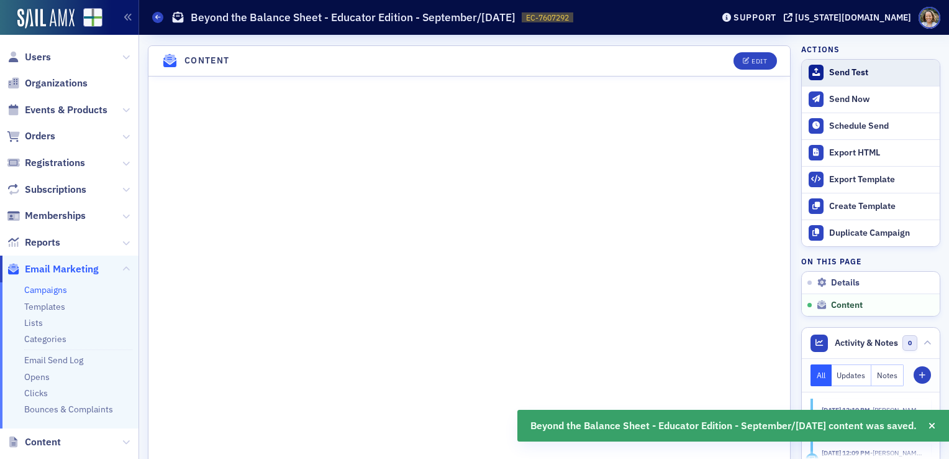
click at [845, 79] on button "Send Test" at bounding box center [871, 73] width 138 height 26
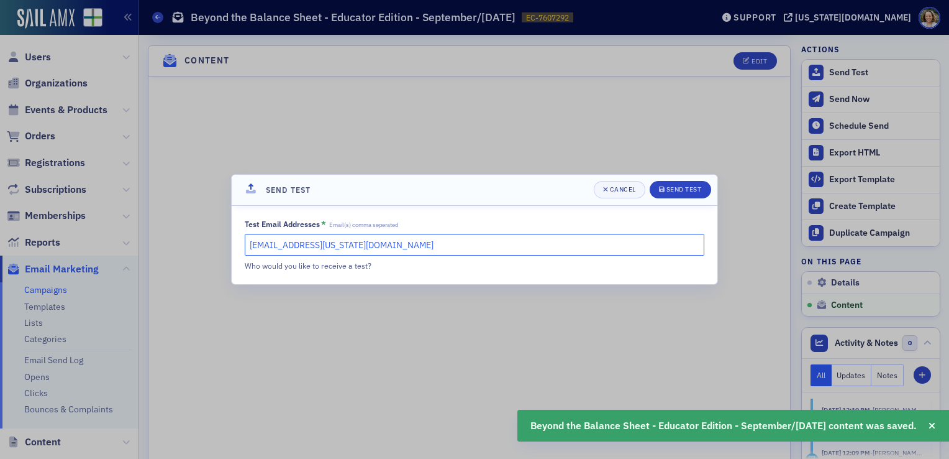
click at [434, 246] on input "[EMAIL_ADDRESS][US_STATE][DOMAIN_NAME]" at bounding box center [475, 245] width 460 height 22
click at [688, 186] on div "Send Test" at bounding box center [684, 189] width 35 height 7
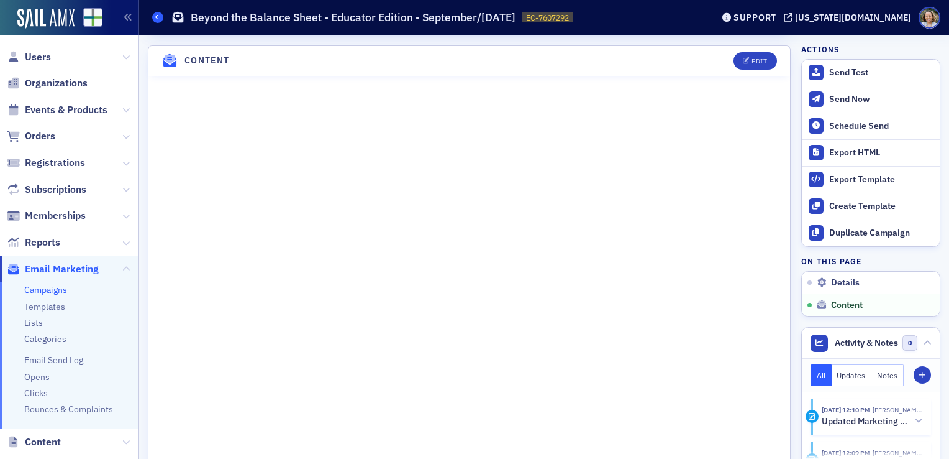
click at [157, 16] on icon at bounding box center [157, 17] width 5 height 6
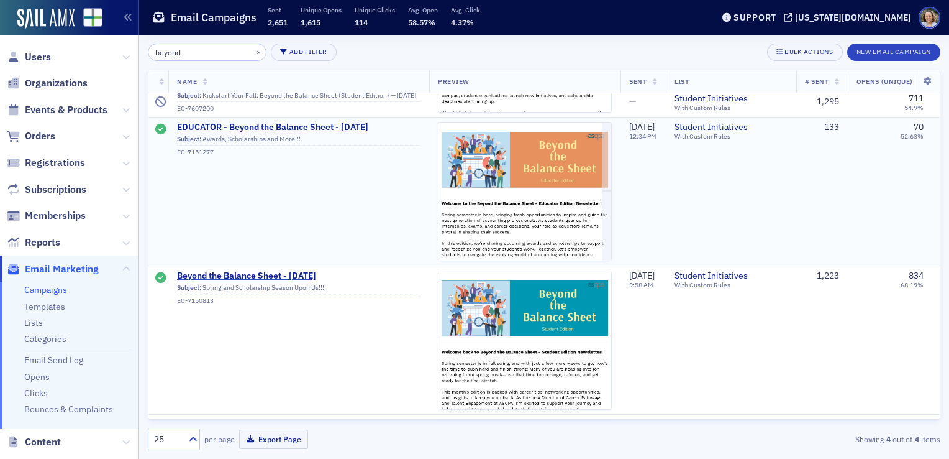
scroll to position [249, 0]
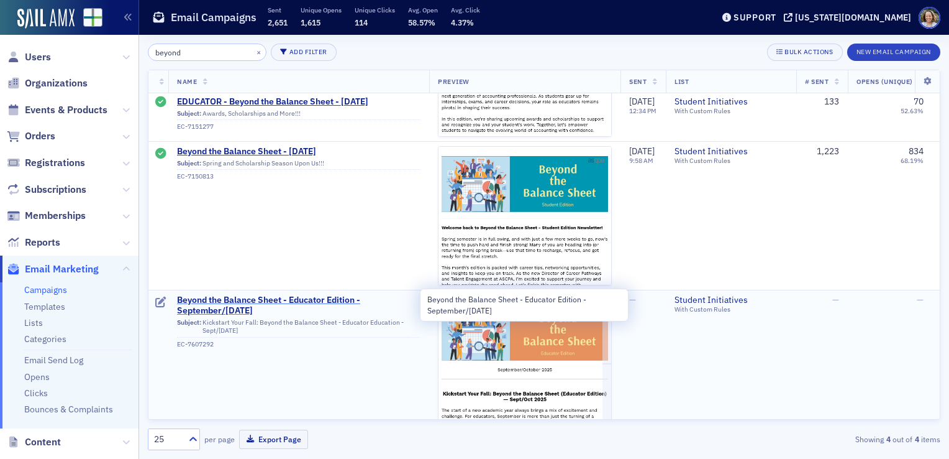
click at [291, 302] on span "Beyond the Balance Sheet - Educator Edition - September/[DATE]" at bounding box center [299, 306] width 244 height 22
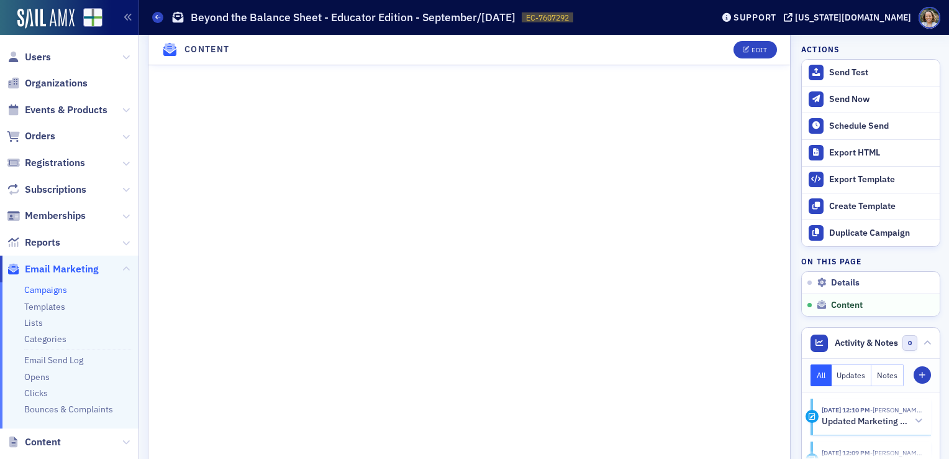
scroll to position [945, 0]
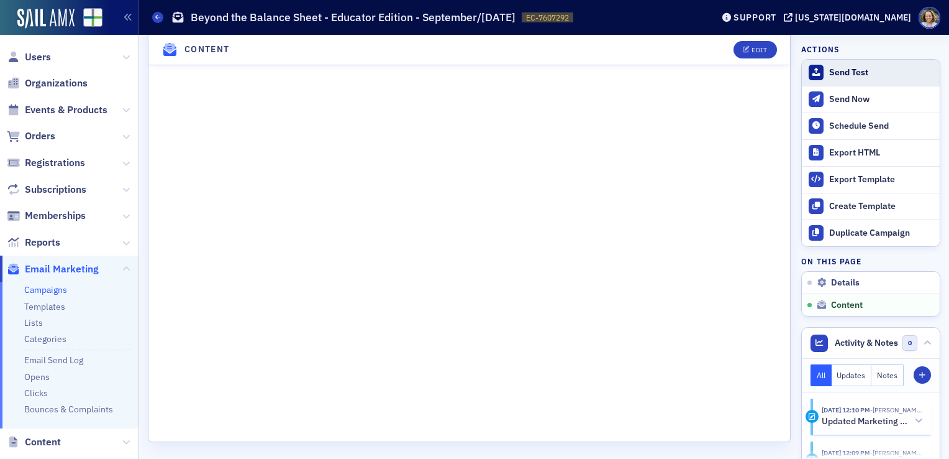
click at [818, 71] on button "Send Test" at bounding box center [871, 73] width 138 height 26
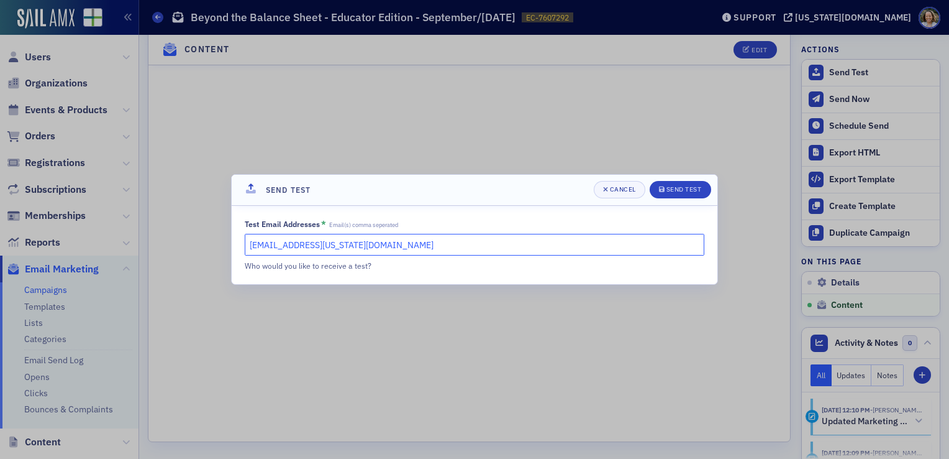
click at [390, 247] on input "[EMAIL_ADDRESS][US_STATE][DOMAIN_NAME]" at bounding box center [475, 245] width 460 height 22
paste input ""[PERSON_NAME]" <[EMAIL_ADDRESS][US_STATE][DOMAIN_NAME]>"
drag, startPoint x: 321, startPoint y: 244, endPoint x: 147, endPoint y: 244, distance: 173.3
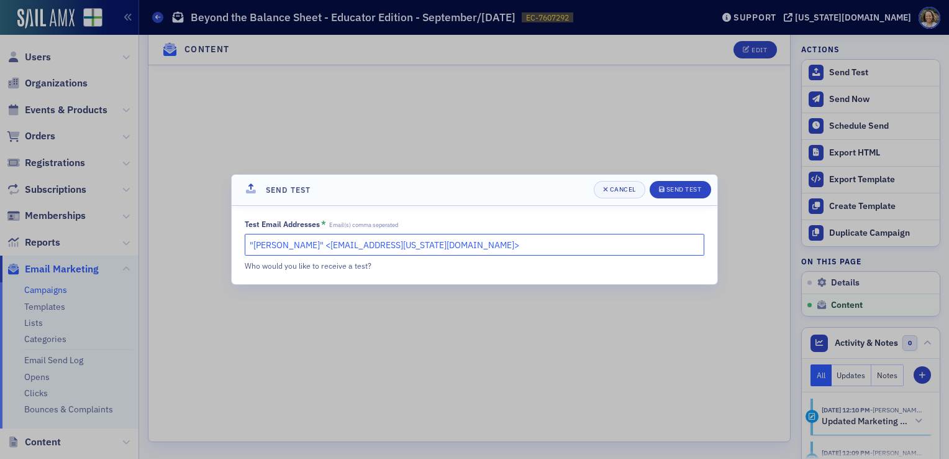
click at [147, 244] on div "Send Test Cancel Send Test Test Email Addresses * Email(s) comma seperated "[PE…" at bounding box center [474, 229] width 949 height 459
click at [384, 239] on input "[EMAIL_ADDRESS][US_STATE][DOMAIN_NAME]>" at bounding box center [475, 245] width 460 height 22
type input "[EMAIL_ADDRESS][US_STATE][DOMAIN_NAME]"
click at [658, 187] on button "Send Test" at bounding box center [681, 189] width 62 height 17
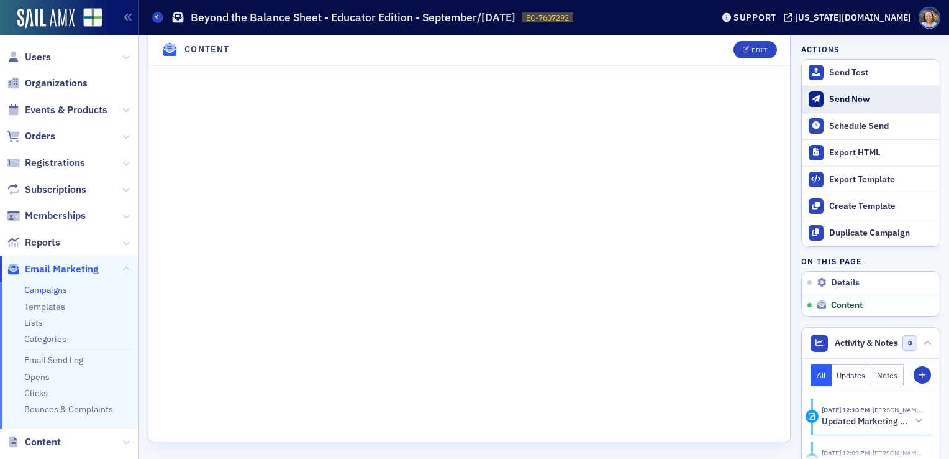
click at [846, 98] on div "Send Now" at bounding box center [881, 99] width 104 height 11
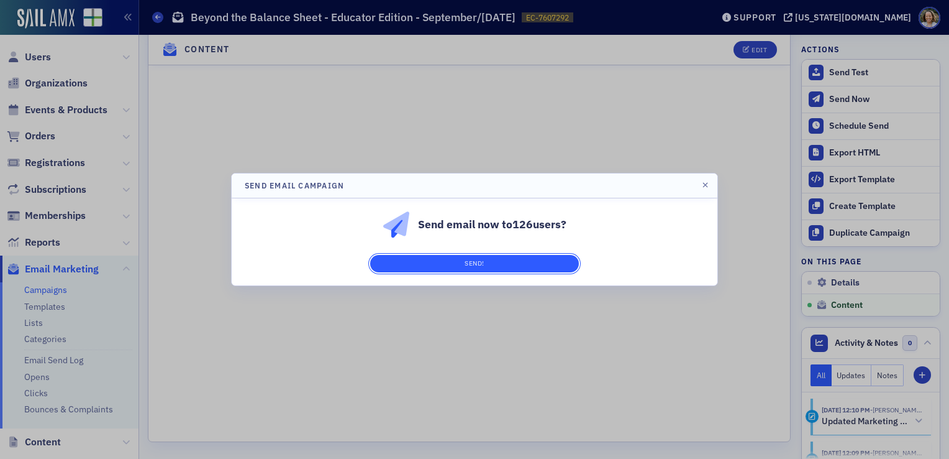
click at [497, 260] on button "Send!" at bounding box center [474, 263] width 209 height 17
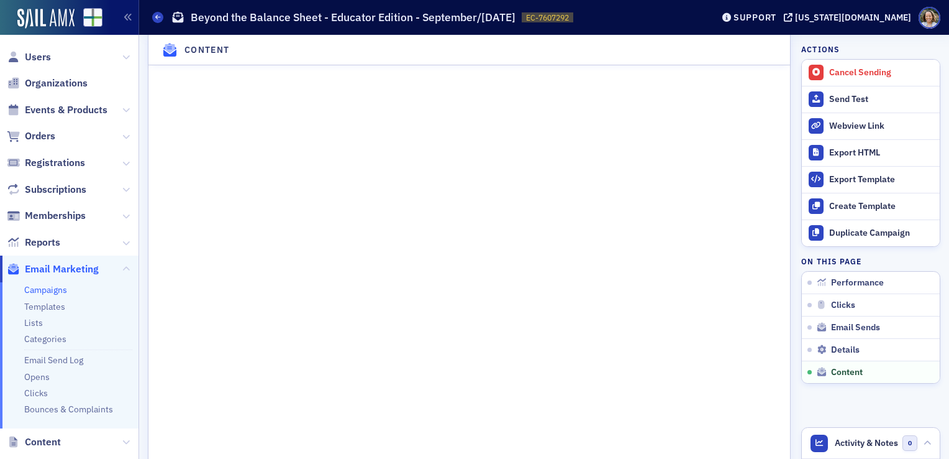
scroll to position [1633, 0]
